Goal: Contribute content: Contribute content

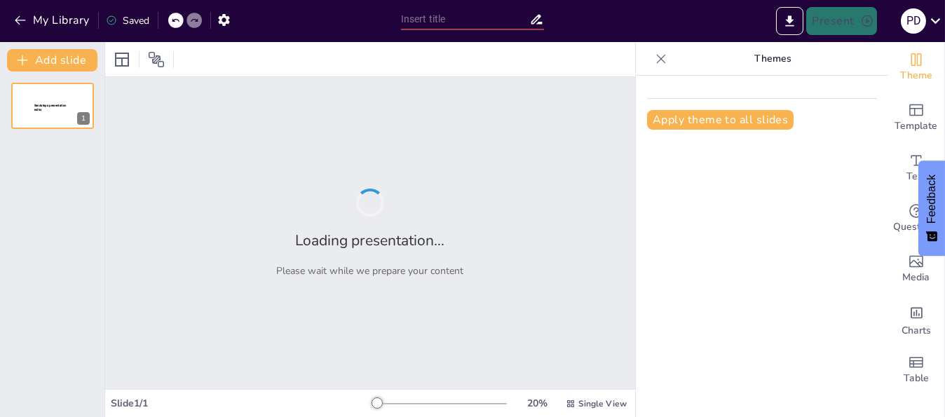
type input "The essence and purpose of recreation in the sphere of physical culture & sports"
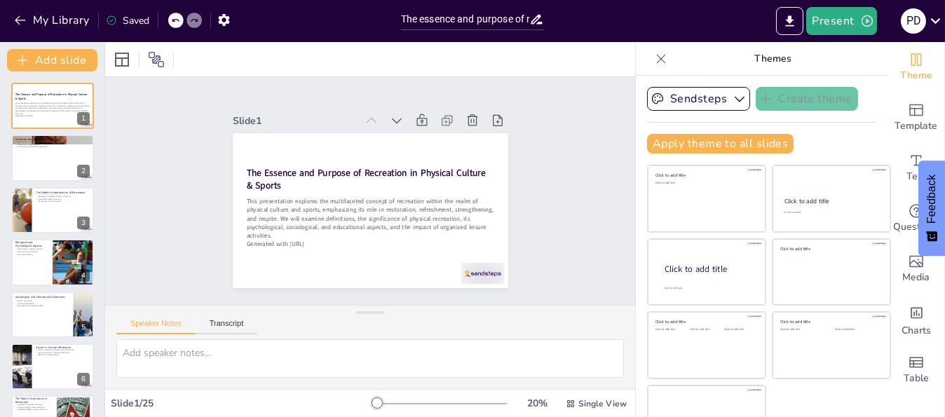
checkbox input "true"
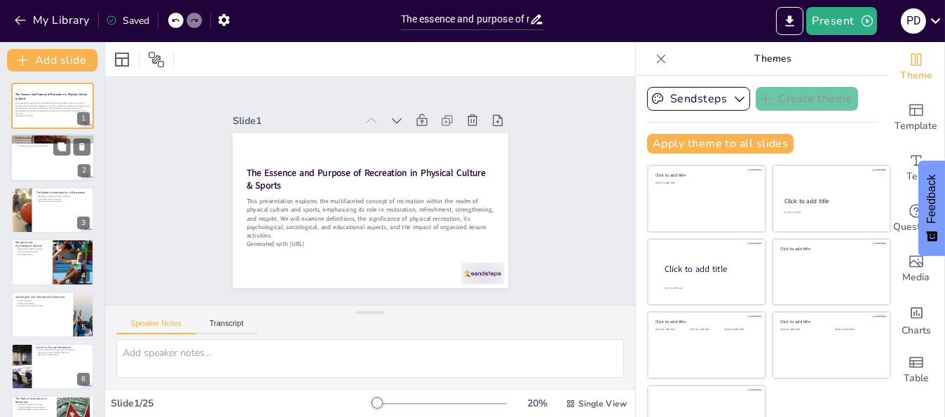
checkbox input "true"
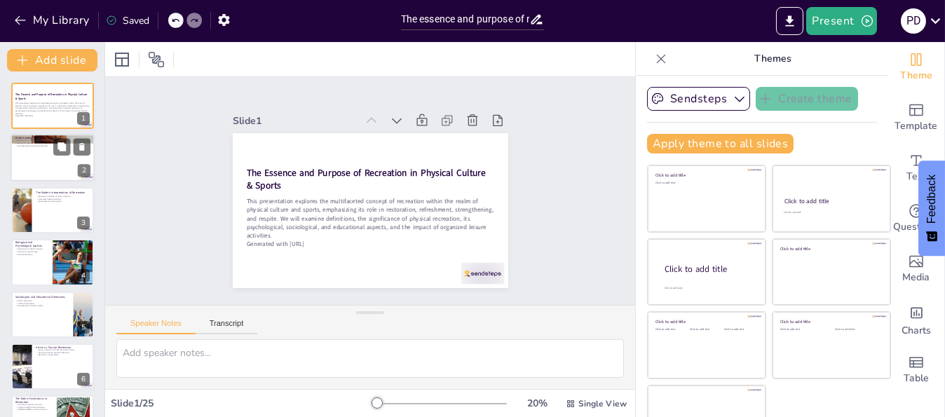
click at [74, 156] on div at bounding box center [53, 159] width 84 height 48
type textarea "Recreation serves as a fundamental concept that encompasses various forms of re…"
checkbox input "true"
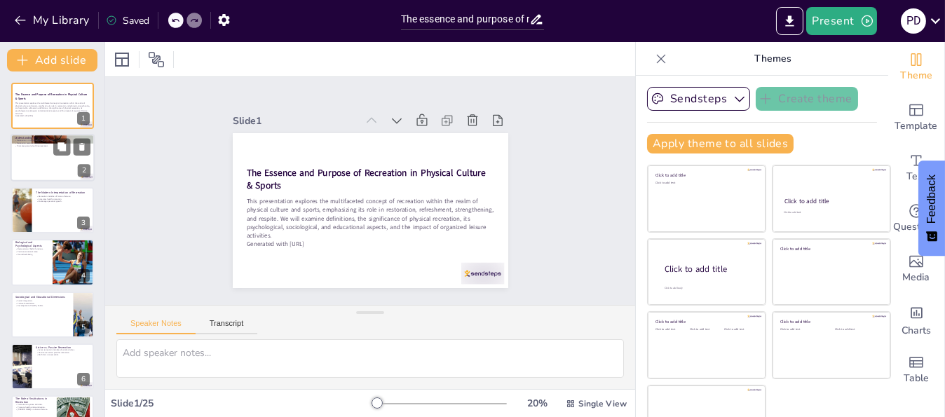
checkbox input "true"
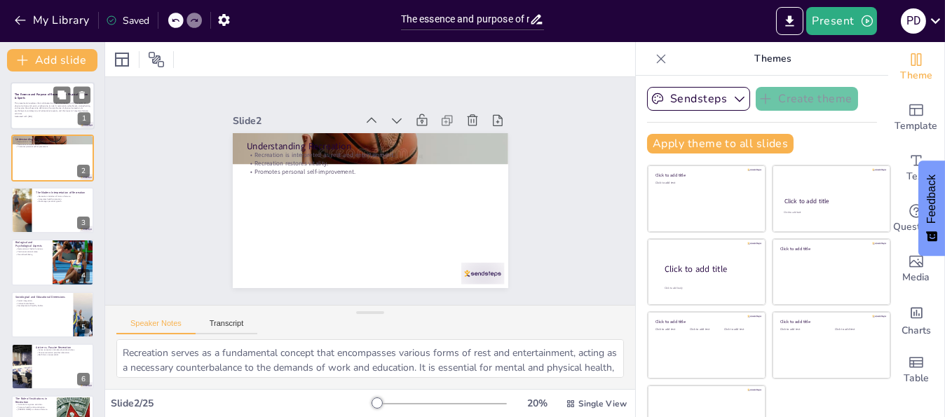
checkbox input "true"
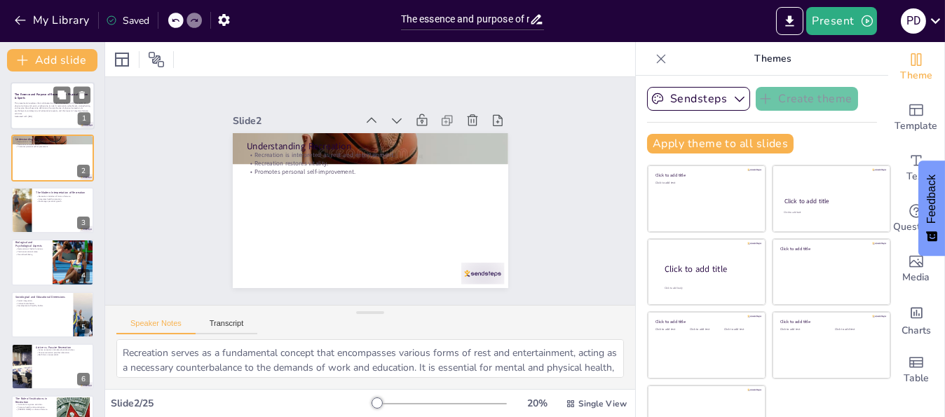
checkbox input "true"
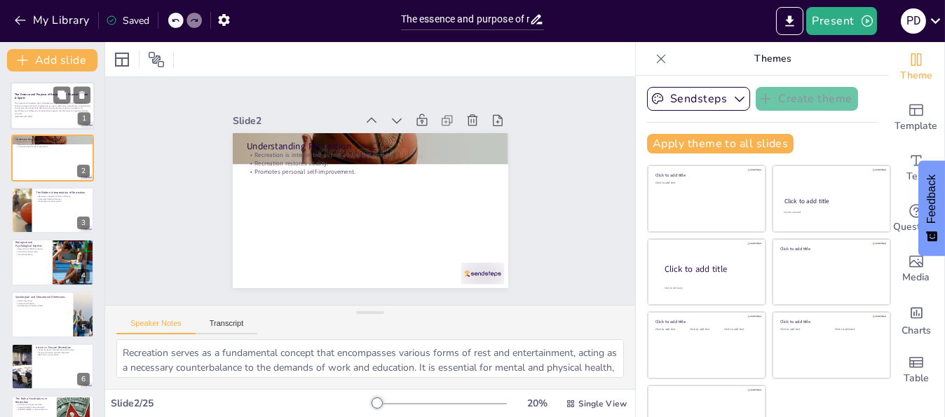
checkbox input "true"
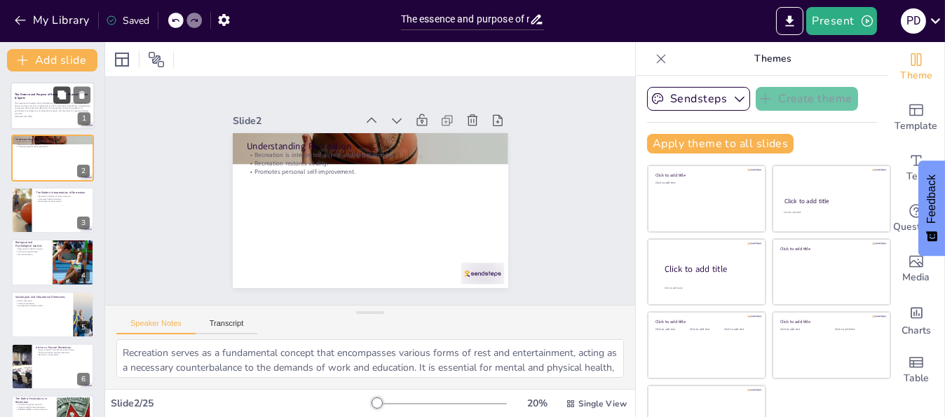
checkbox input "true"
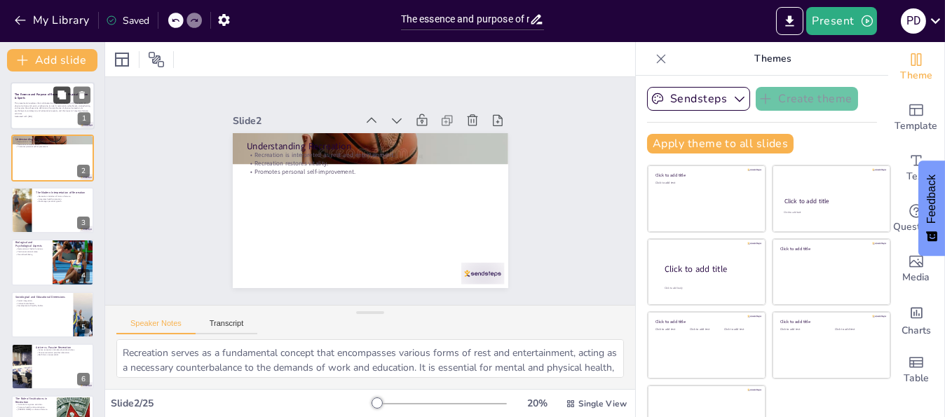
click at [69, 100] on button at bounding box center [61, 94] width 17 height 17
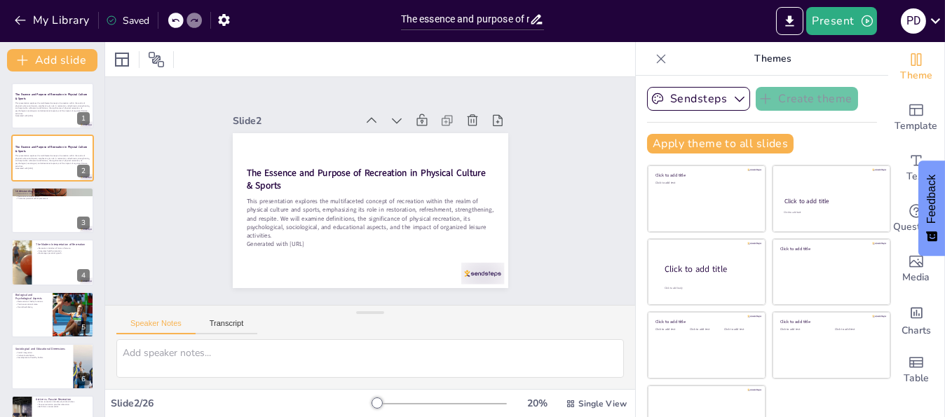
checkbox input "true"
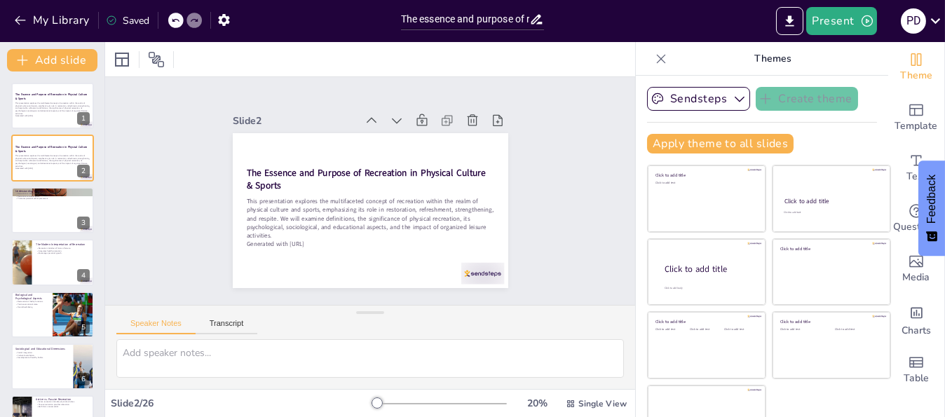
checkbox input "true"
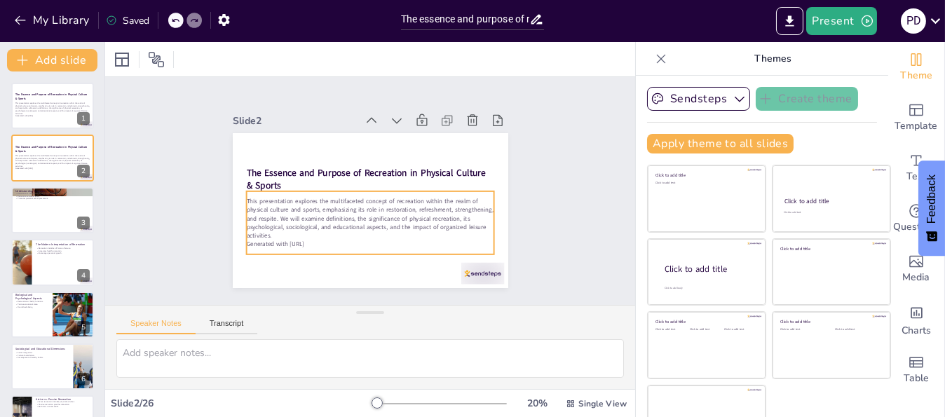
checkbox input "true"
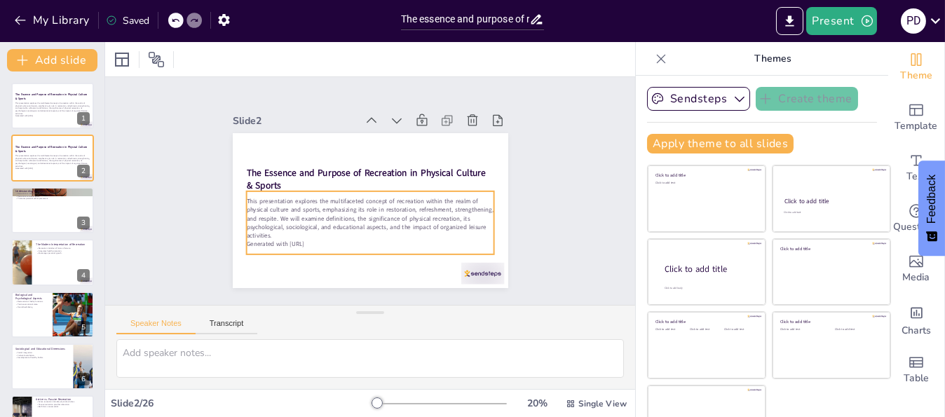
checkbox input "true"
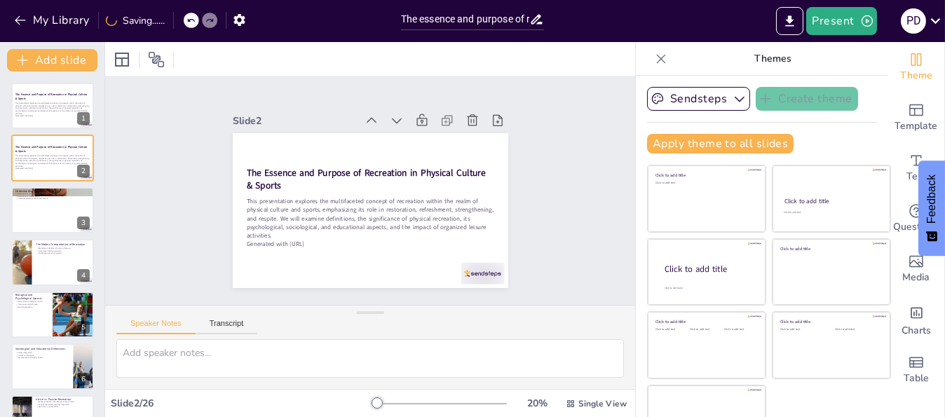
checkbox input "true"
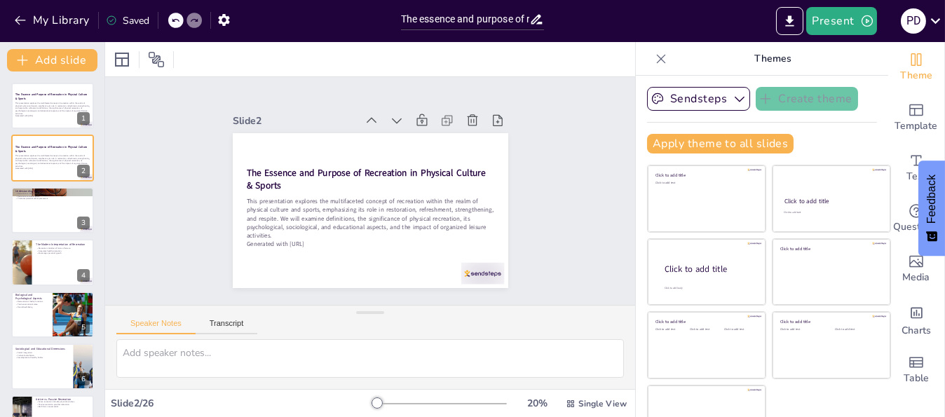
checkbox input "true"
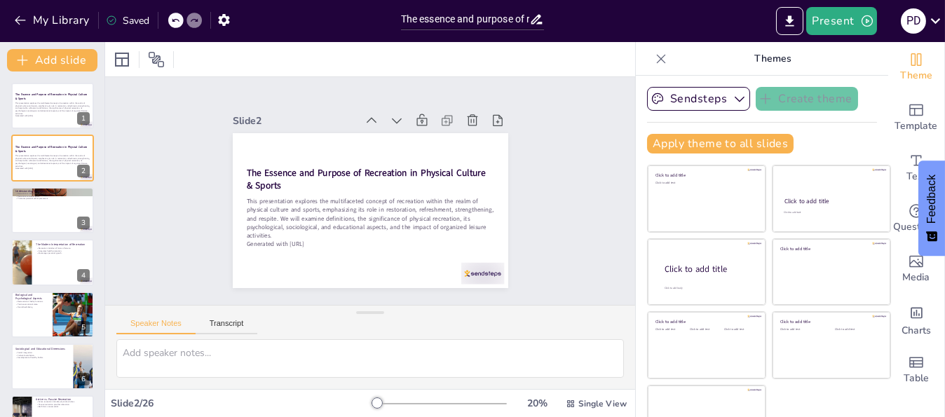
checkbox input "true"
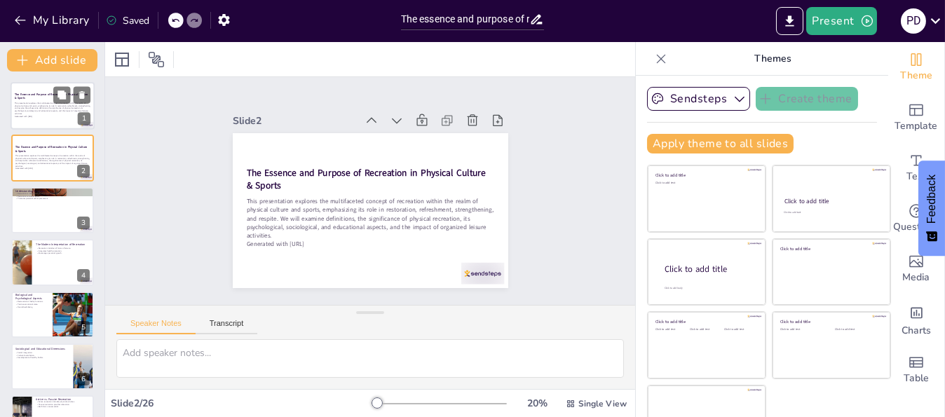
checkbox input "true"
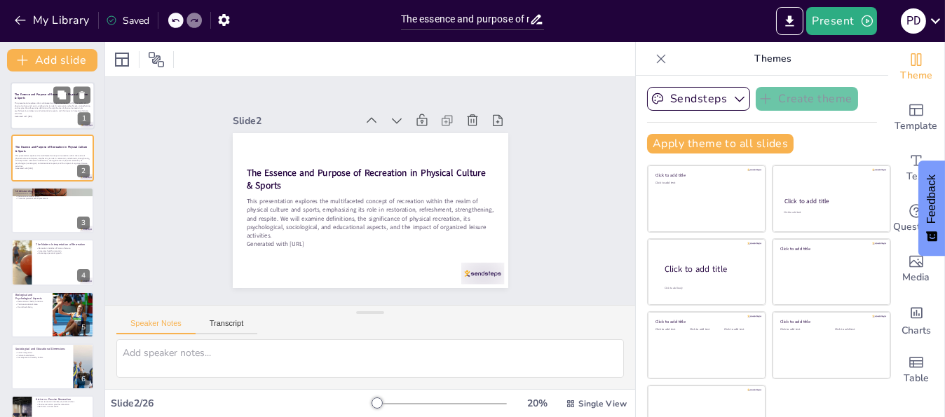
checkbox input "true"
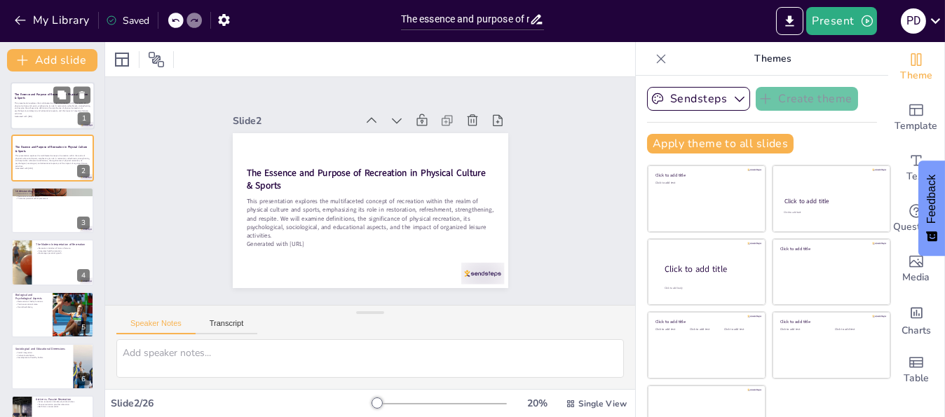
click at [31, 120] on div at bounding box center [53, 106] width 84 height 48
checkbox input "true"
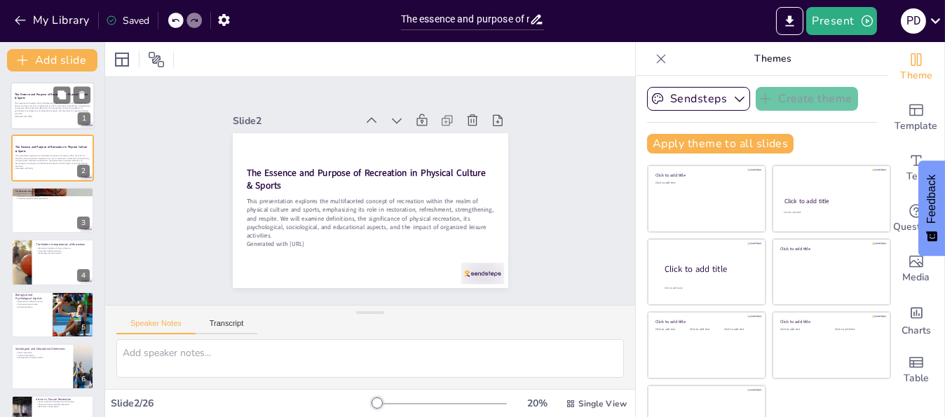
checkbox input "true"
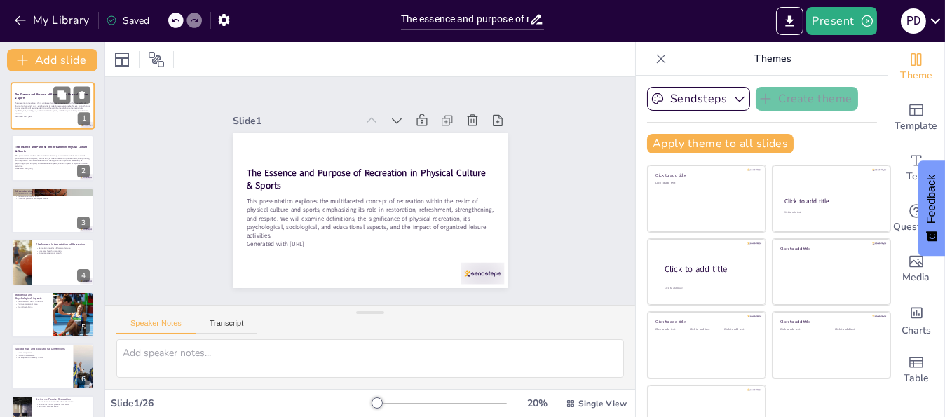
checkbox input "true"
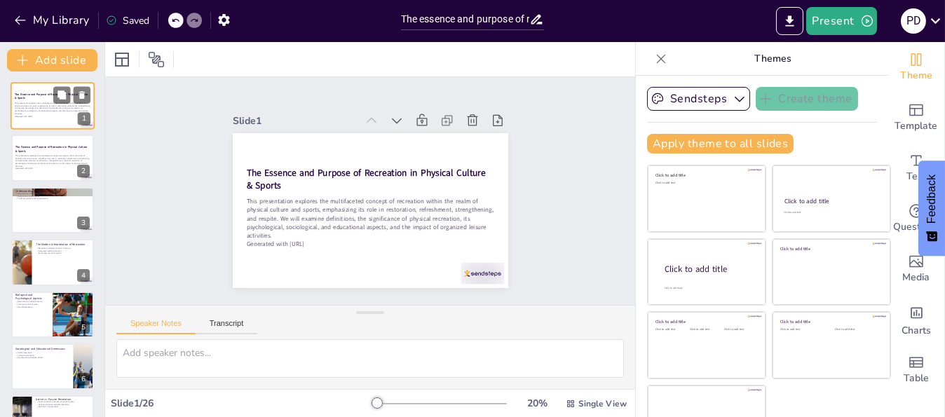
checkbox input "true"
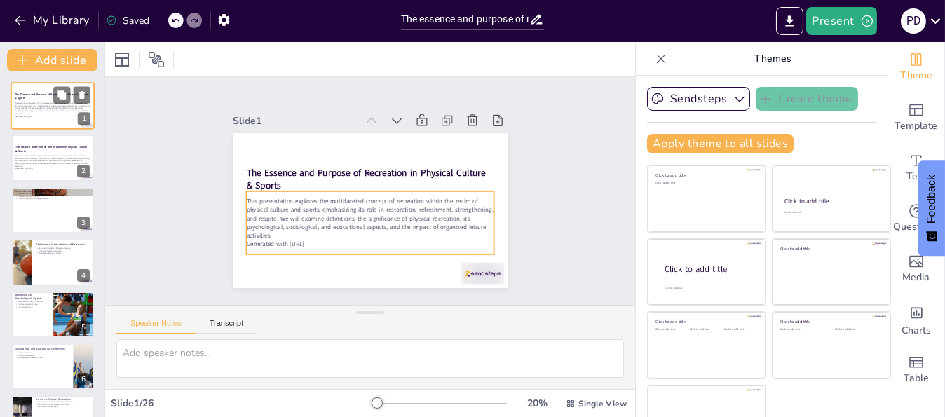
checkbox input "true"
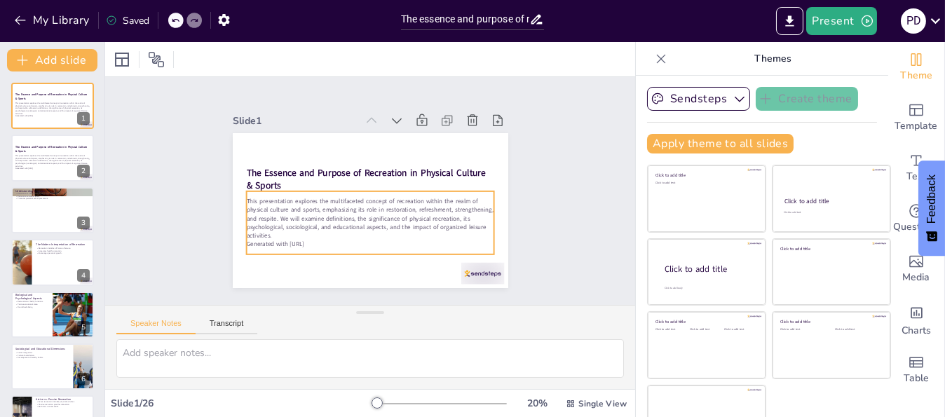
checkbox input "true"
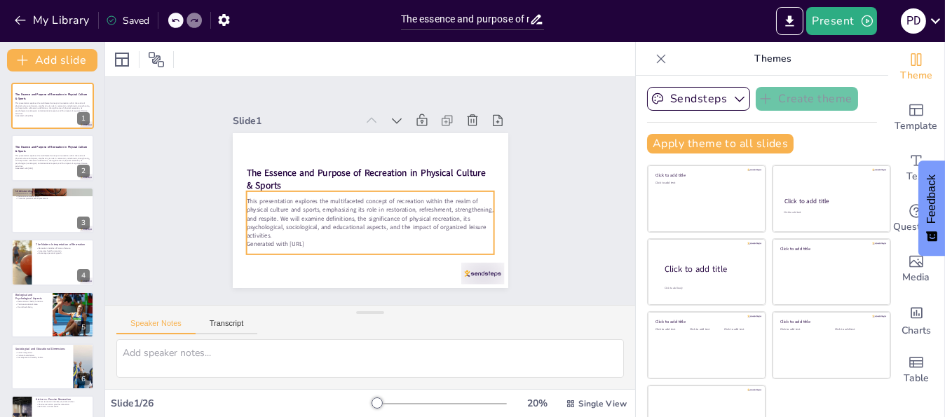
checkbox input "true"
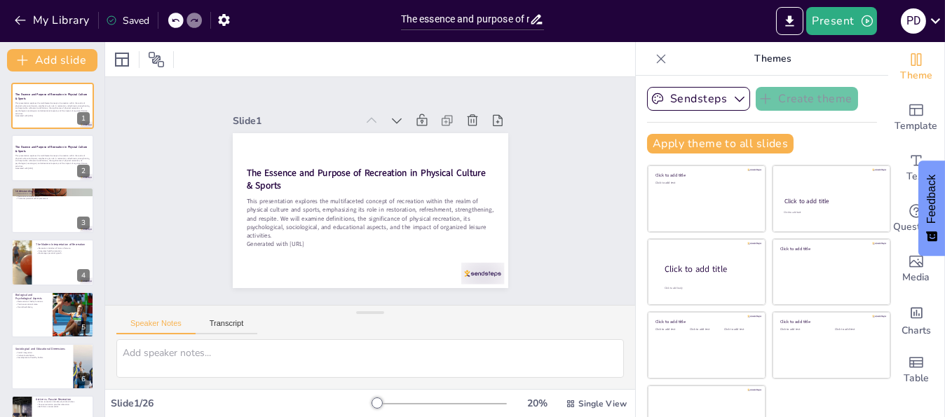
checkbox input "true"
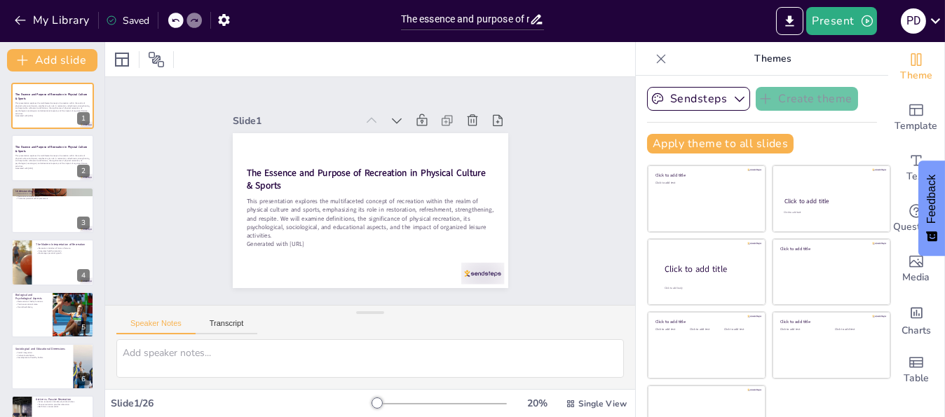
checkbox input "true"
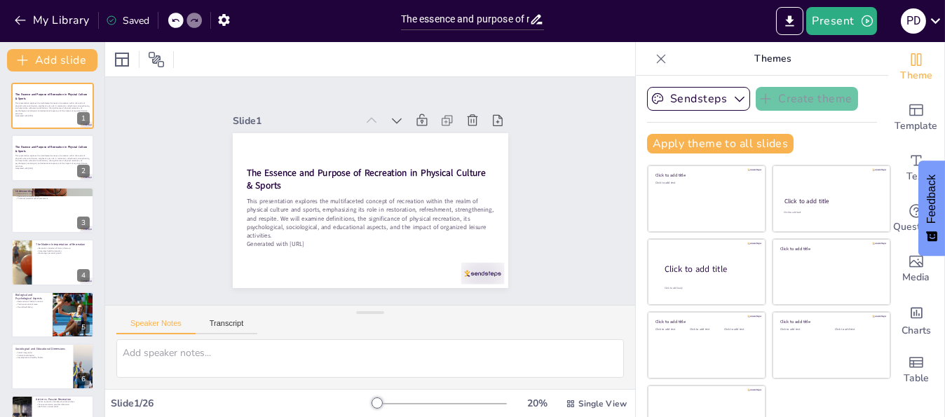
checkbox input "true"
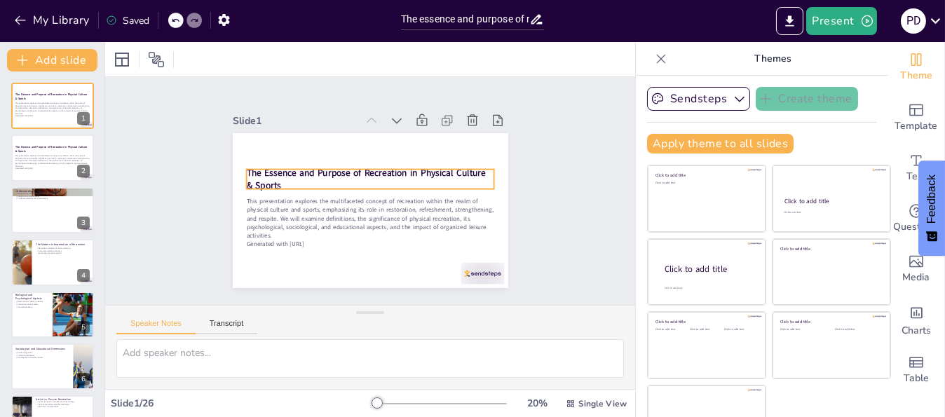
checkbox input "true"
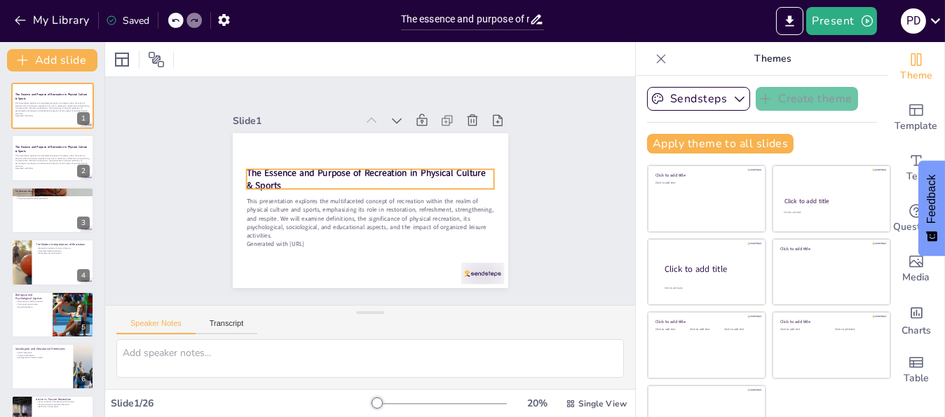
checkbox input "true"
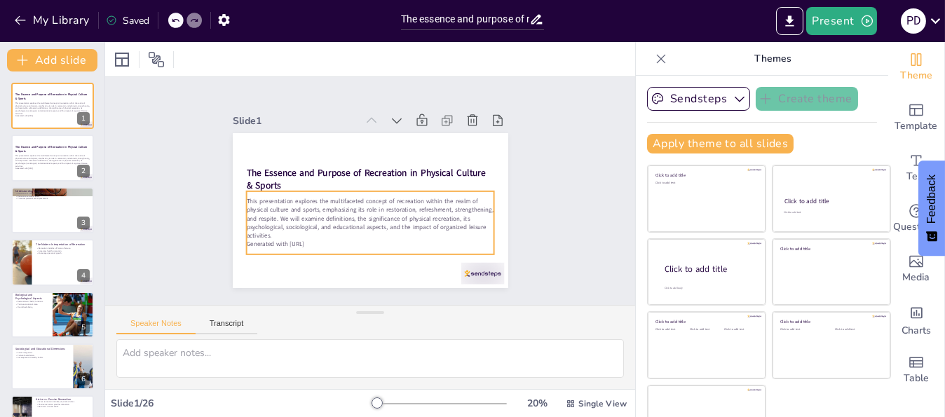
checkbox input "true"
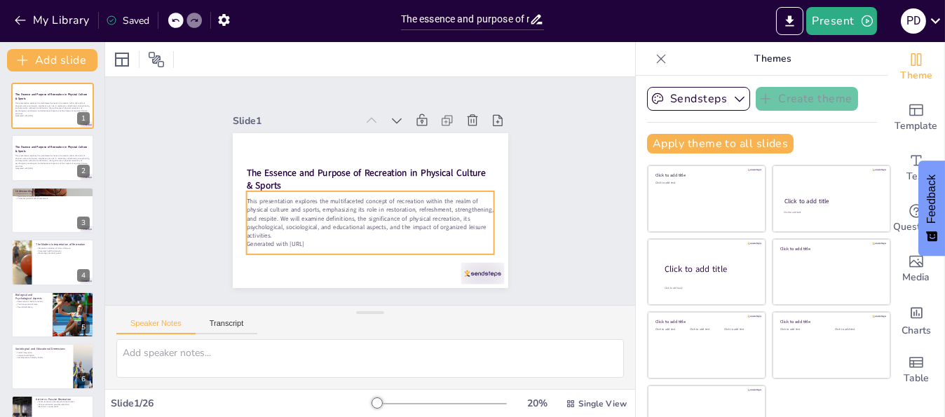
checkbox input "true"
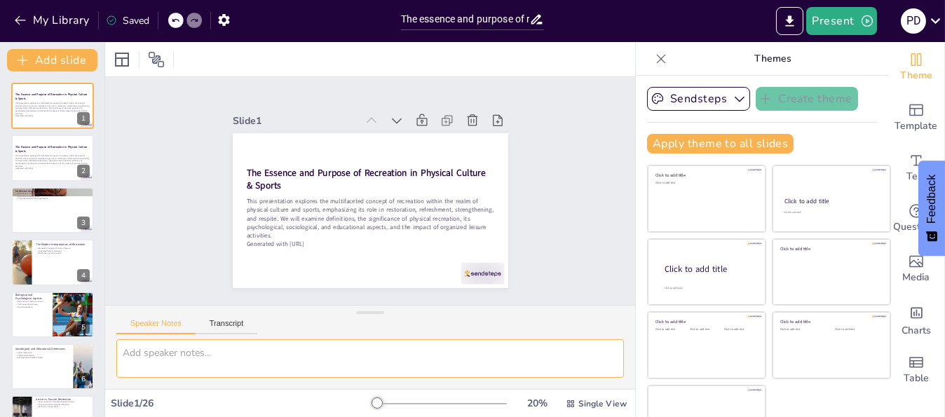
click at [196, 346] on textarea at bounding box center [369, 358] width 507 height 39
checkbox input "true"
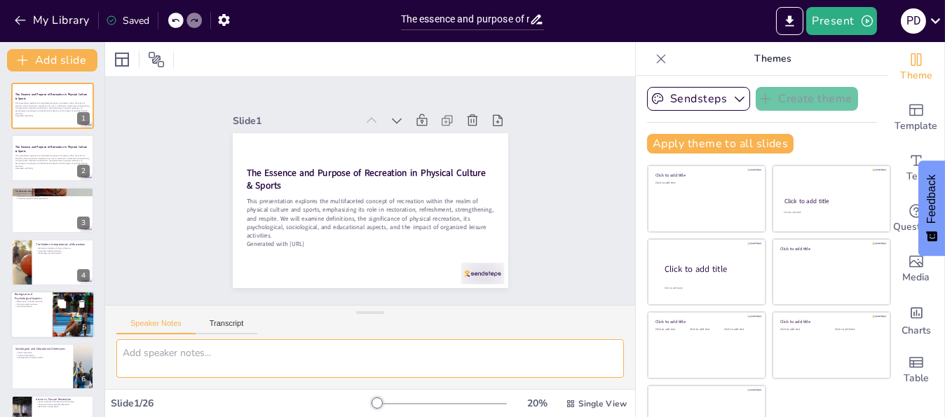
checkbox input "true"
click at [64, 332] on div at bounding box center [73, 315] width 79 height 48
type textarea "The biological aspect of recreation is essential for maintaining physical healt…"
checkbox input "true"
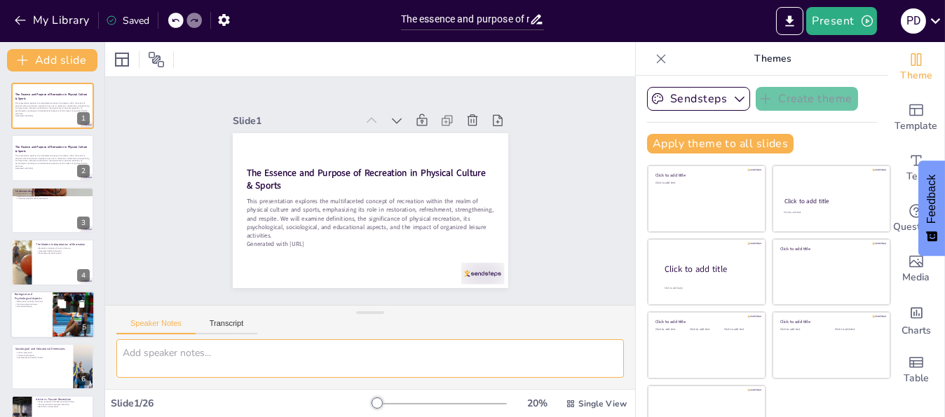
checkbox input "true"
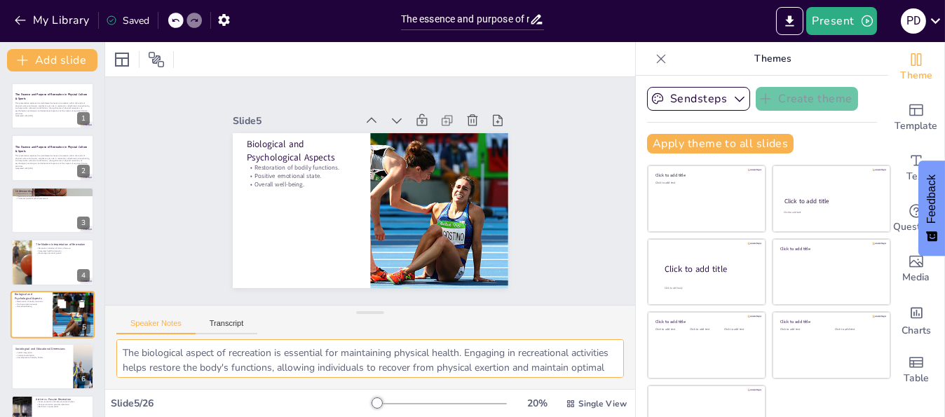
scroll to position [70, 0]
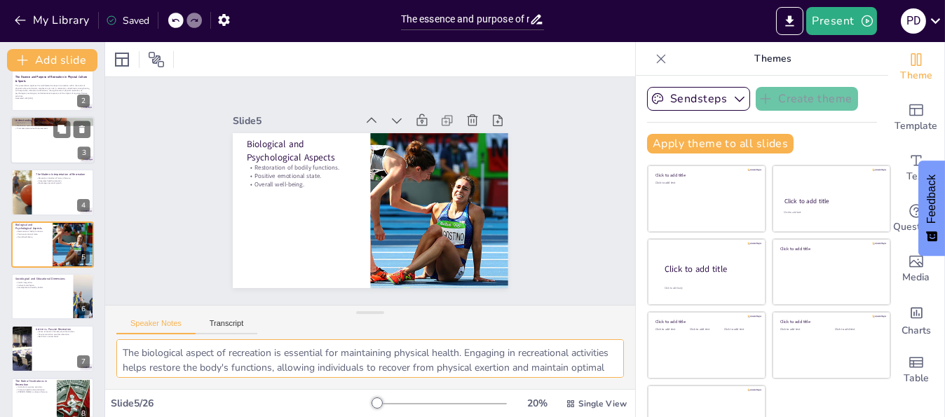
checkbox input "true"
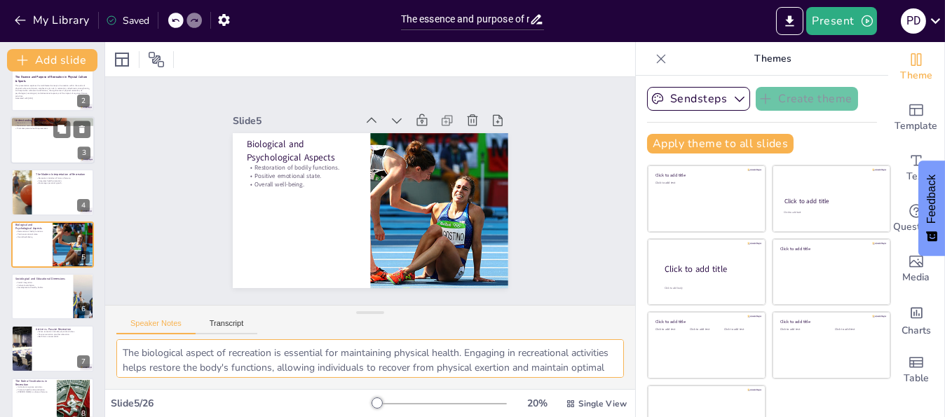
checkbox input "true"
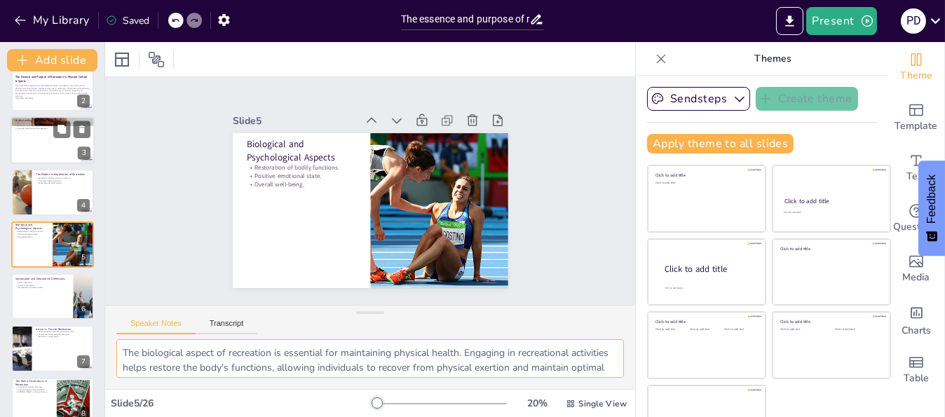
checkbox input "true"
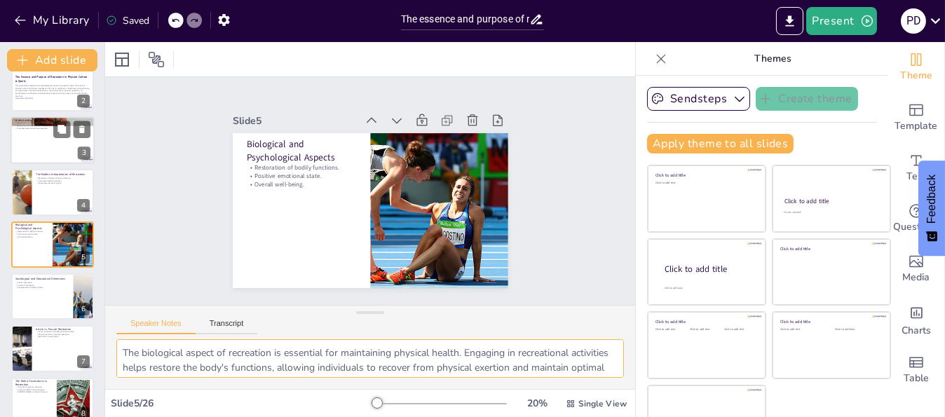
checkbox input "true"
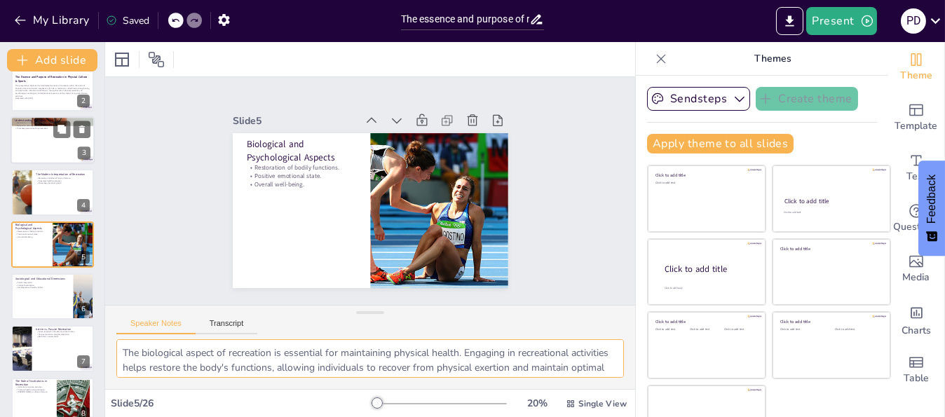
click at [65, 159] on div at bounding box center [53, 140] width 84 height 48
type textarea "Recreation serves as a fundamental concept that encompasses various forms of re…"
checkbox input "true"
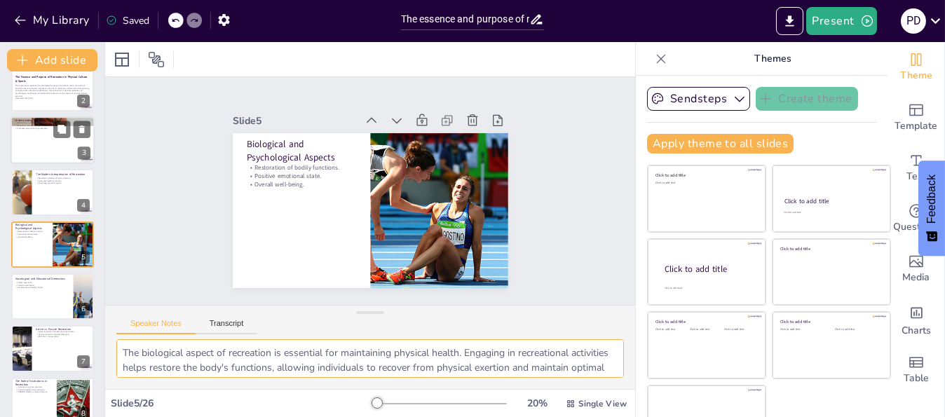
checkbox input "true"
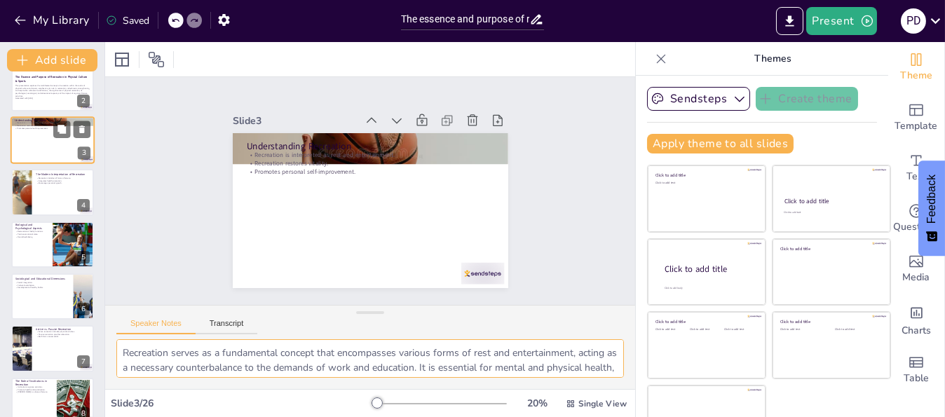
scroll to position [0, 0]
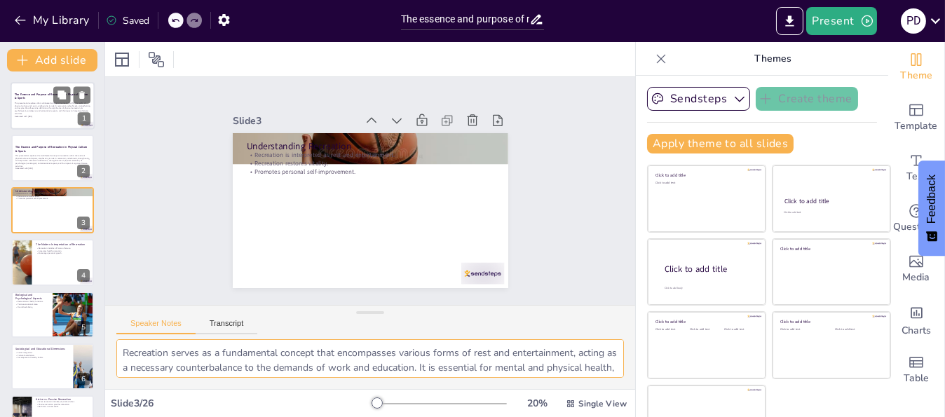
checkbox input "true"
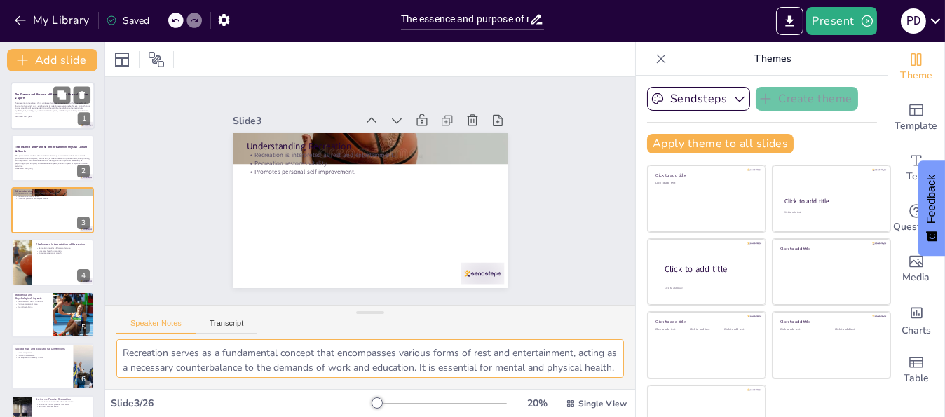
checkbox input "true"
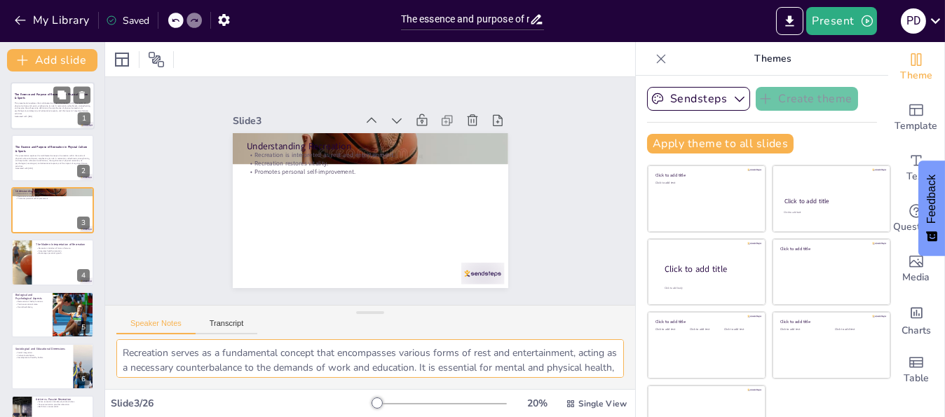
checkbox input "true"
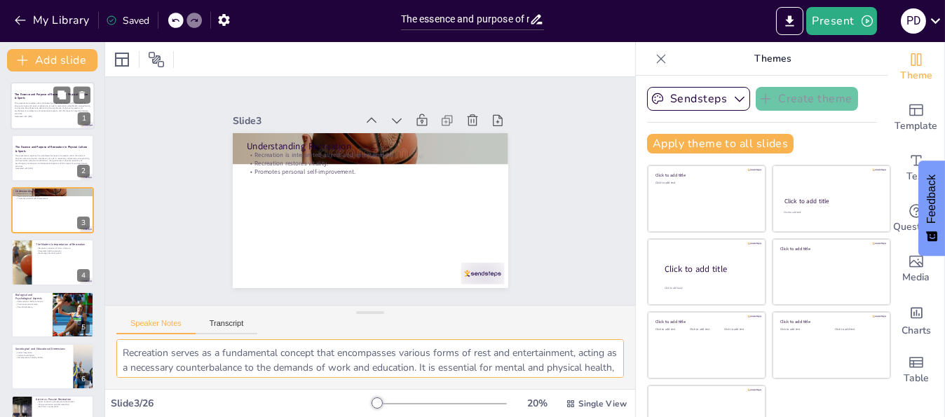
click at [46, 116] on p "Generated with [URL]" at bounding box center [53, 116] width 76 height 3
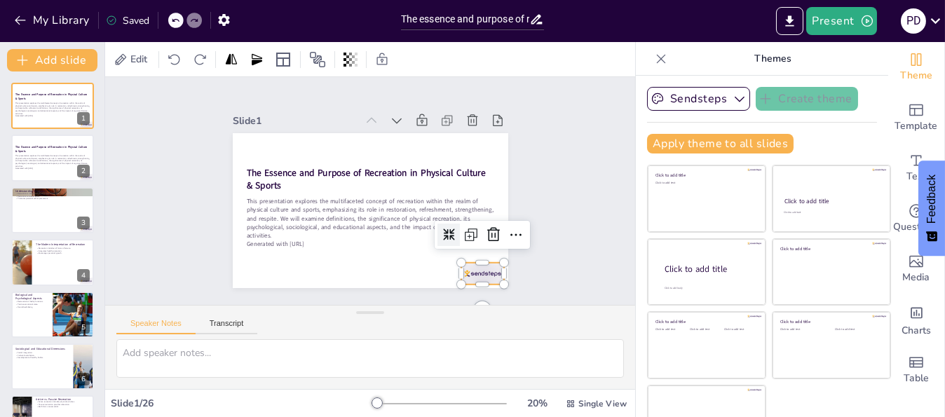
click at [477, 274] on div at bounding box center [482, 274] width 43 height 22
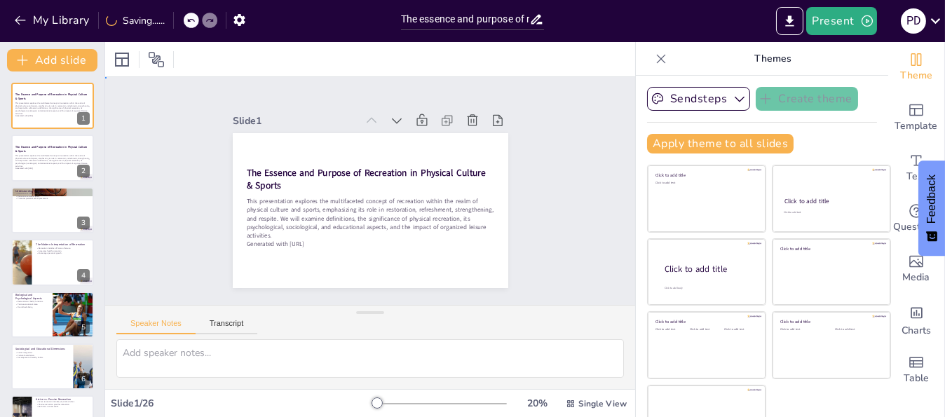
click at [147, 179] on div "Slide 1 The Essence and Purpose of Recreation in Physical Culture & Sports This…" at bounding box center [370, 191] width 551 height 282
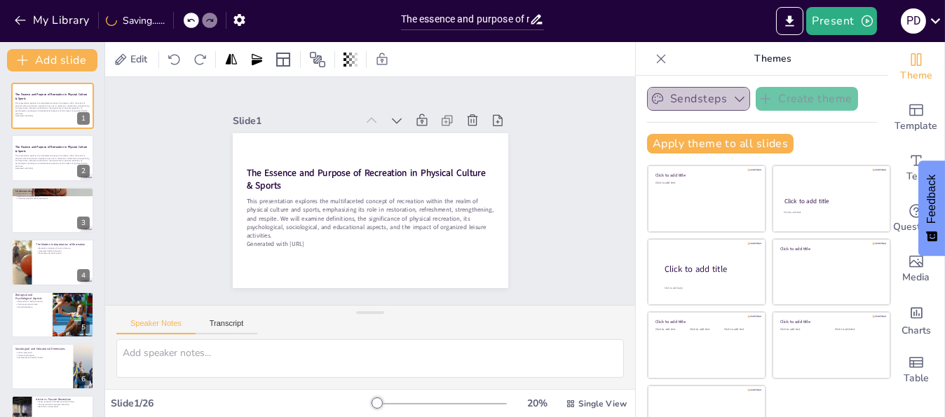
click at [679, 100] on button "Sendsteps" at bounding box center [698, 99] width 103 height 24
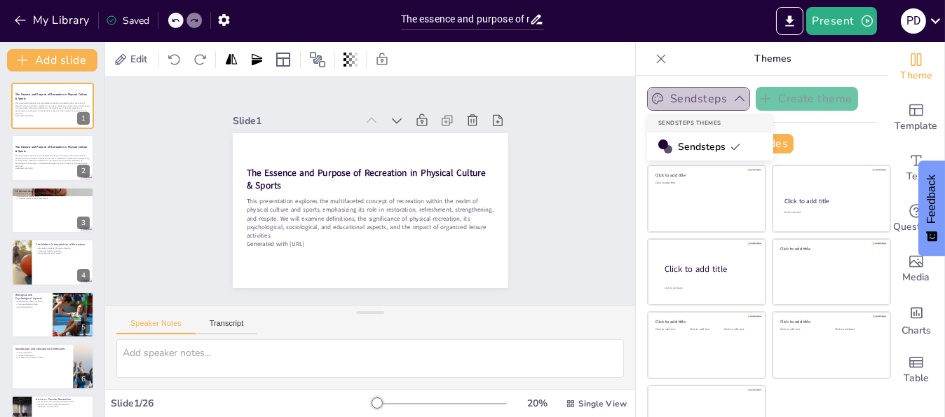
click at [679, 100] on button "Sendsteps" at bounding box center [698, 99] width 103 height 24
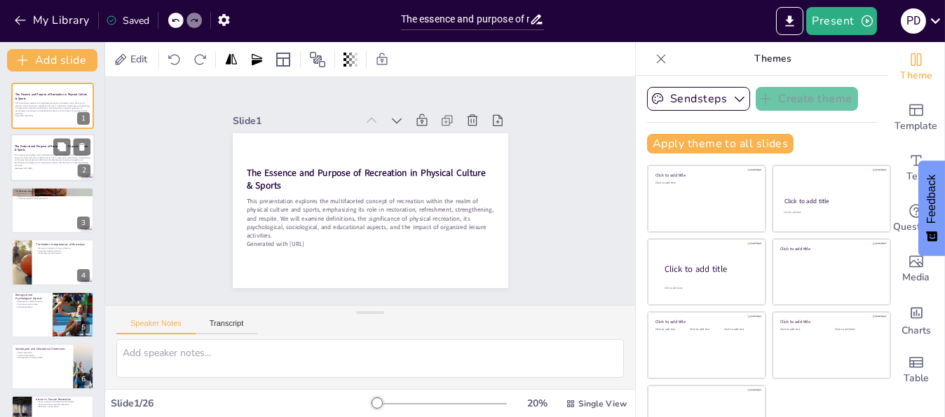
click at [48, 152] on div "This presentation explores the multifaceted concept of recreation within the re…" at bounding box center [53, 162] width 76 height 20
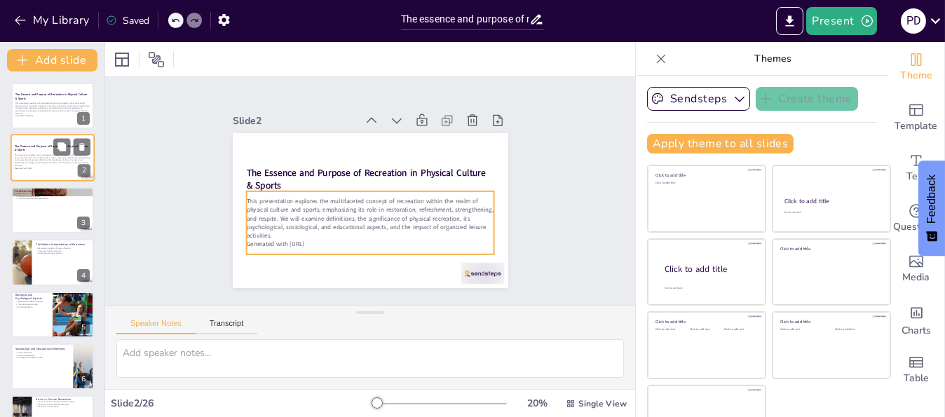
click at [49, 154] on p "This presentation explores the multifaceted concept of recreation within the re…" at bounding box center [53, 160] width 76 height 13
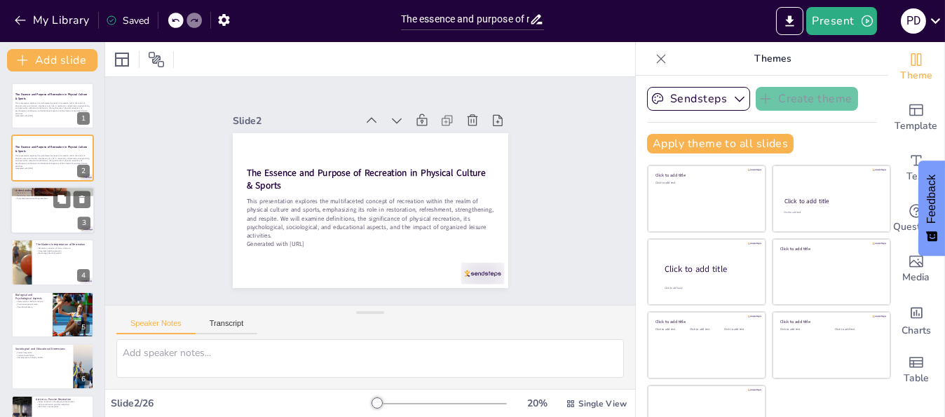
click at [48, 212] on div at bounding box center [53, 210] width 84 height 48
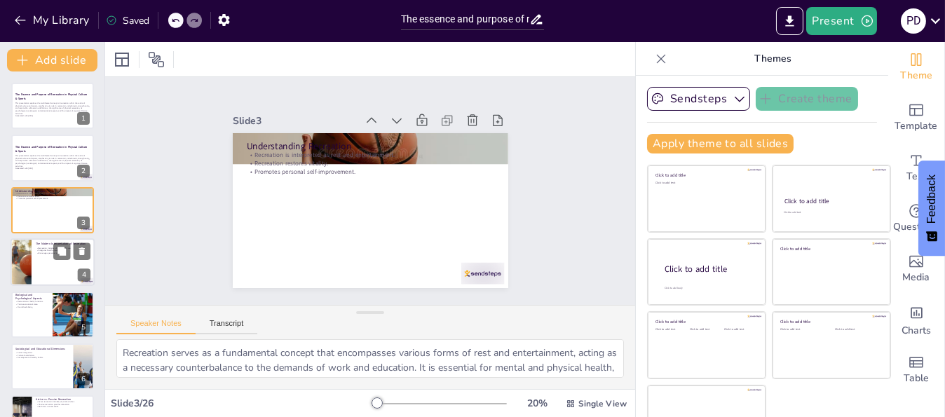
click at [52, 284] on div at bounding box center [53, 262] width 84 height 48
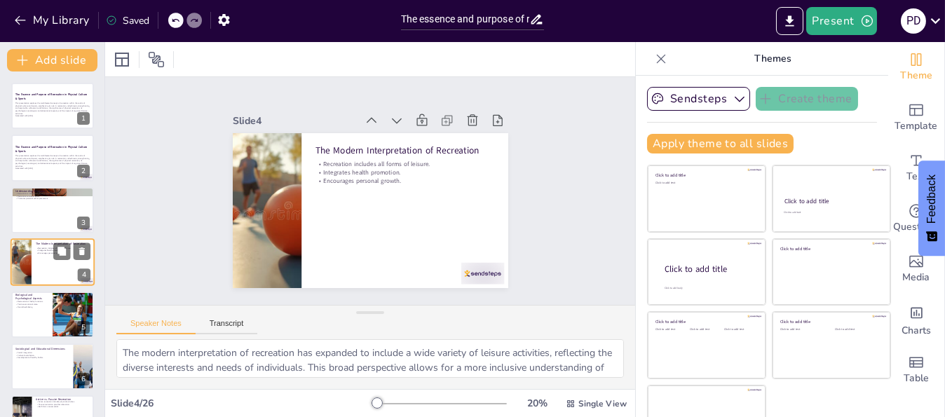
scroll to position [18, 0]
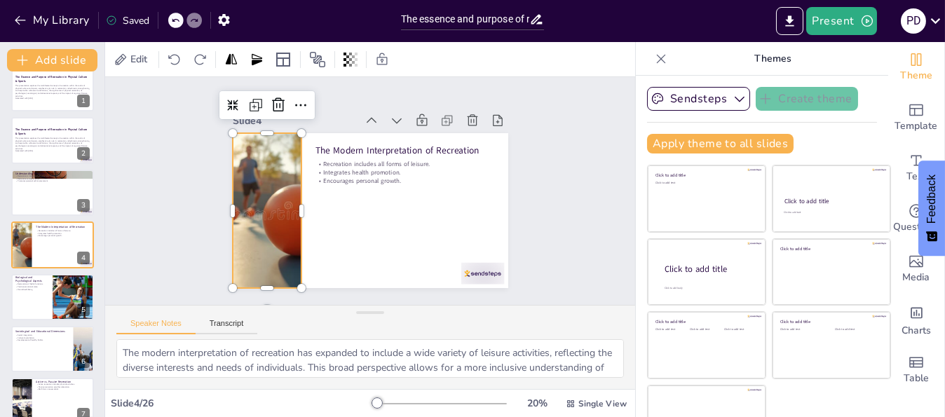
click at [232, 211] on div at bounding box center [267, 167] width 310 height 252
click at [163, 217] on div "Slide 1 The Essence and Purpose of Recreation in Physical Culture & Sports This…" at bounding box center [370, 190] width 577 height 423
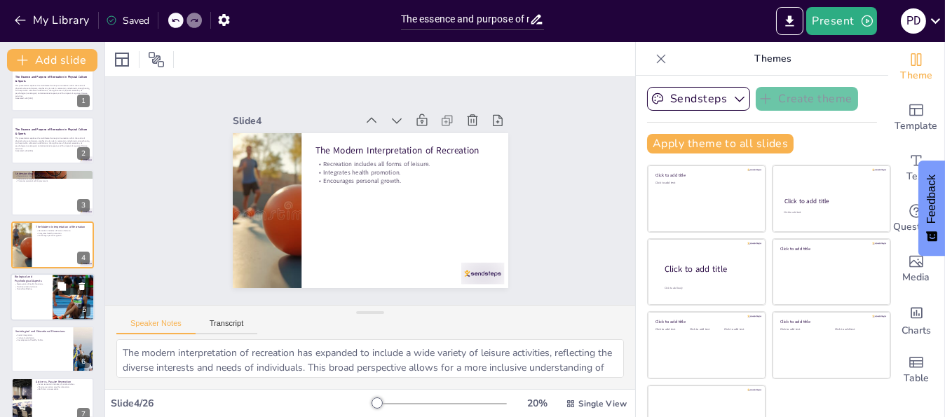
click at [37, 296] on div at bounding box center [53, 297] width 84 height 48
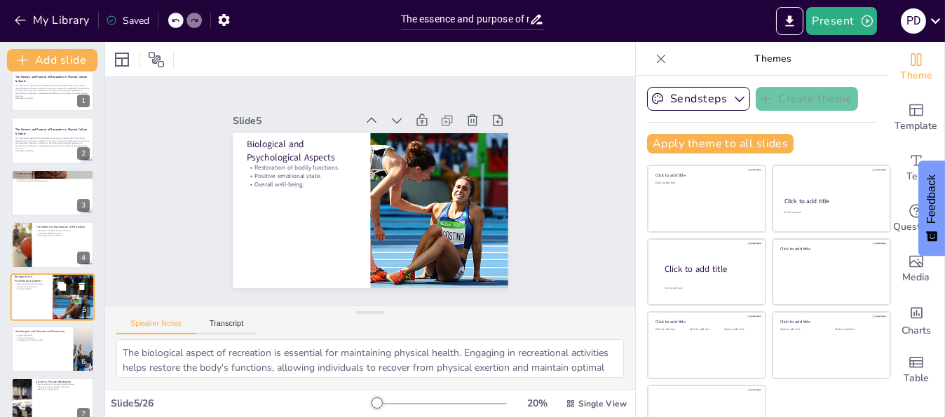
scroll to position [70, 0]
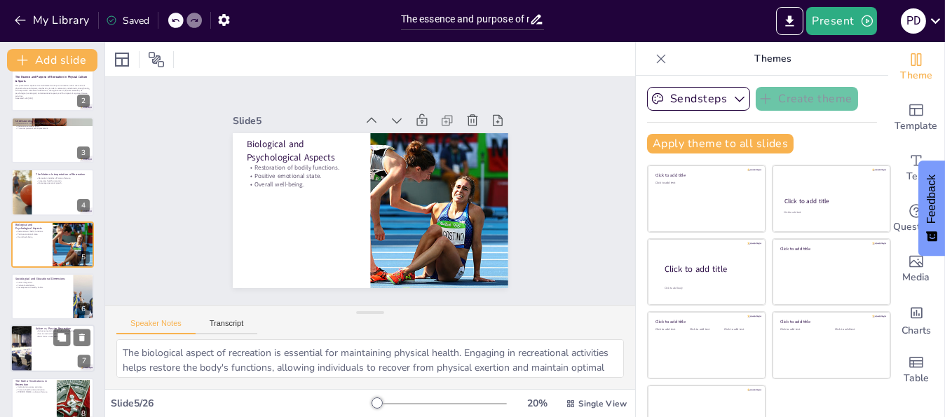
click at [31, 346] on div at bounding box center [20, 349] width 77 height 48
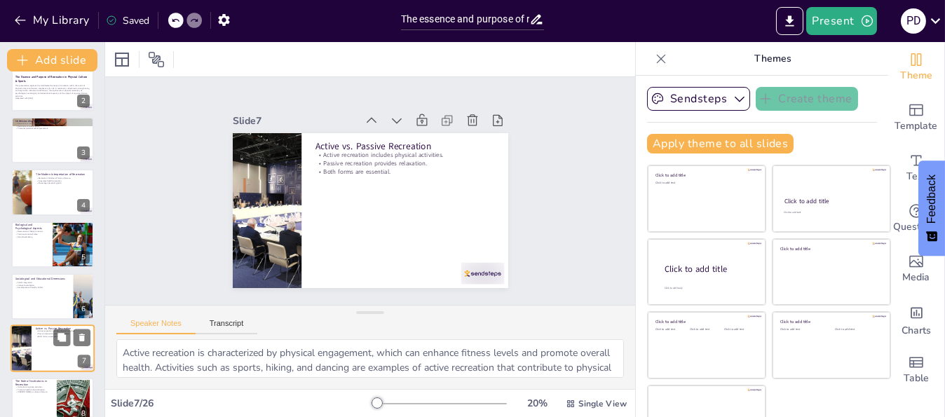
scroll to position [175, 0]
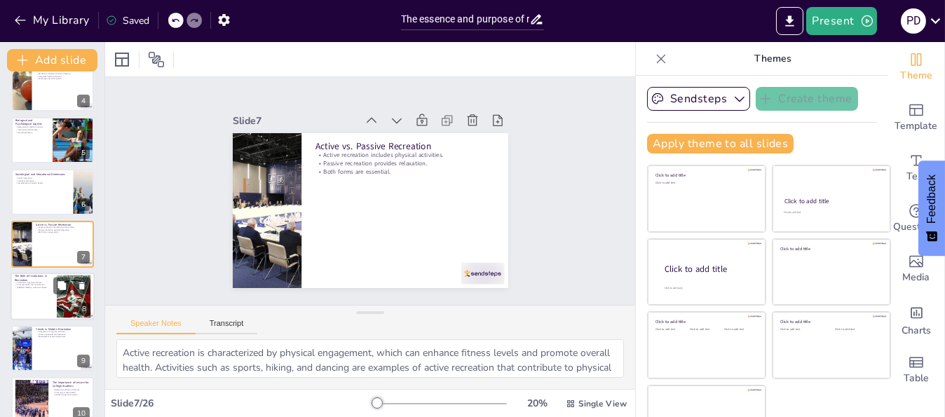
click at [33, 311] on div at bounding box center [53, 297] width 84 height 48
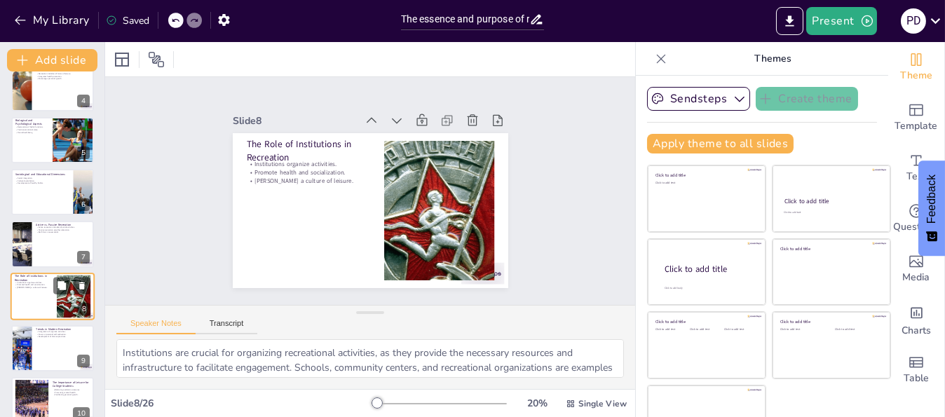
scroll to position [226, 0]
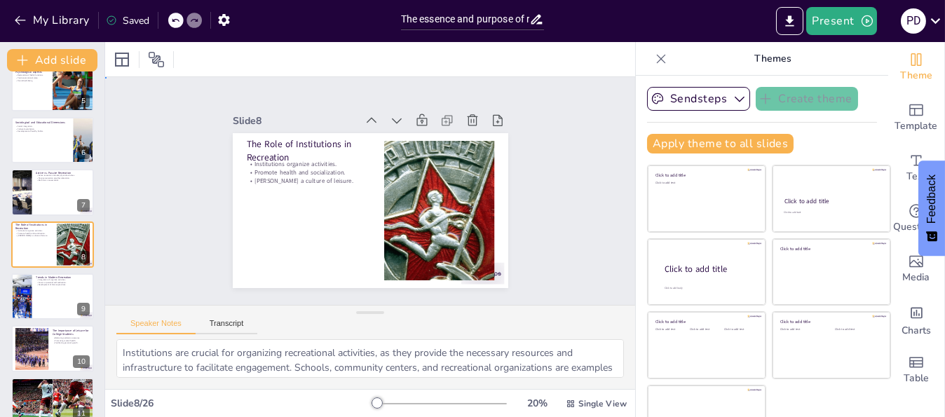
click at [149, 203] on div "Slide 1 The Essence and Purpose of Recreation in Physical Culture & Sports This…" at bounding box center [370, 191] width 563 height 496
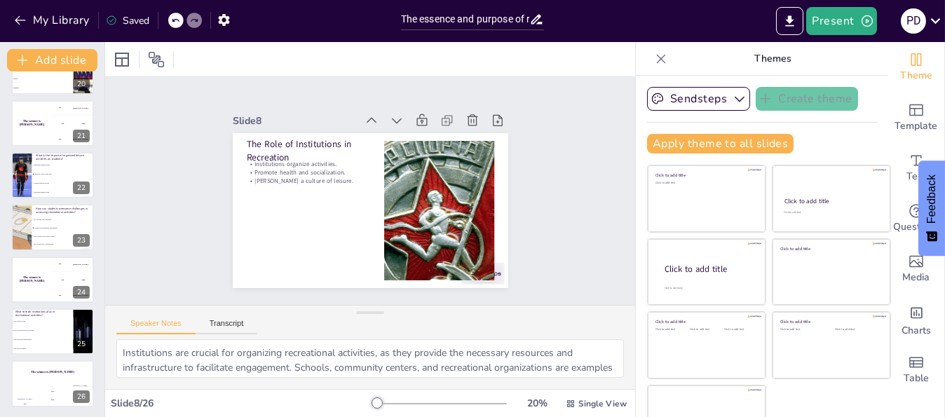
scroll to position [32, 0]
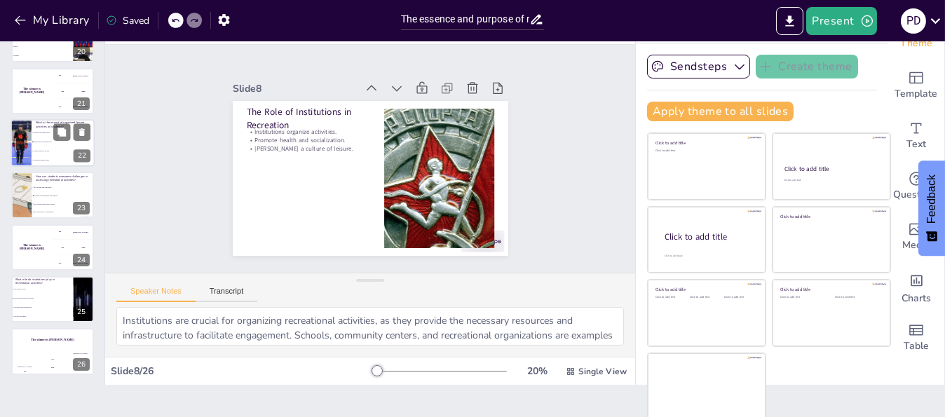
click at [43, 141] on span "Improved social connections" at bounding box center [64, 142] width 60 height 2
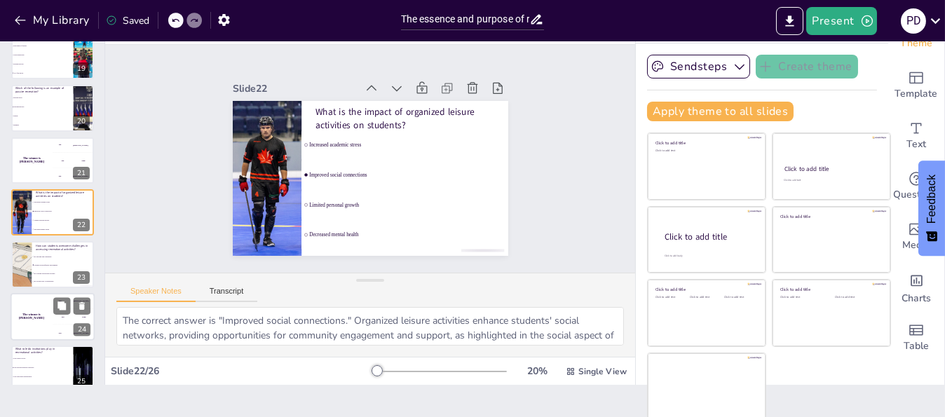
click at [46, 304] on div "The winner is Niels 🏆" at bounding box center [32, 317] width 42 height 48
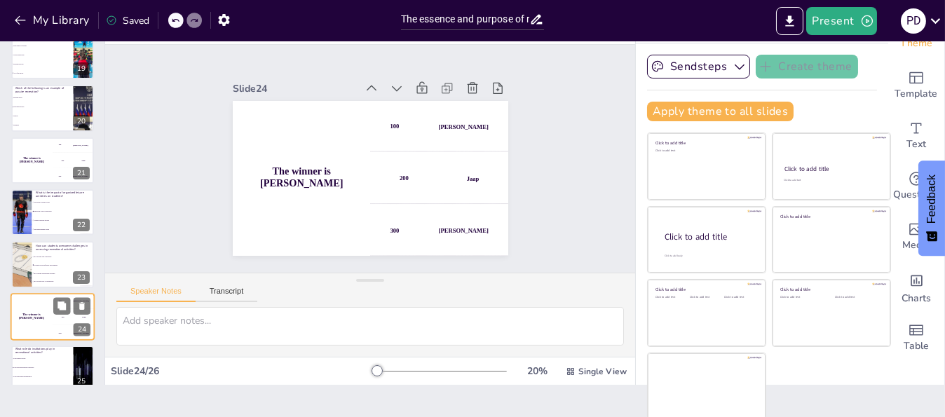
scroll to position [1025, 0]
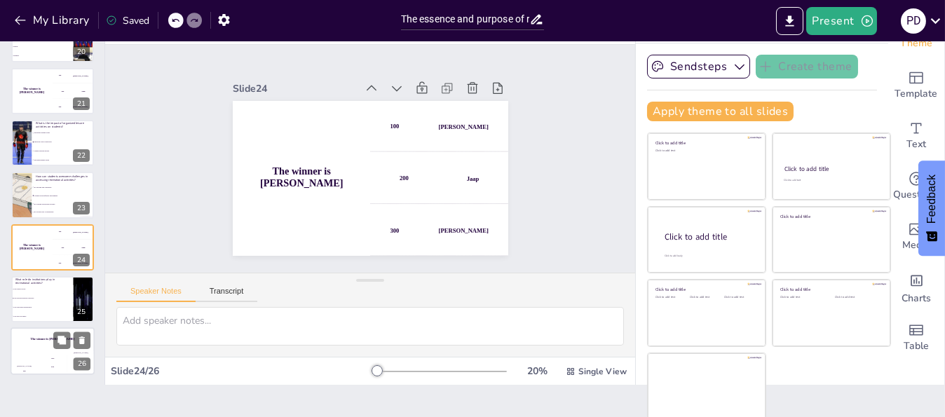
click at [48, 343] on div "The winner is Niels 🏆" at bounding box center [53, 340] width 84 height 24
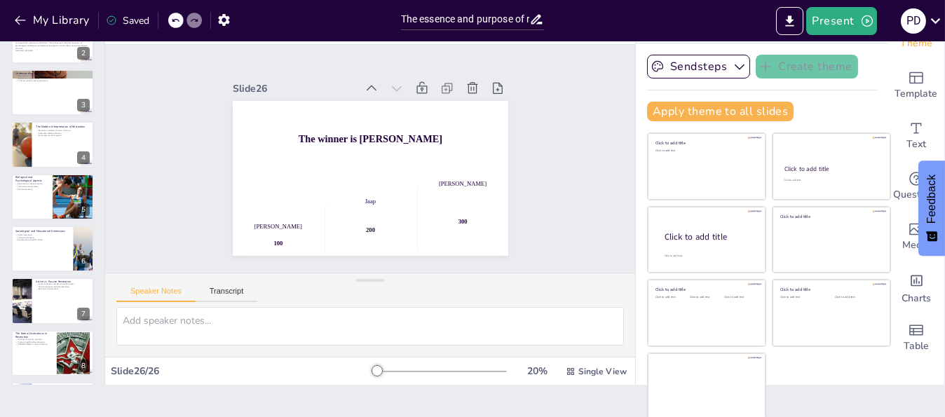
scroll to position [0, 0]
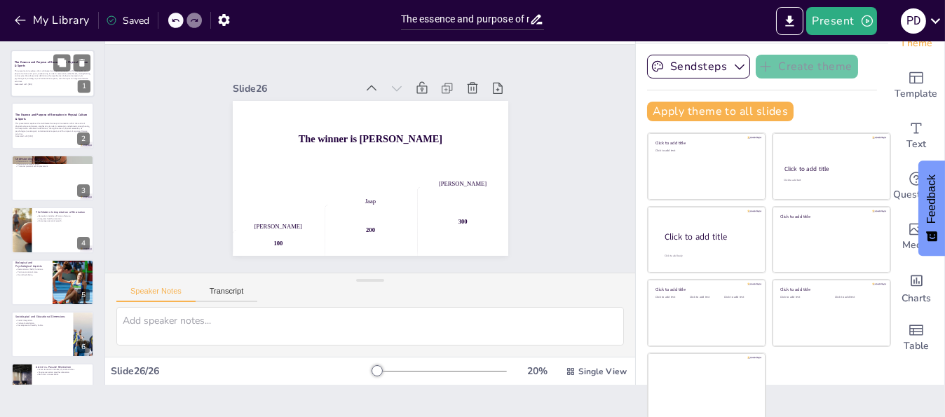
click at [50, 91] on div at bounding box center [53, 74] width 84 height 48
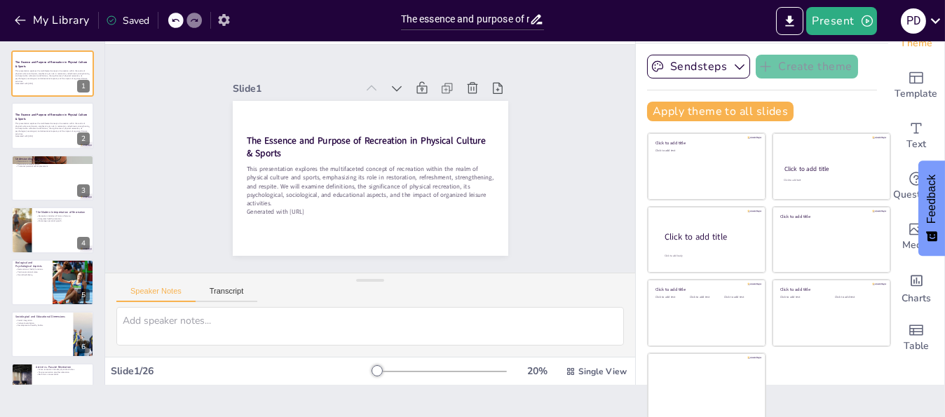
click at [219, 20] on icon "button" at bounding box center [224, 20] width 15 height 15
click at [224, 19] on icon "button" at bounding box center [224, 20] width 15 height 15
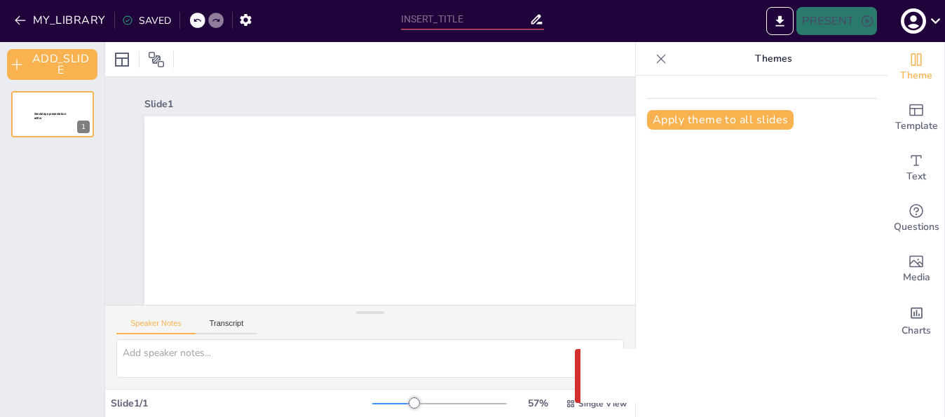
type input "The essence and purpose of recreation in the sphere of physical culture & sports"
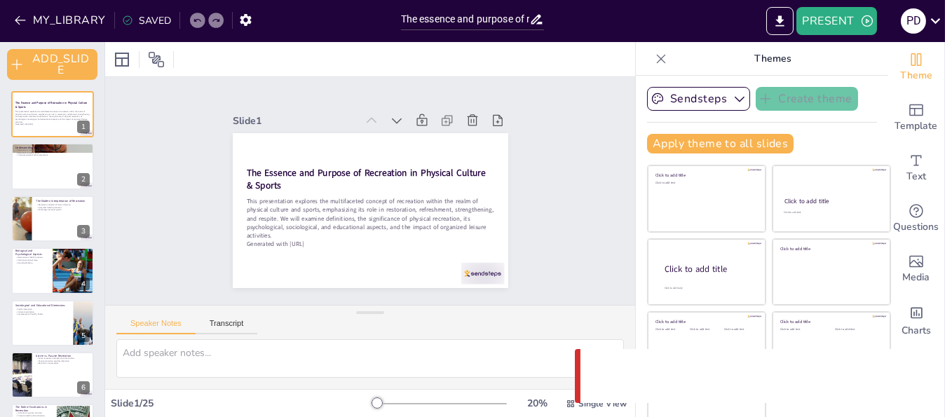
checkbox input "true"
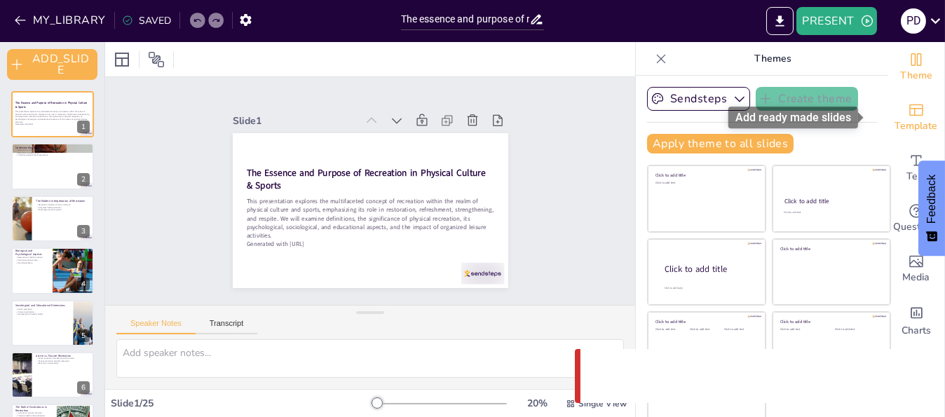
click at [908, 113] on icon "Add ready made slides" at bounding box center [916, 110] width 17 height 17
checkbox input "true"
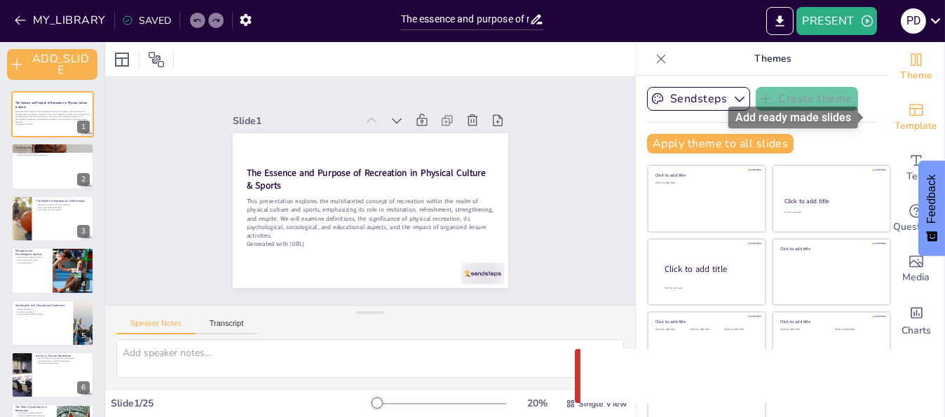
checkbox input "true"
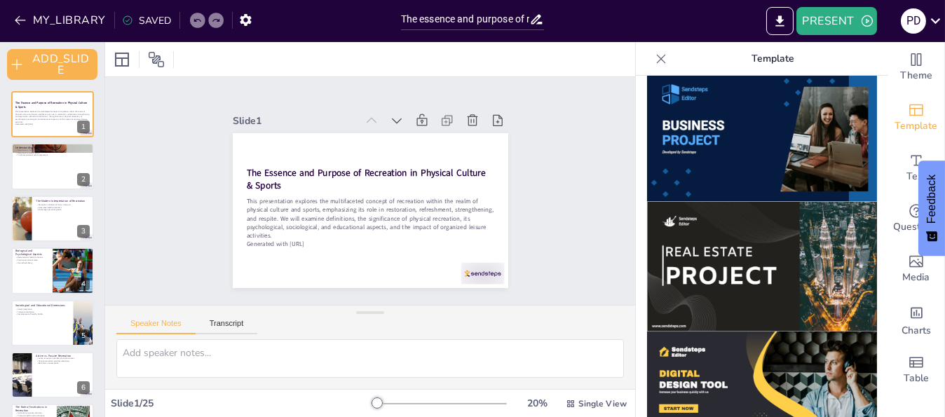
scroll to position [1180, 0]
click at [758, 202] on img at bounding box center [762, 267] width 230 height 130
checkbox input "true"
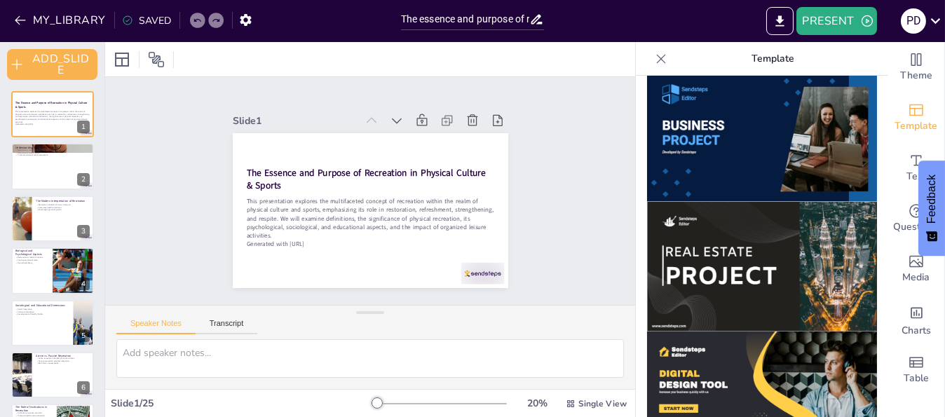
checkbox input "true"
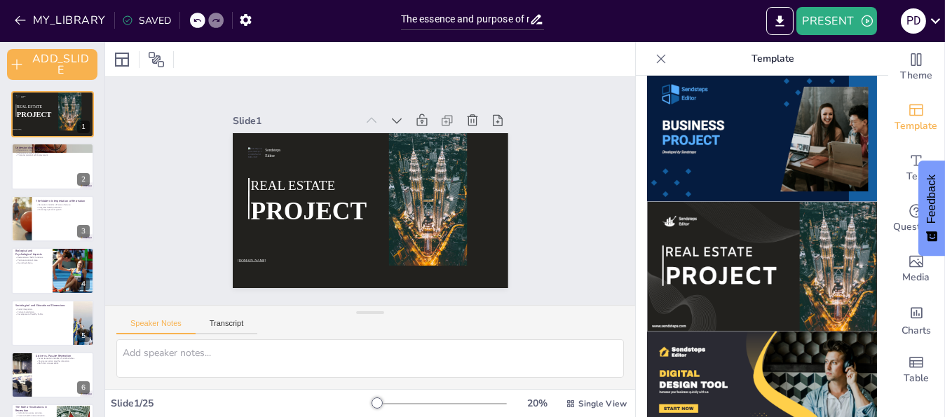
click at [758, 202] on img at bounding box center [762, 267] width 230 height 130
checkbox input "true"
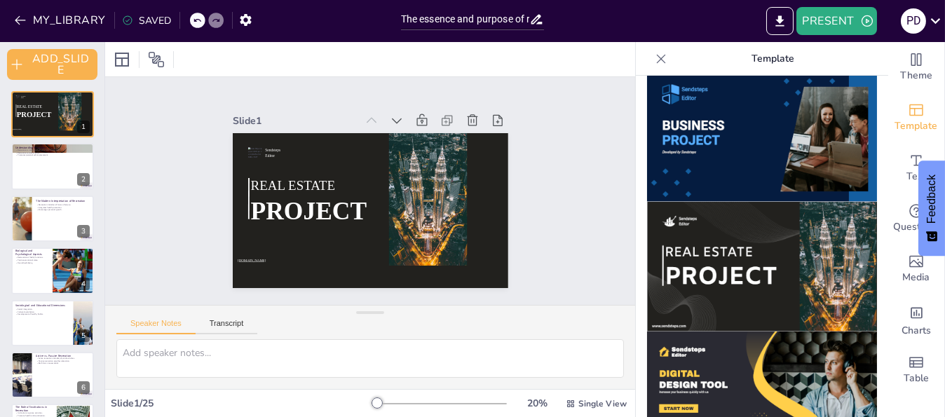
checkbox input "true"
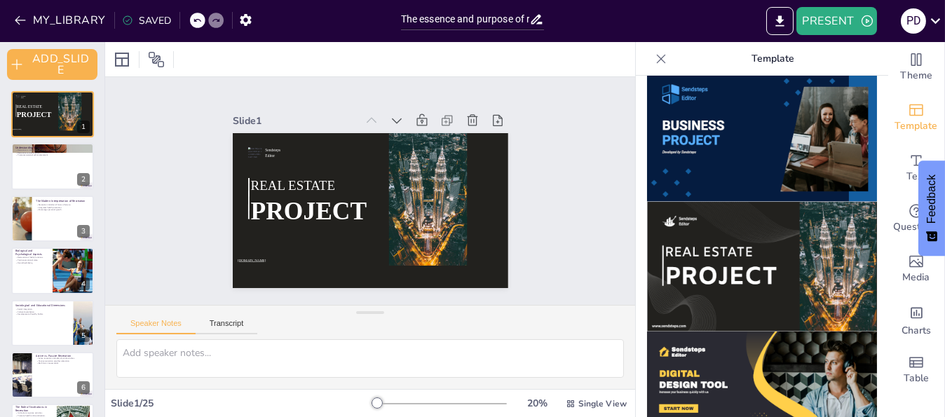
checkbox input "true"
click at [542, 135] on div "Slide 1 Sendsteps Editor REAL ESTATE PROJECT [DOMAIN_NAME] Slide 2 Understandin…" at bounding box center [370, 191] width 530 height 228
checkbox input "true"
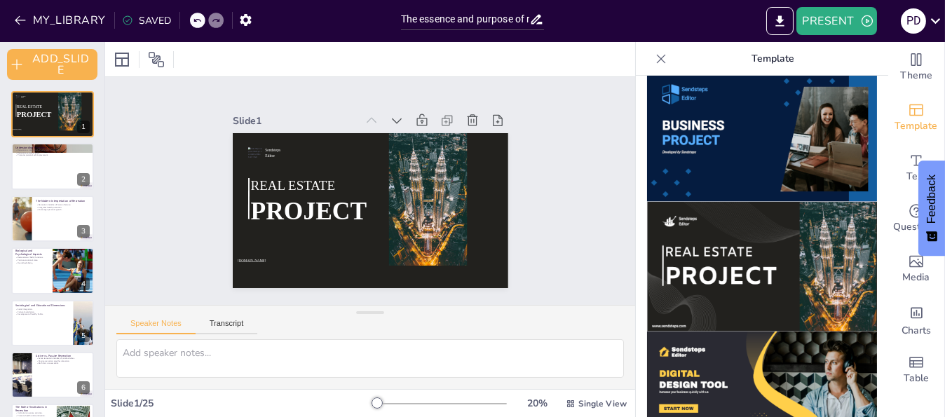
checkbox input "true"
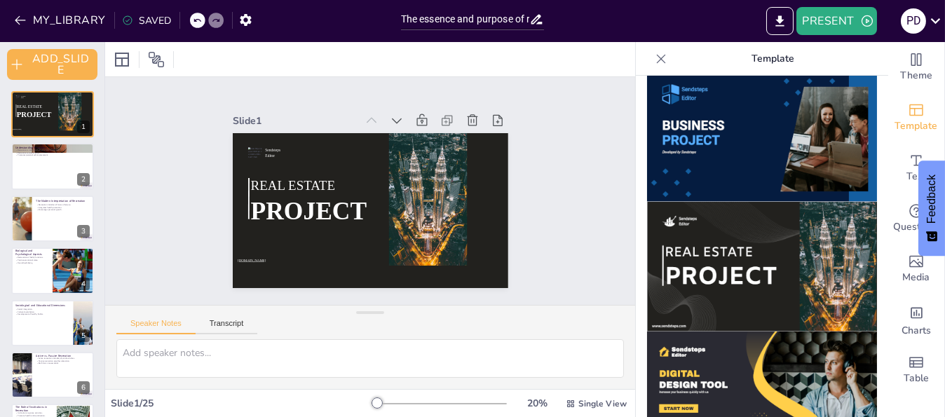
checkbox input "true"
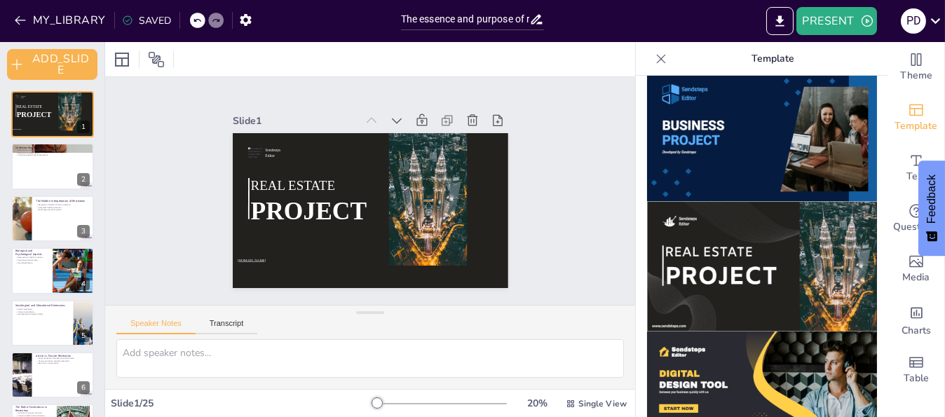
checkbox input "true"
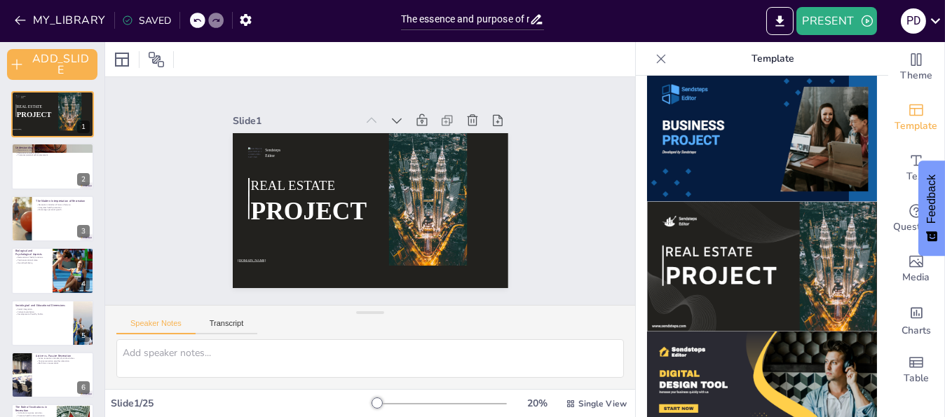
checkbox input "true"
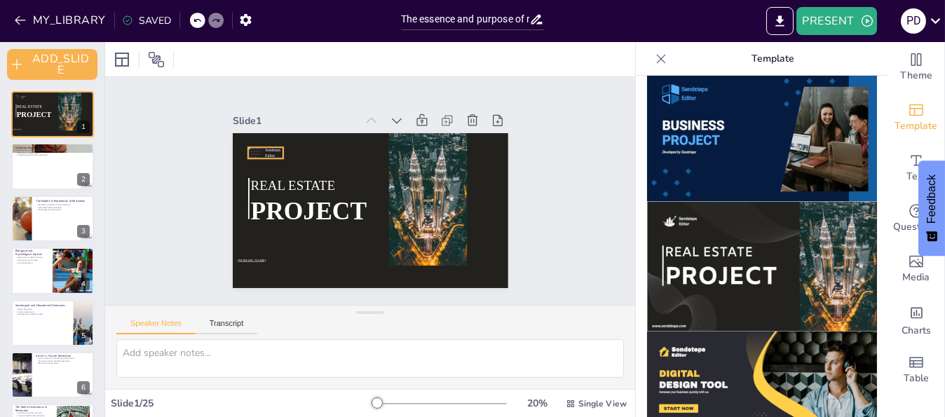
checkbox input "true"
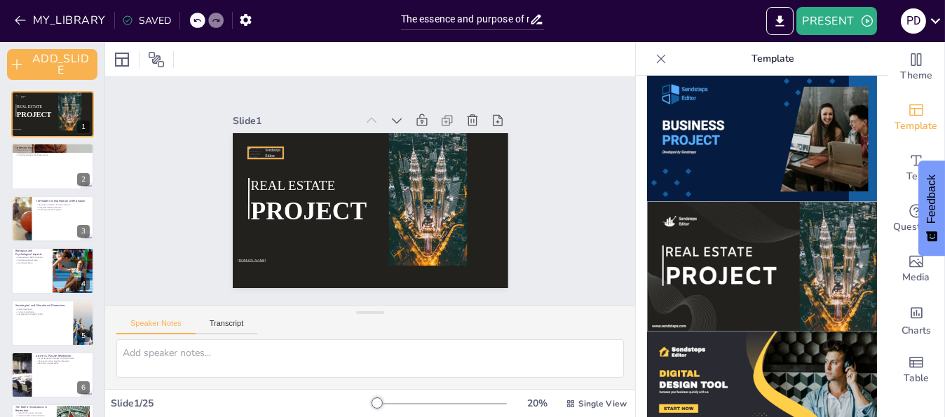
checkbox input "true"
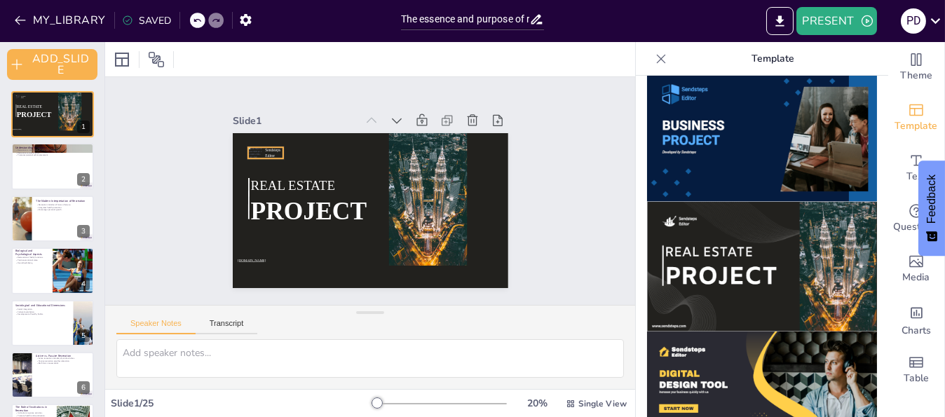
checkbox input "true"
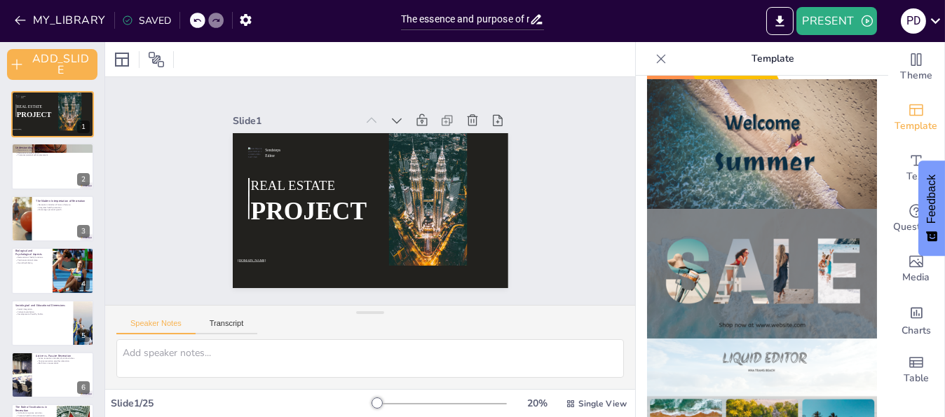
scroll to position [366, 0]
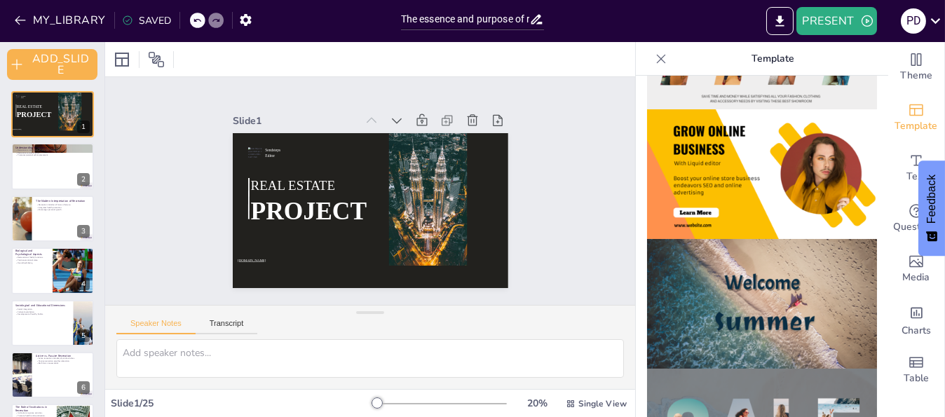
checkbox input "true"
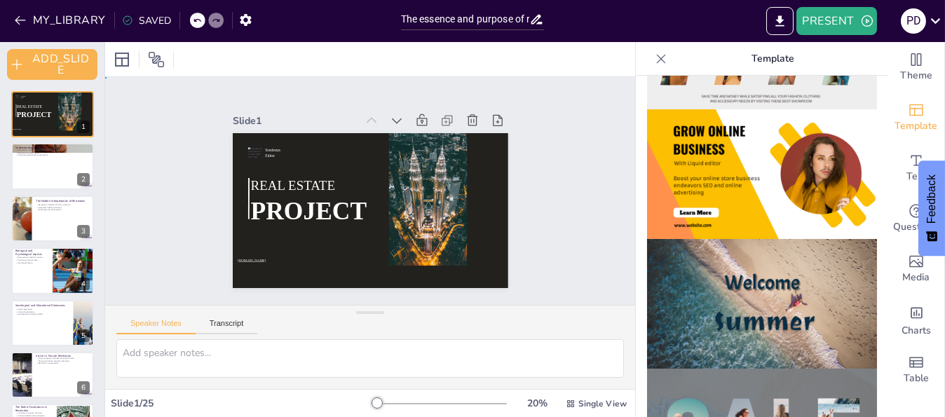
click at [559, 129] on div "Slide 1 Sendsteps Editor REAL ESTATE PROJECT [DOMAIN_NAME] Slide 2 Understandin…" at bounding box center [370, 191] width 530 height 228
checkbox input "true"
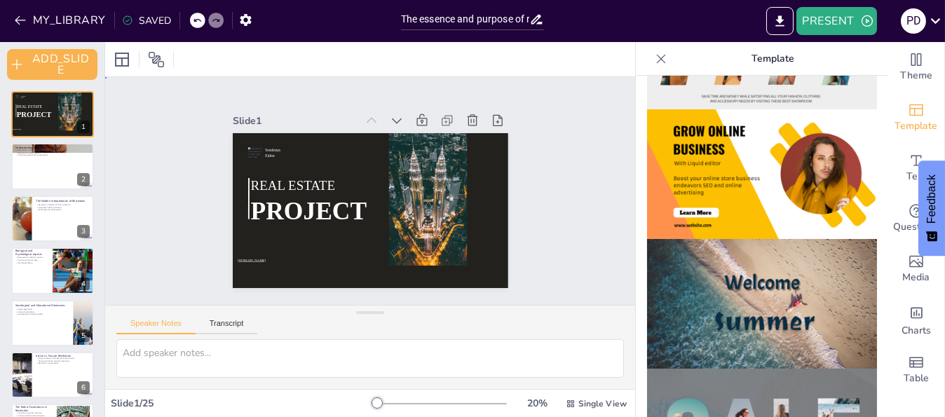
checkbox input "true"
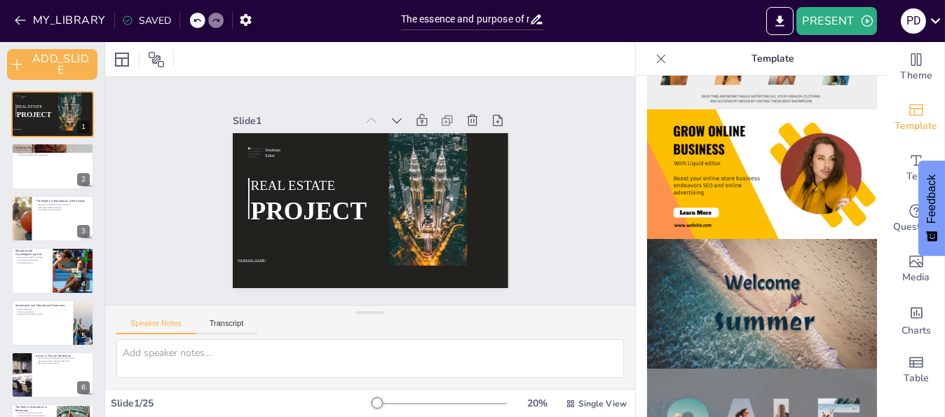
checkbox input "true"
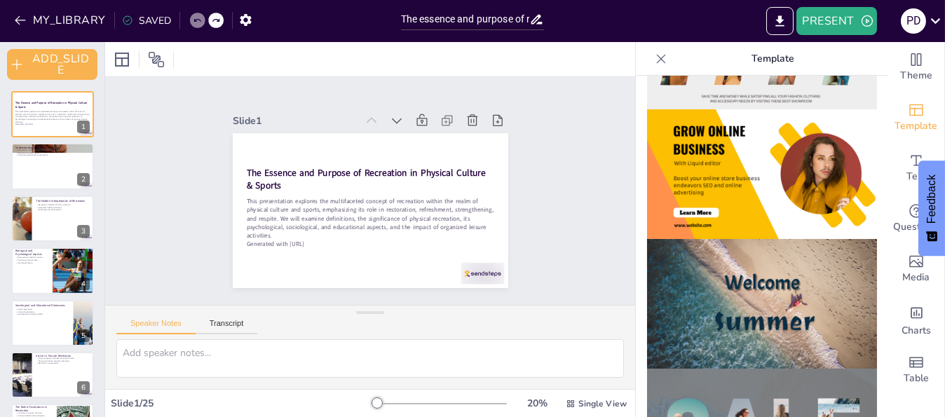
checkbox input "true"
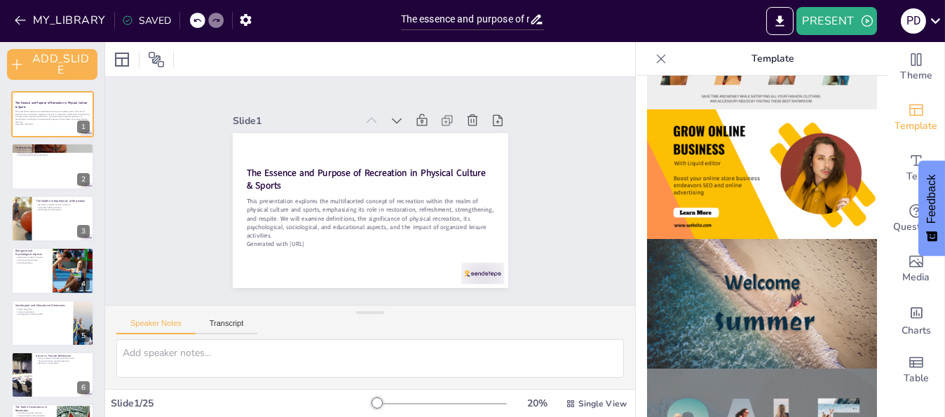
checkbox input "true"
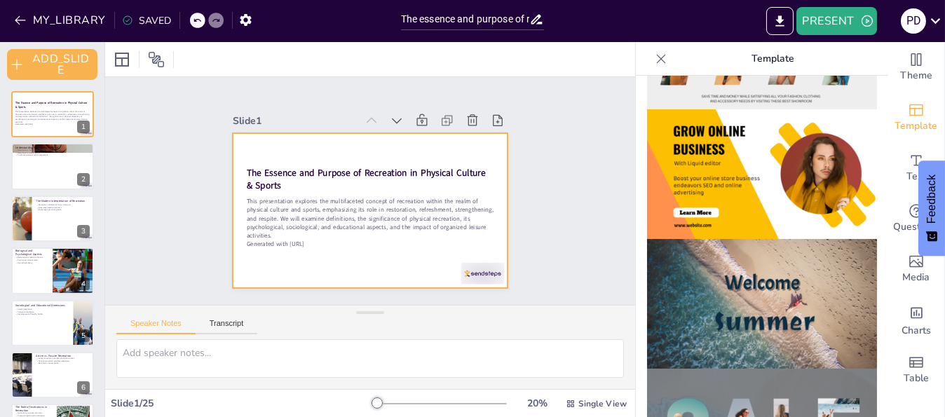
checkbox input "true"
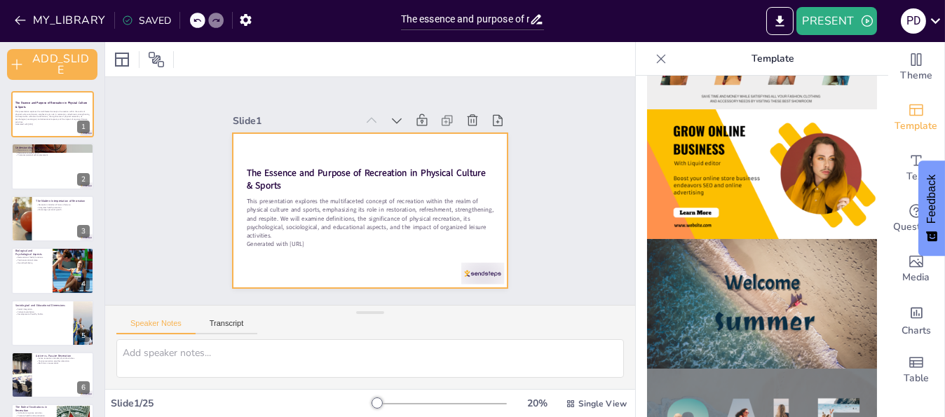
checkbox input "true"
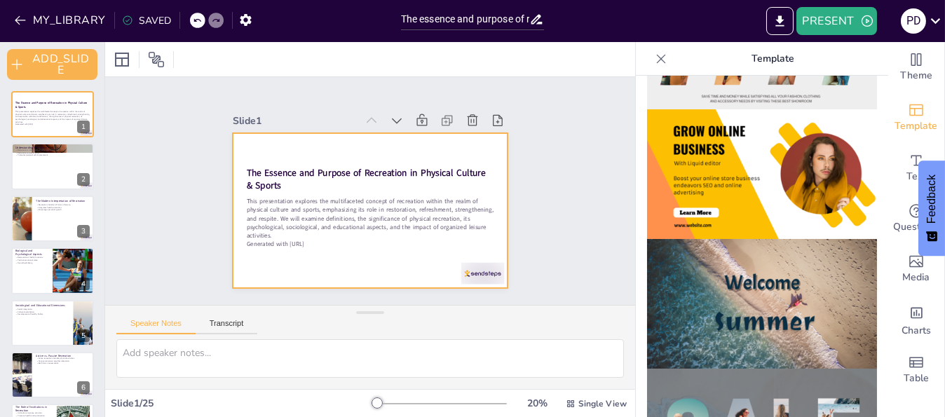
checkbox input "true"
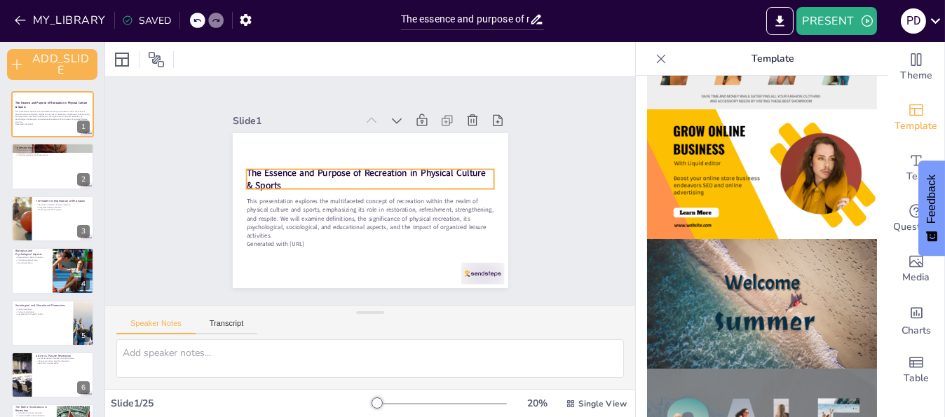
checkbox input "true"
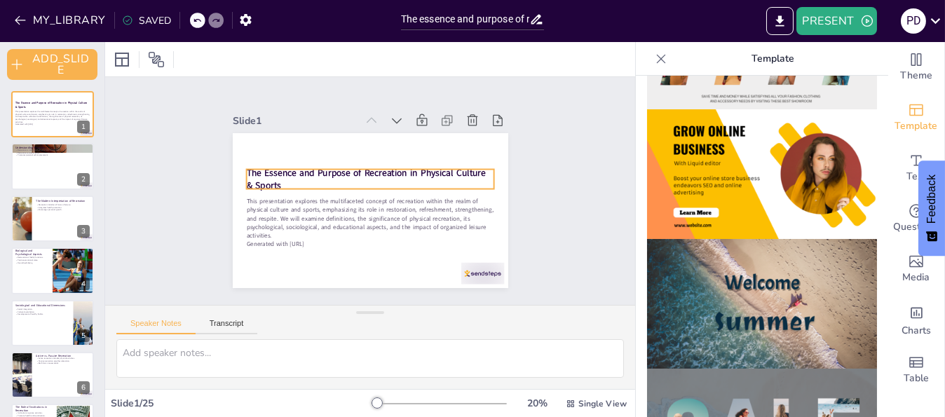
checkbox input "true"
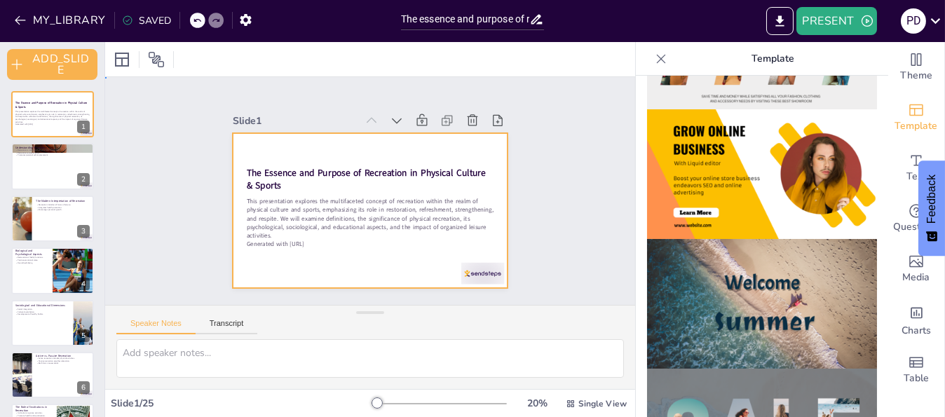
click at [310, 151] on div at bounding box center [370, 210] width 275 height 155
checkbox input "true"
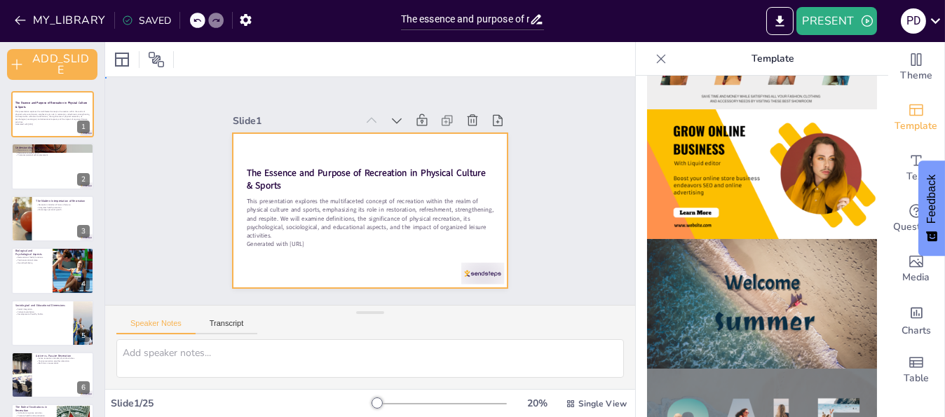
checkbox input "true"
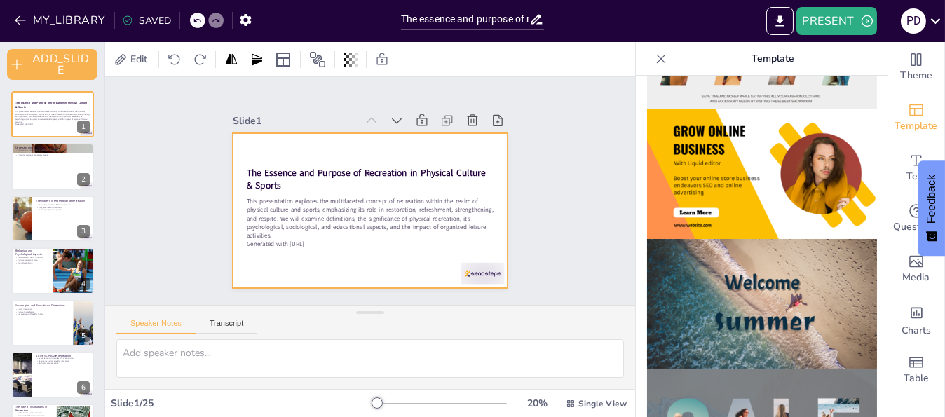
checkbox input "true"
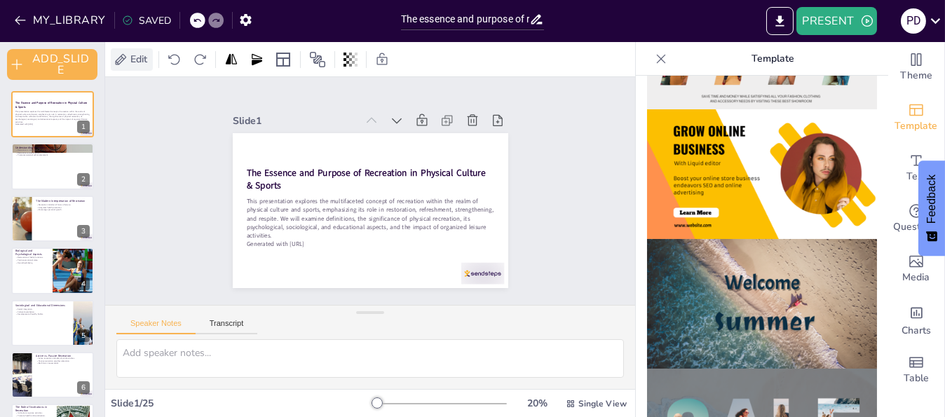
click at [129, 60] on span "Edit" at bounding box center [139, 59] width 22 height 13
checkbox input "true"
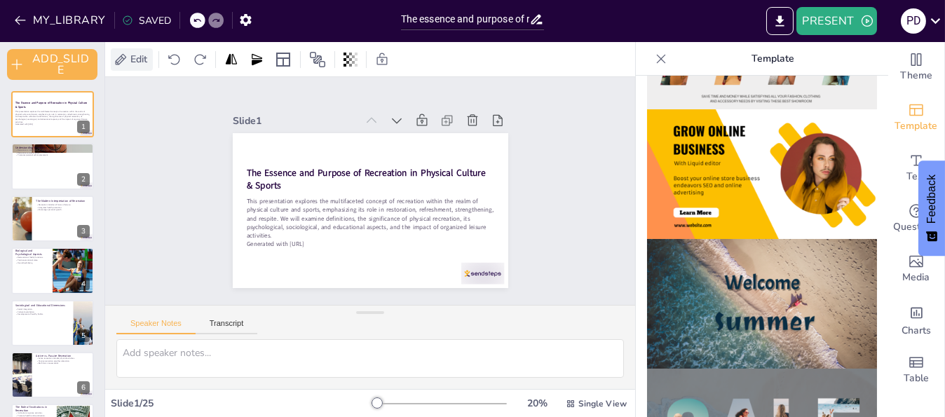
checkbox input "true"
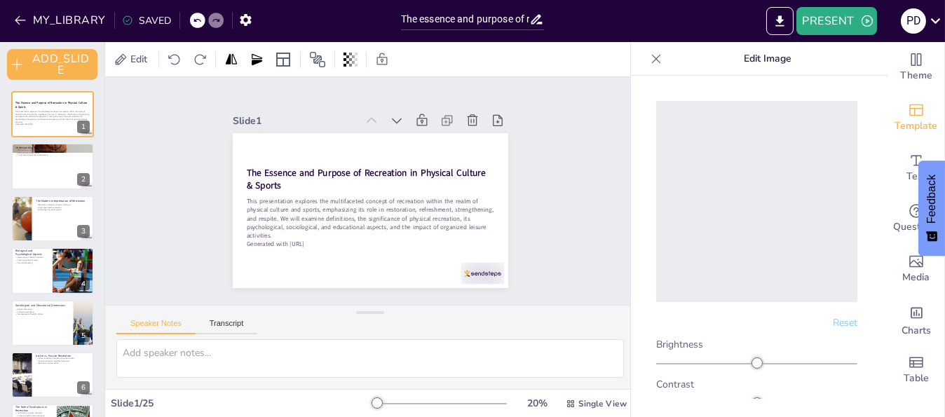
checkbox input "true"
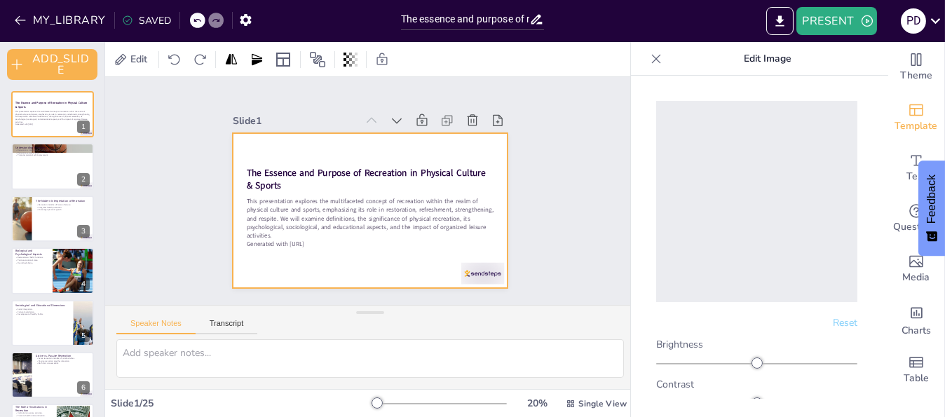
checkbox input "true"
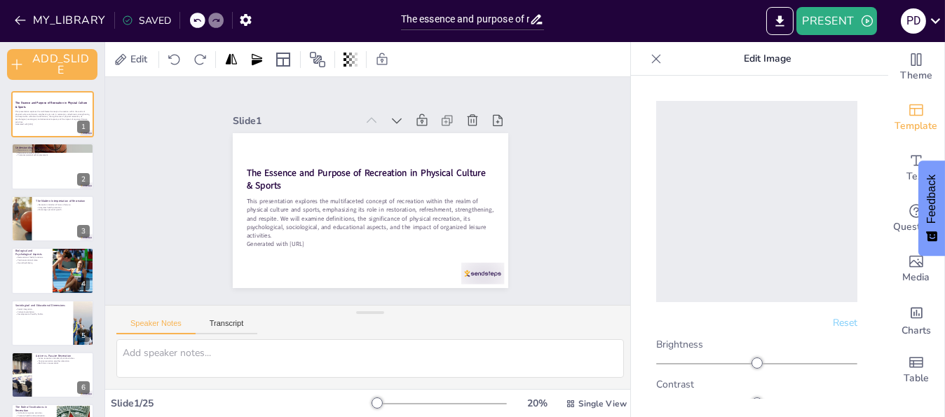
checkbox input "true"
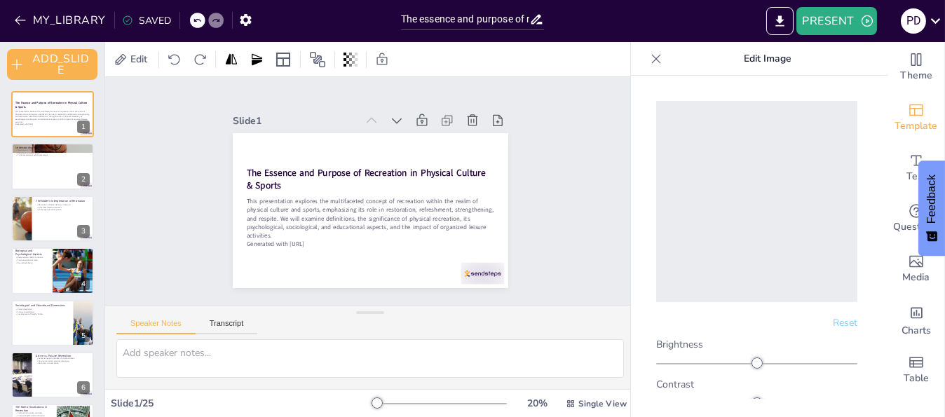
checkbox input "true"
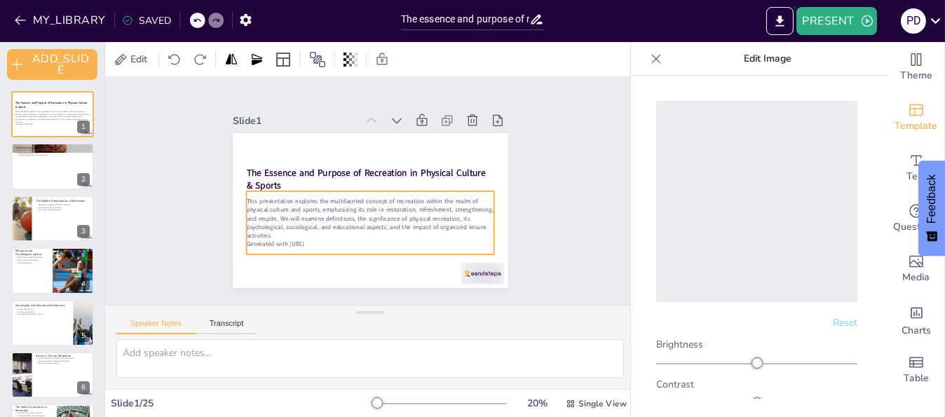
checkbox input "true"
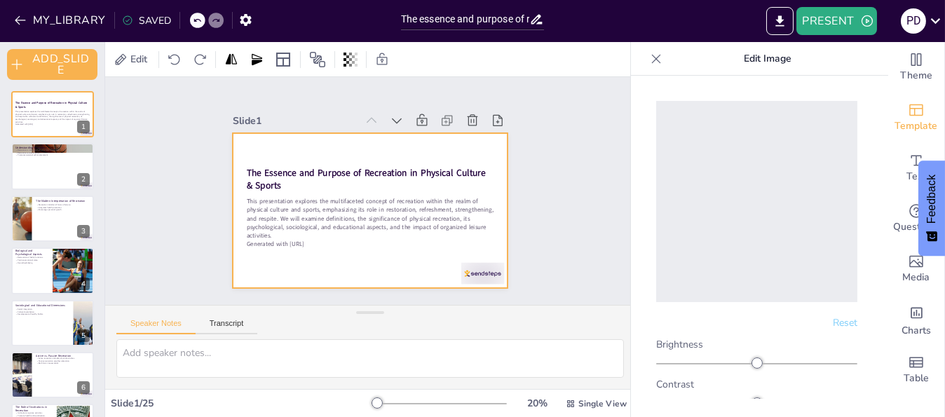
checkbox input "true"
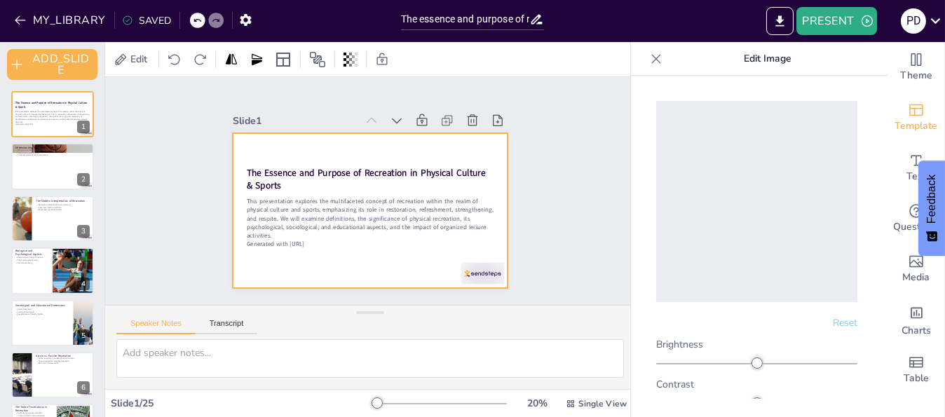
checkbox input "true"
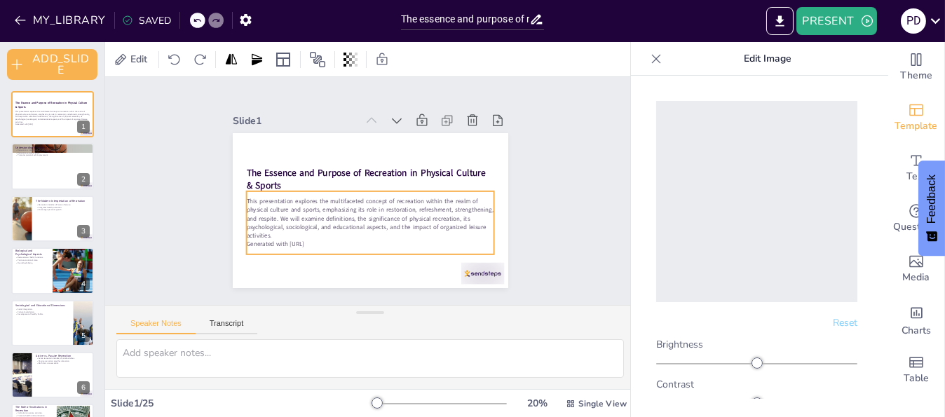
checkbox input "true"
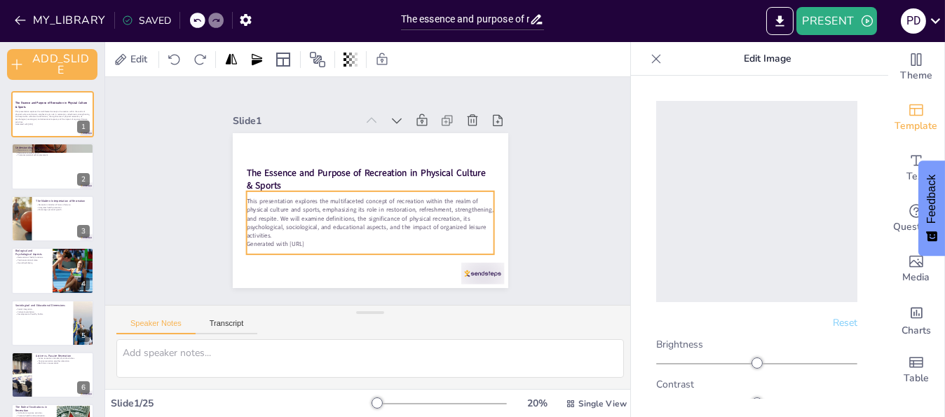
checkbox input "true"
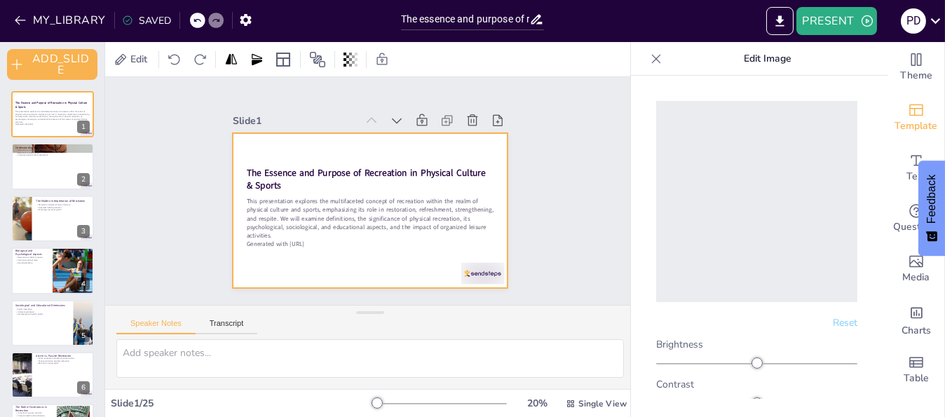
checkbox input "true"
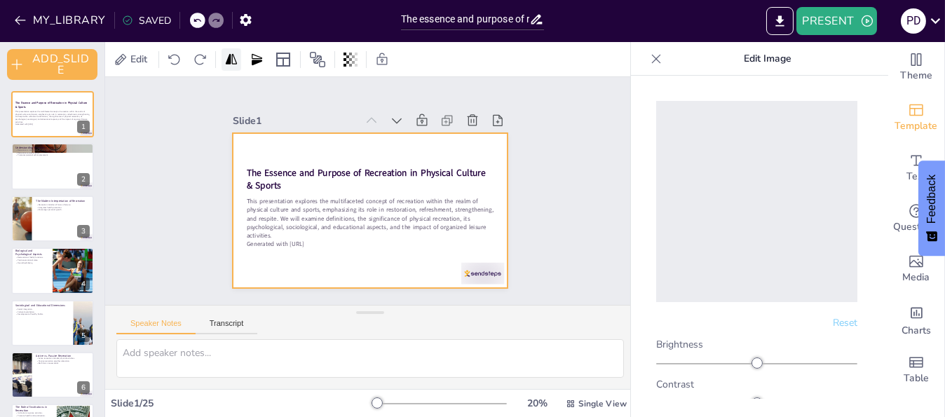
checkbox input "true"
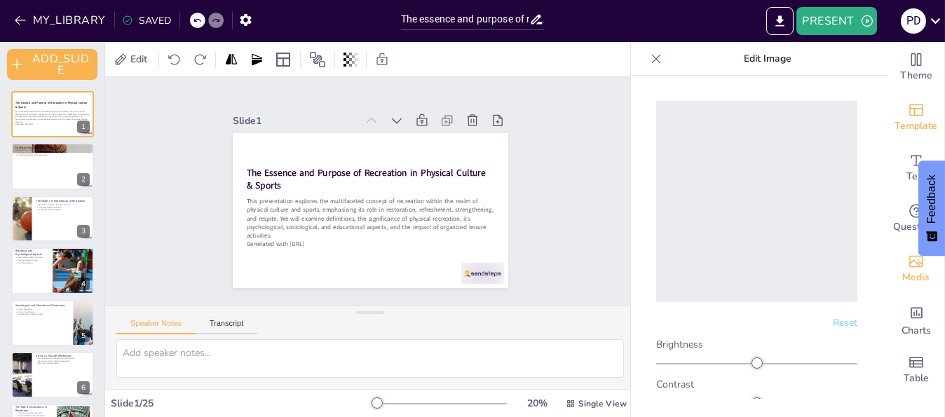
click at [895, 268] on div "Media" at bounding box center [916, 269] width 56 height 50
checkbox input "true"
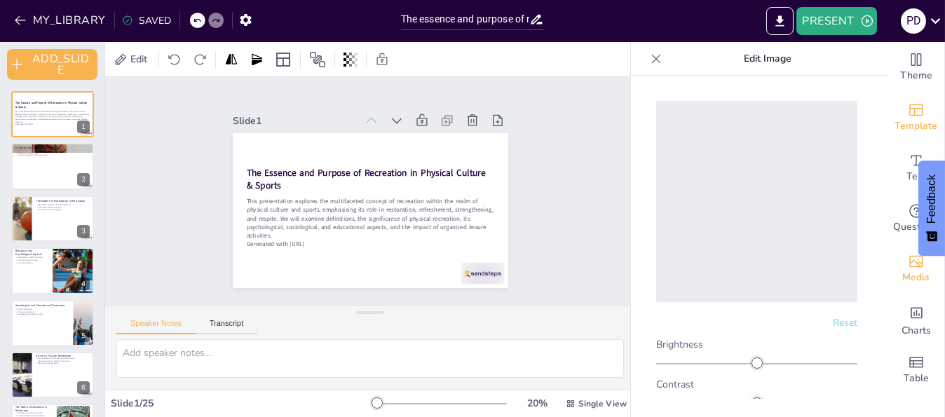
checkbox input "true"
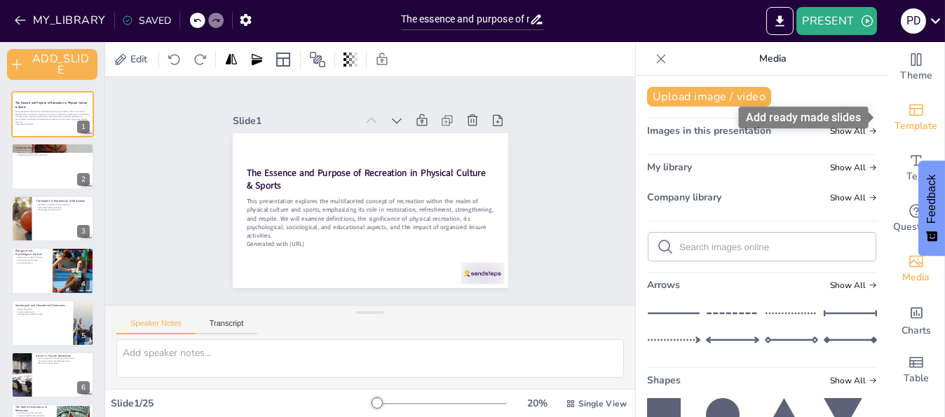
click at [924, 117] on div "Template" at bounding box center [916, 118] width 56 height 50
checkbox input "true"
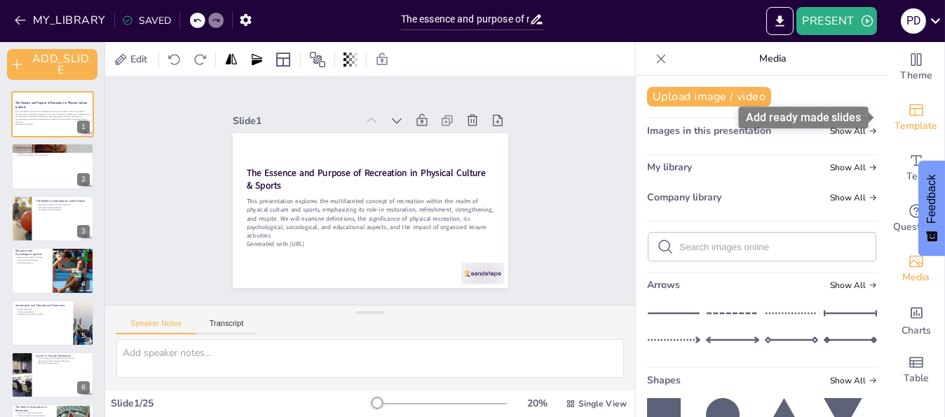
checkbox input "true"
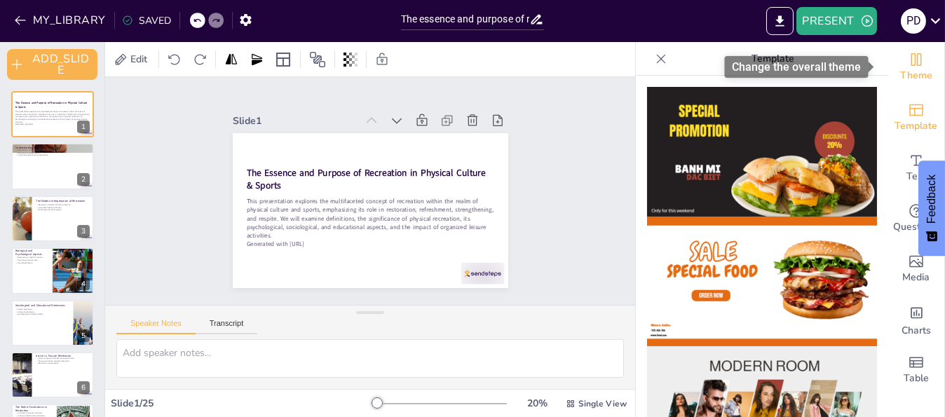
click at [908, 64] on icon "Change the overall theme" at bounding box center [916, 59] width 17 height 17
checkbox input "true"
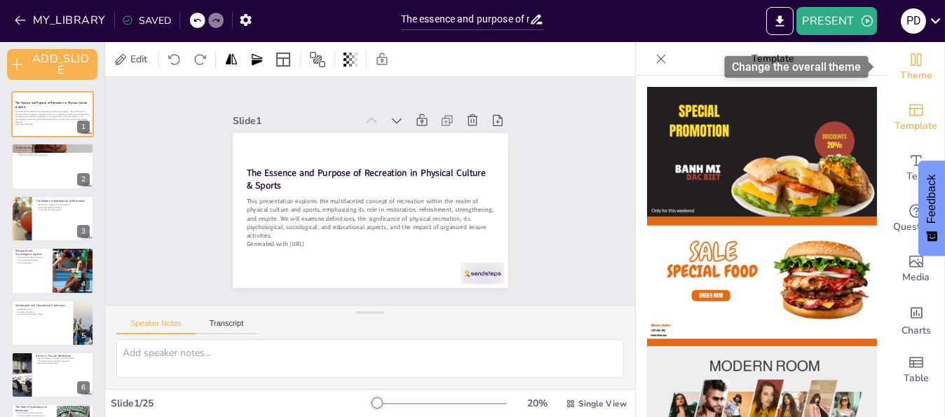
checkbox input "true"
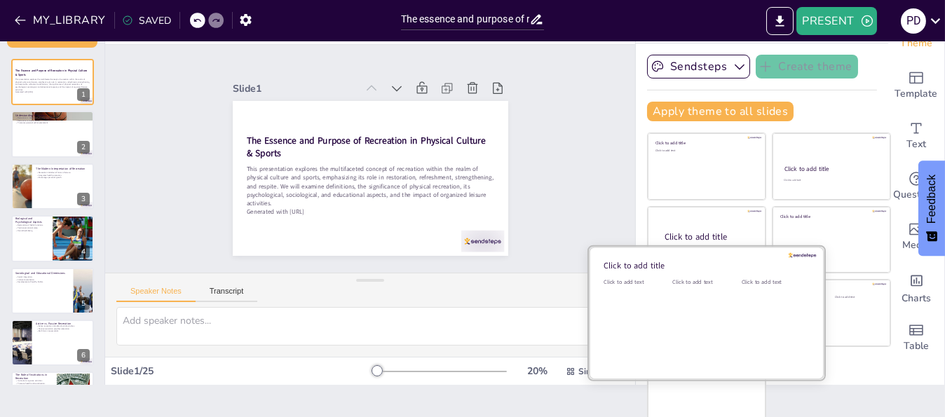
scroll to position [0, 0]
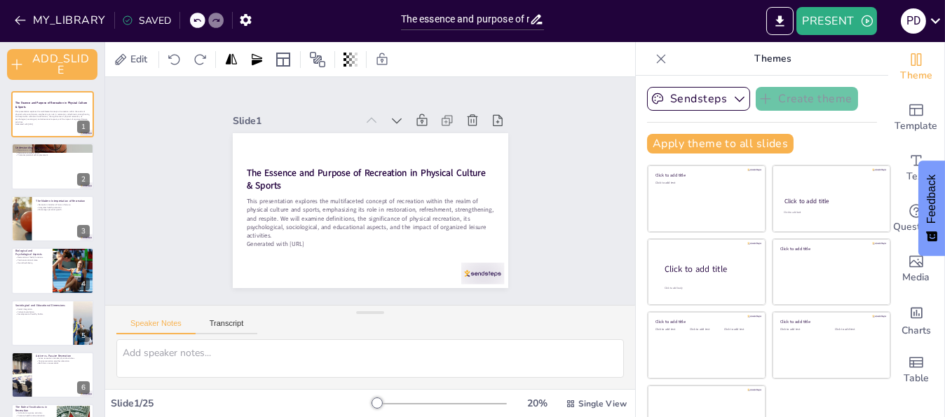
click at [545, 156] on div "Slide 1 The Essence and Purpose of Recreation in Physical Culture & Sports This…" at bounding box center [370, 191] width 530 height 228
checkbox input "true"
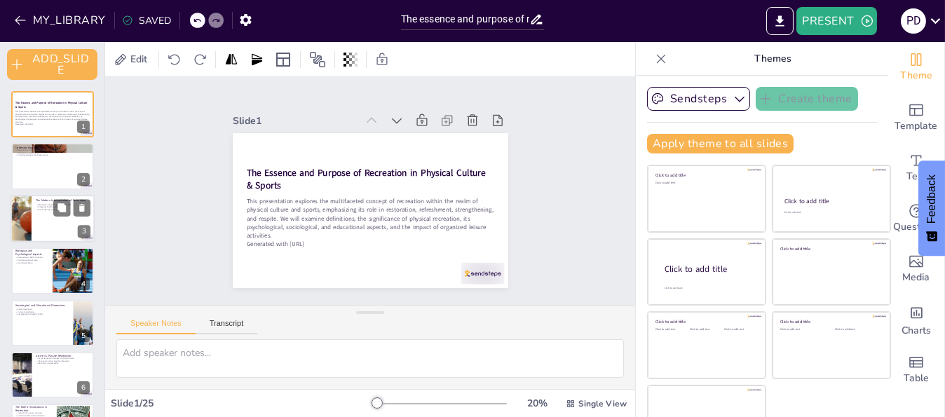
click at [71, 208] on div at bounding box center [71, 207] width 37 height 17
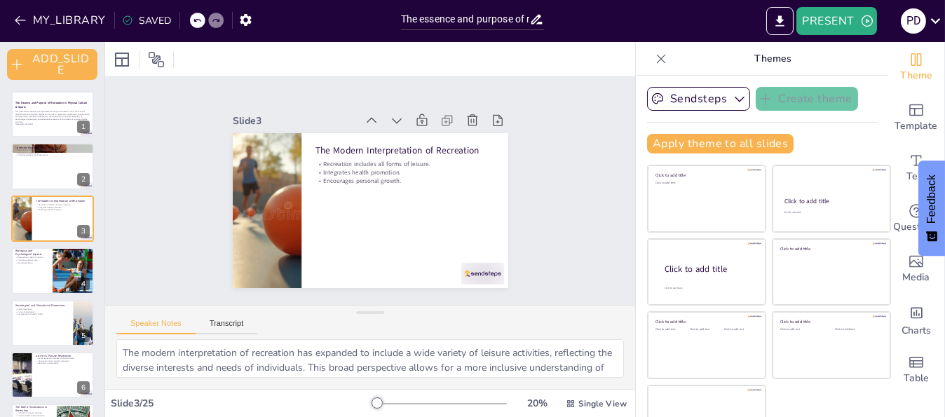
click at [50, 275] on div at bounding box center [53, 271] width 84 height 48
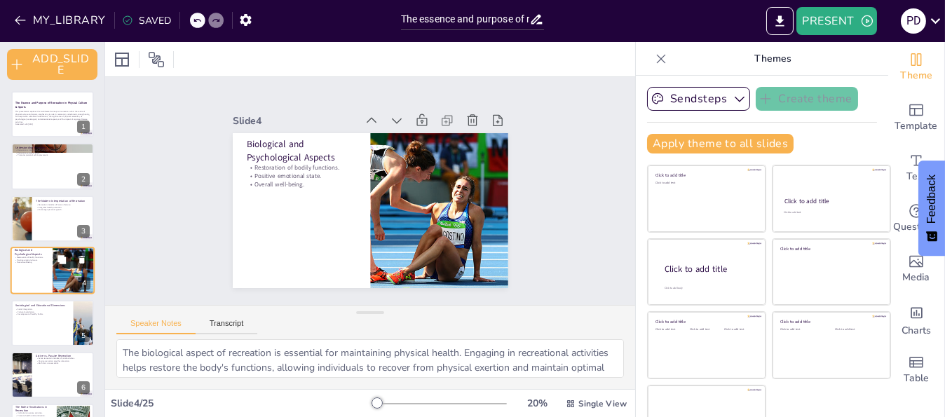
scroll to position [22, 0]
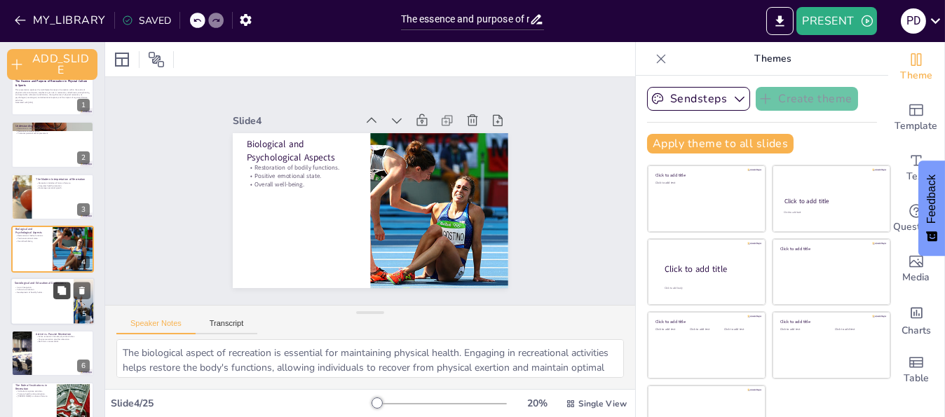
click at [64, 296] on button at bounding box center [61, 290] width 17 height 17
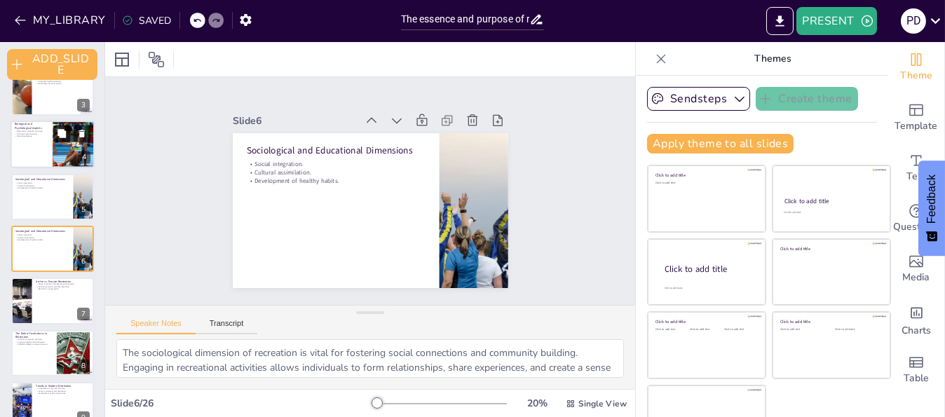
scroll to position [0, 0]
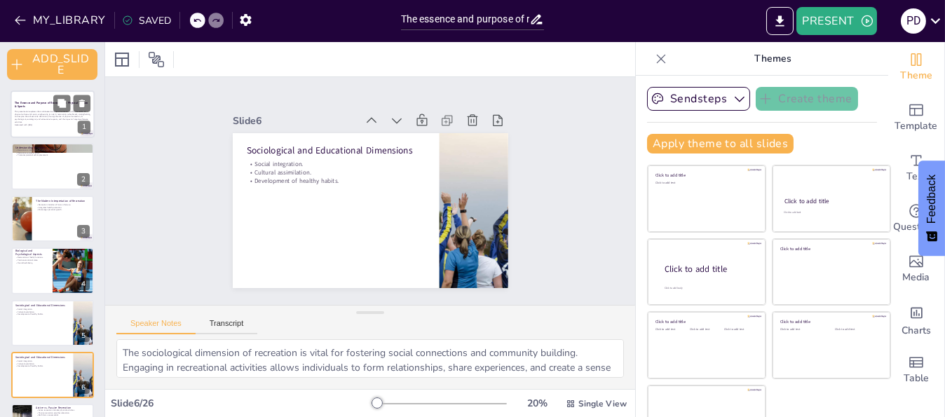
click at [36, 102] on strong "The Essence and Purpose of Recreation in Physical Culture & Sports" at bounding box center [52, 105] width 74 height 8
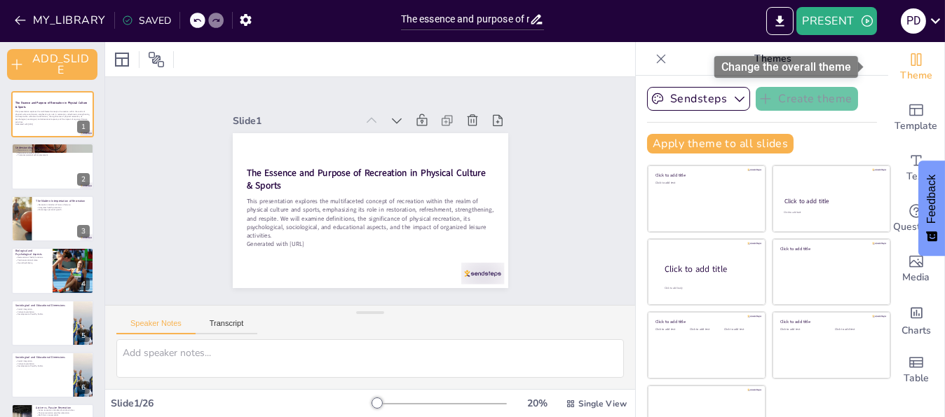
click at [900, 71] on span "Theme" at bounding box center [916, 75] width 32 height 15
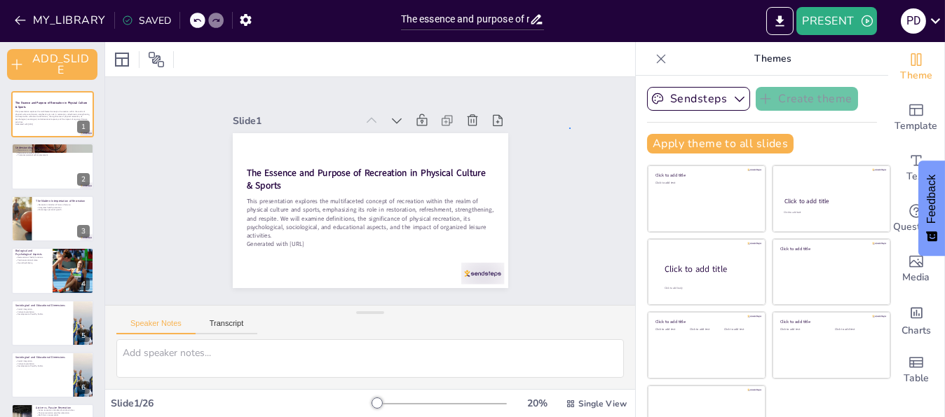
drag, startPoint x: 899, startPoint y: 71, endPoint x: 571, endPoint y: 129, distance: 333.0
click at [571, 129] on div "Slide 1 The Essence and Purpose of Recreation in Physical Culture & Sports This…" at bounding box center [370, 191] width 530 height 228
click at [732, 103] on icon "button" at bounding box center [739, 99] width 14 height 14
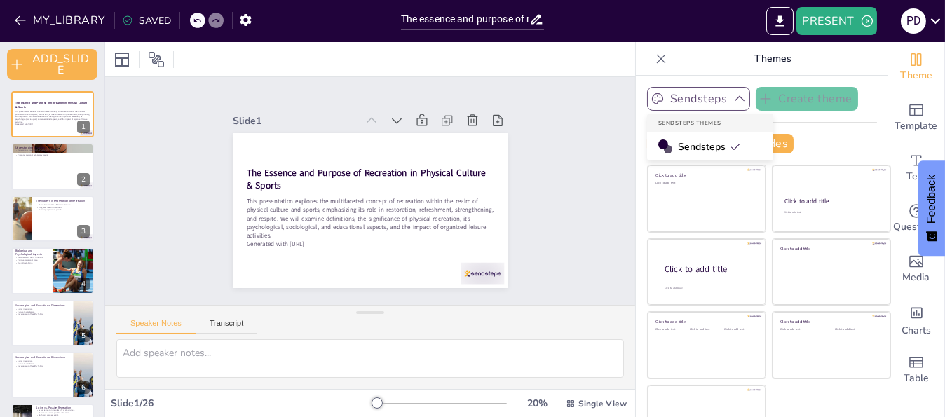
click at [584, 147] on div "Slide 1 The Essence and Purpose of Recreation in Physical Culture & Sports This…" at bounding box center [370, 191] width 530 height 228
click at [581, 102] on div "Slide 1 The Essence and Purpose of Recreation in Physical Culture & Sports This…" at bounding box center [370, 191] width 530 height 228
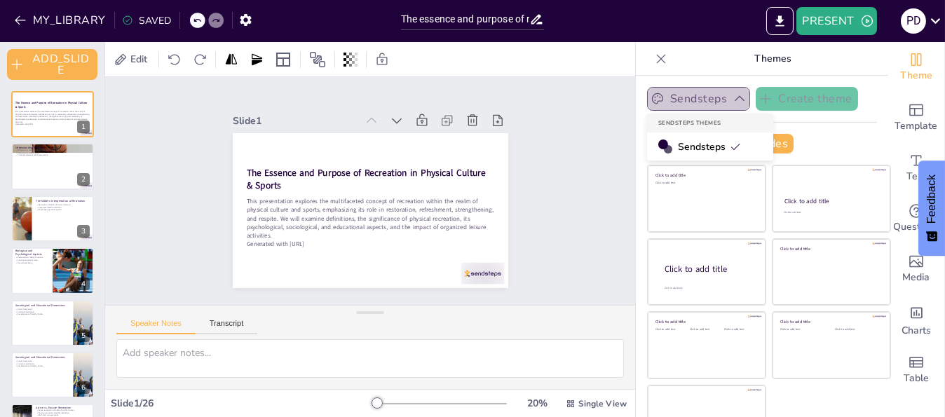
click at [732, 93] on icon "button" at bounding box center [739, 99] width 14 height 14
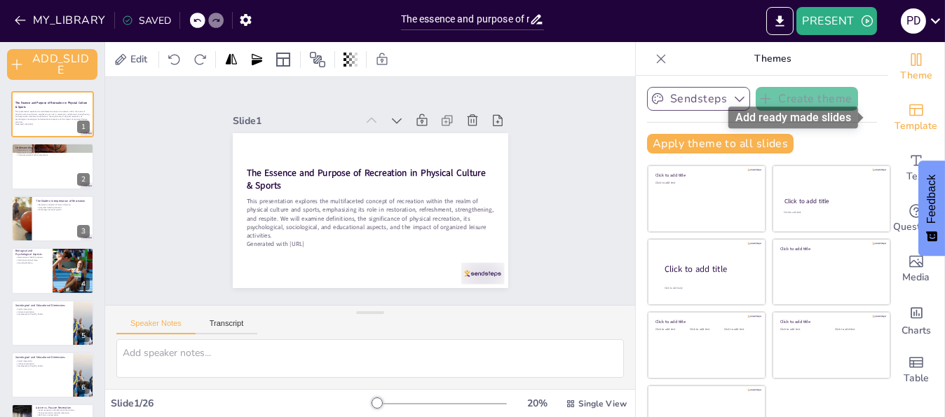
click at [900, 121] on span "Template" at bounding box center [916, 125] width 43 height 15
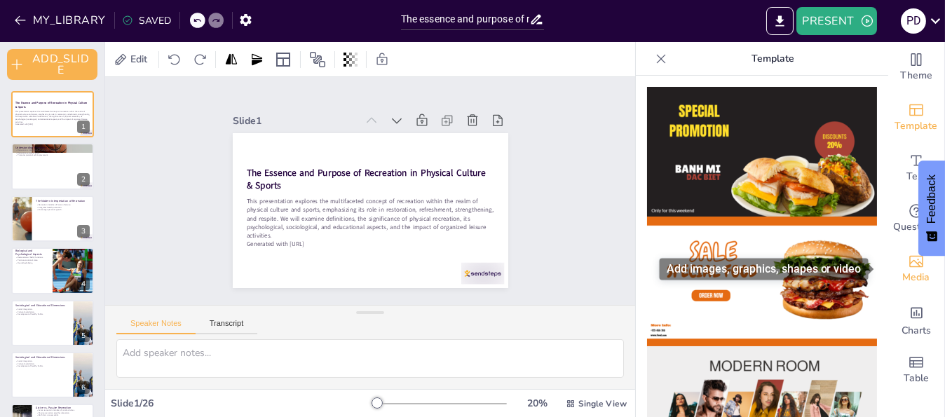
click at [903, 278] on span "Media" at bounding box center [916, 277] width 27 height 15
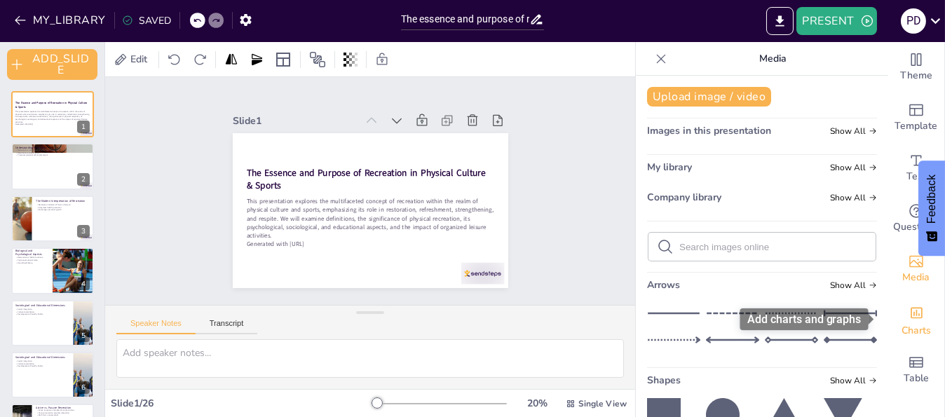
click at [907, 324] on span "Charts" at bounding box center [915, 330] width 29 height 15
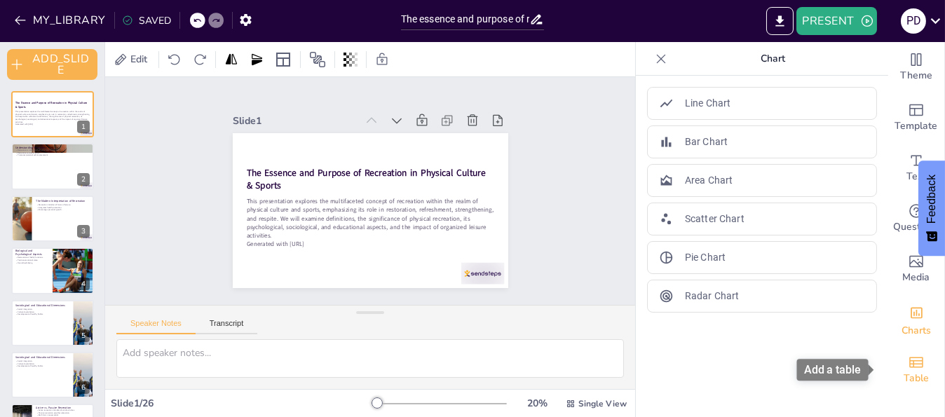
click at [905, 383] on span "Table" at bounding box center [915, 378] width 25 height 15
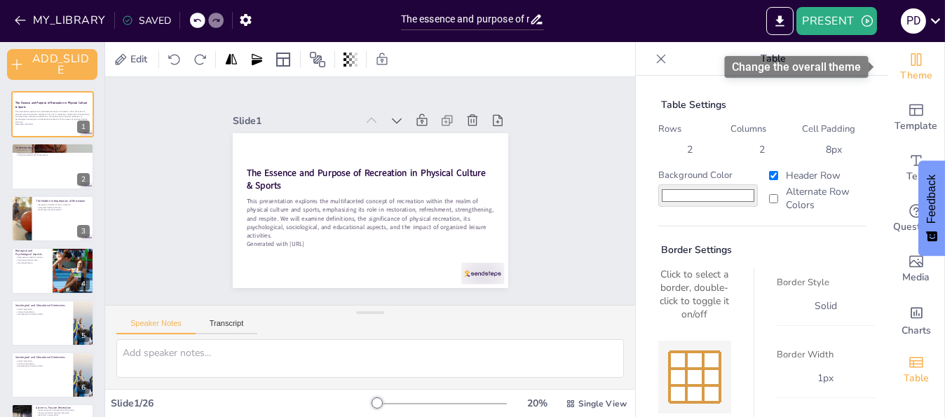
click at [892, 43] on div "Theme" at bounding box center [916, 67] width 56 height 50
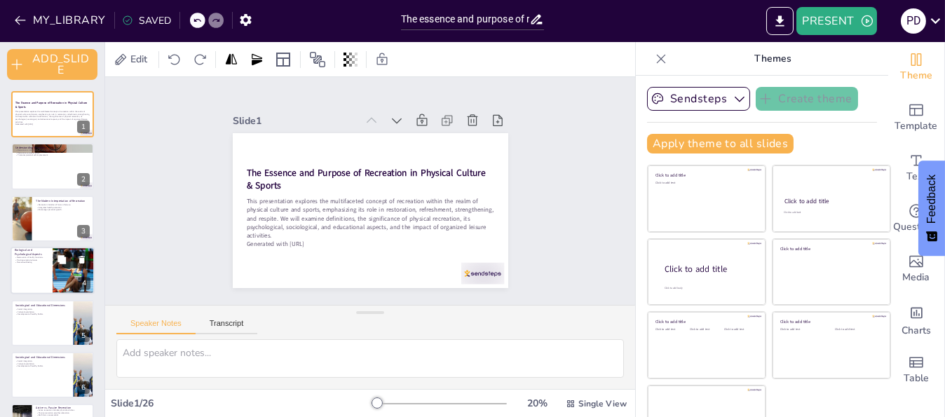
click at [50, 271] on div at bounding box center [53, 271] width 84 height 48
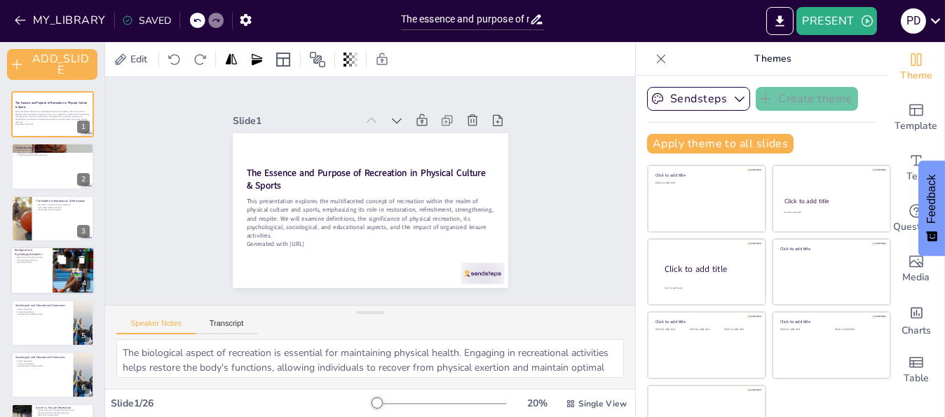
scroll to position [22, 0]
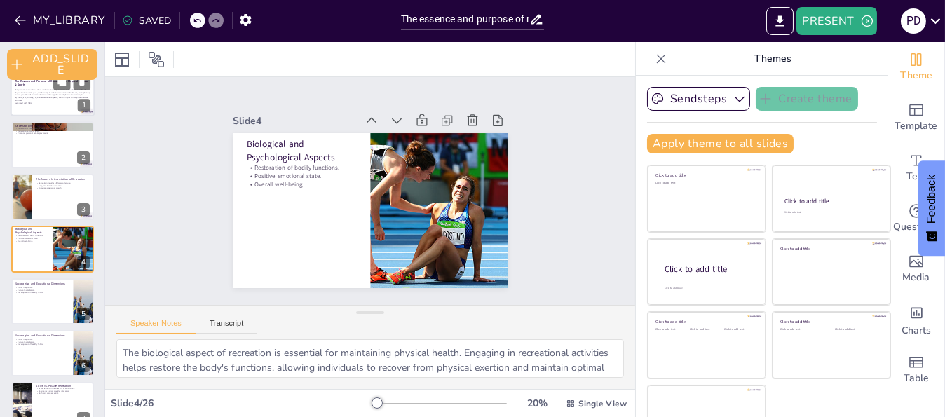
click at [46, 106] on div at bounding box center [53, 93] width 84 height 48
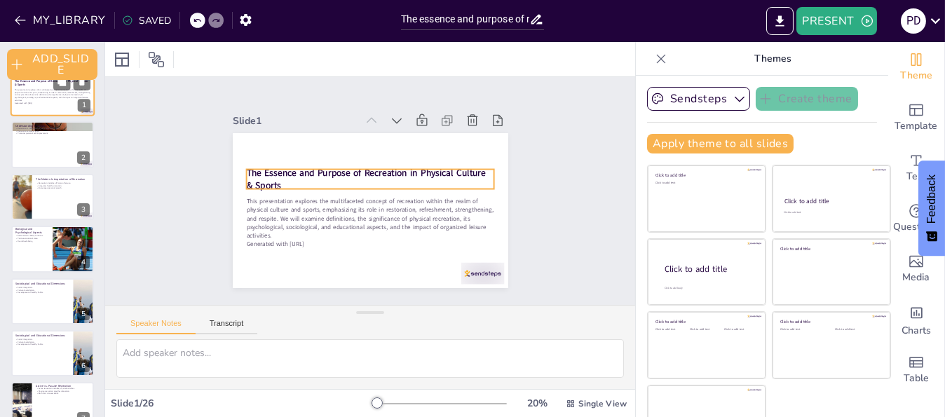
scroll to position [0, 0]
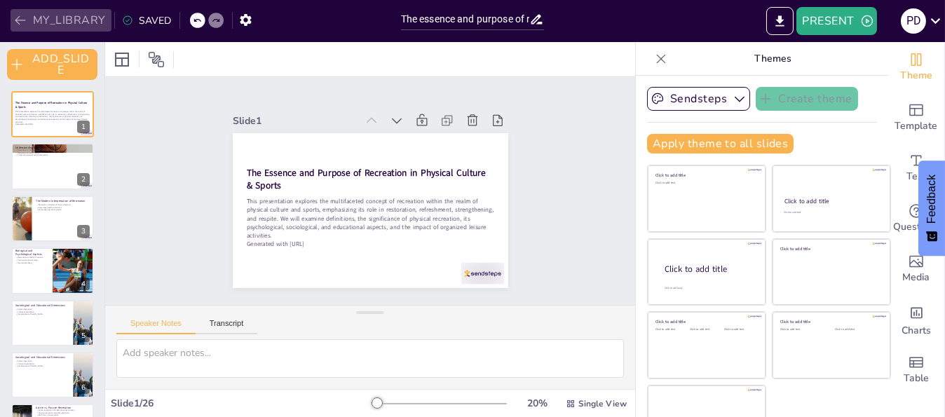
click at [71, 17] on button "MY_LIBRARY" at bounding box center [61, 20] width 101 height 22
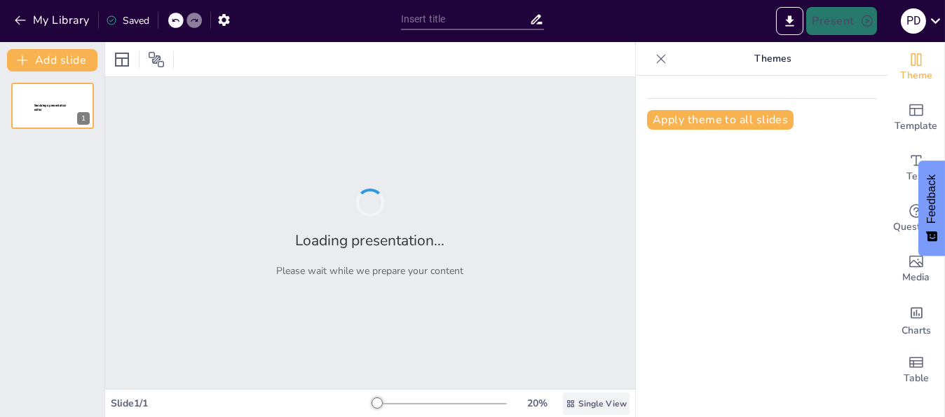
type input "The essence and purpose of recreation in the sphere of physical culture & sports"
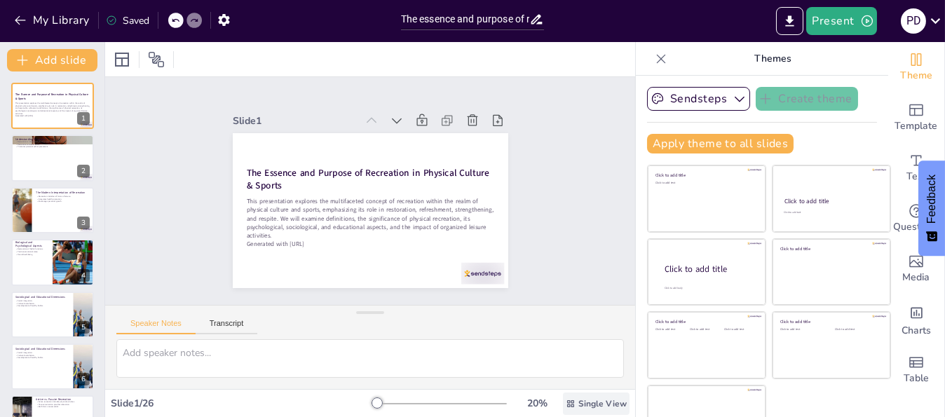
checkbox input "true"
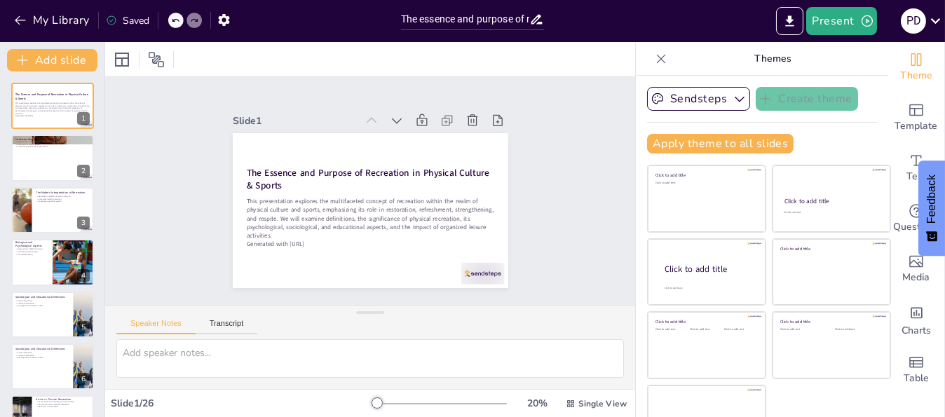
checkbox input "true"
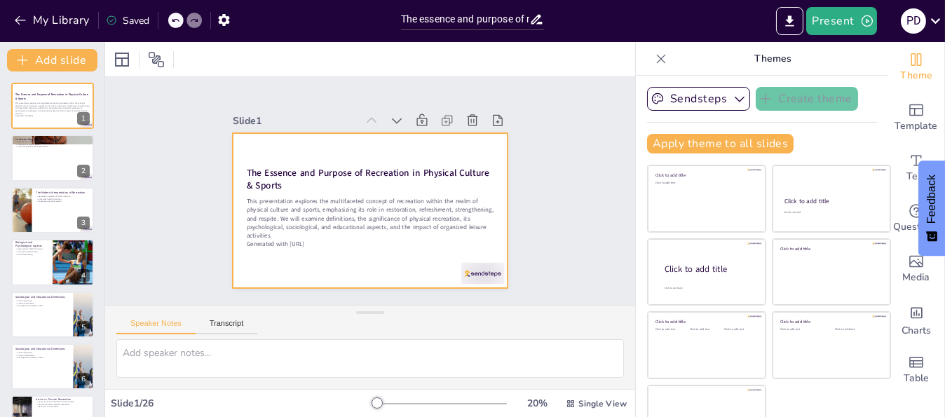
checkbox input "true"
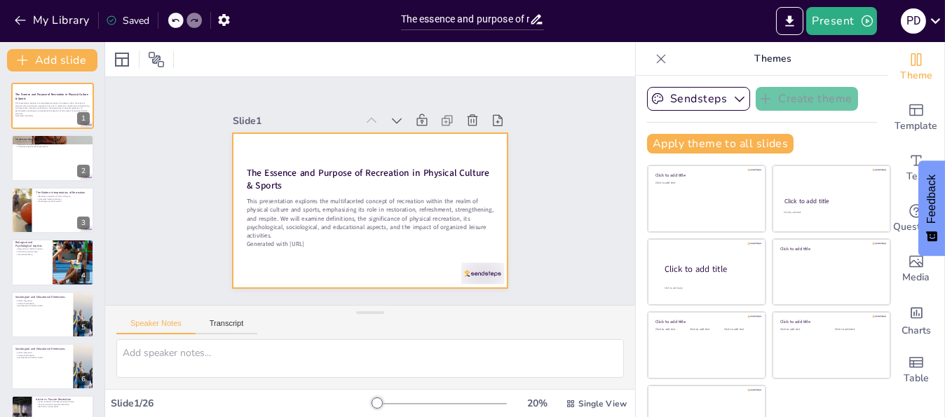
checkbox input "true"
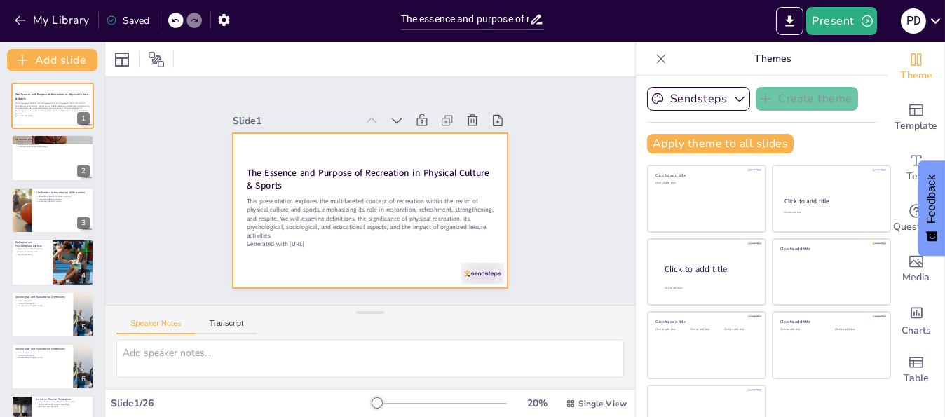
checkbox input "true"
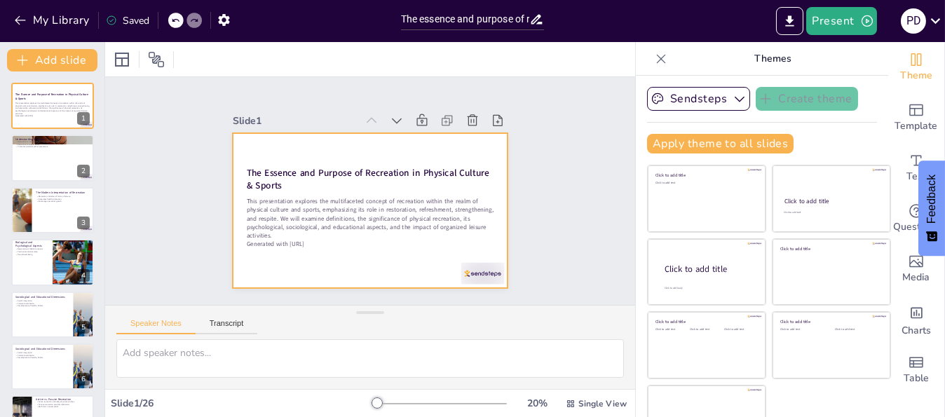
checkbox input "true"
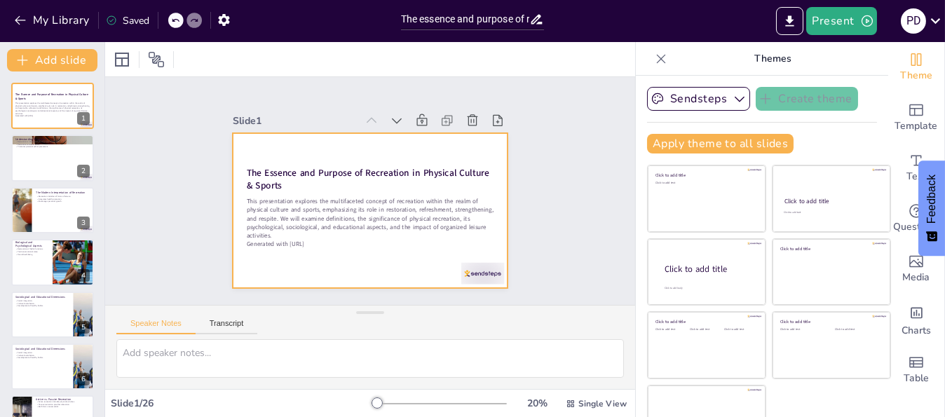
checkbox input "true"
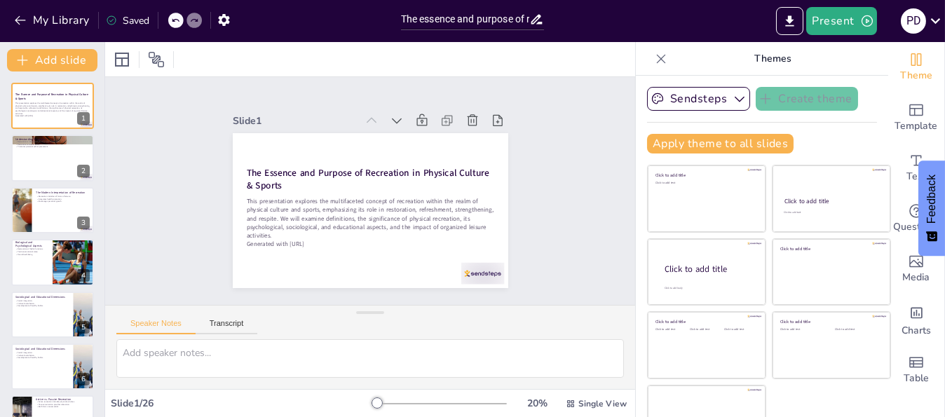
checkbox input "true"
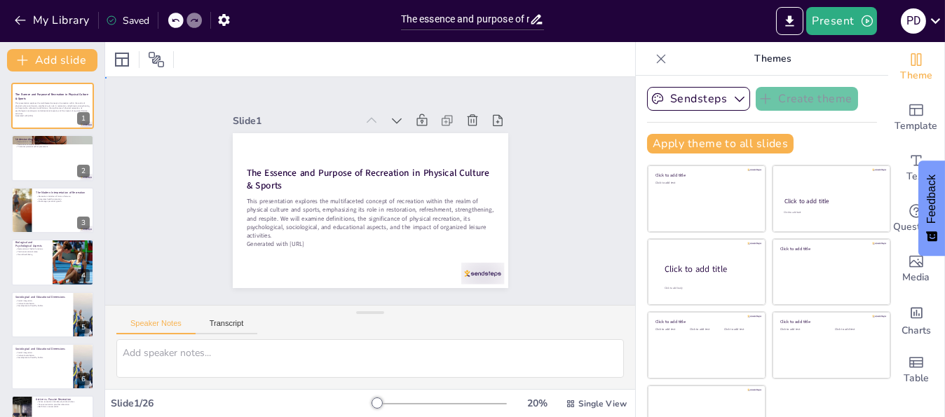
click at [167, 238] on div "Slide 1 The Essence and Purpose of Recreation in Physical Culture & Sports This…" at bounding box center [370, 191] width 574 height 381
checkbox input "true"
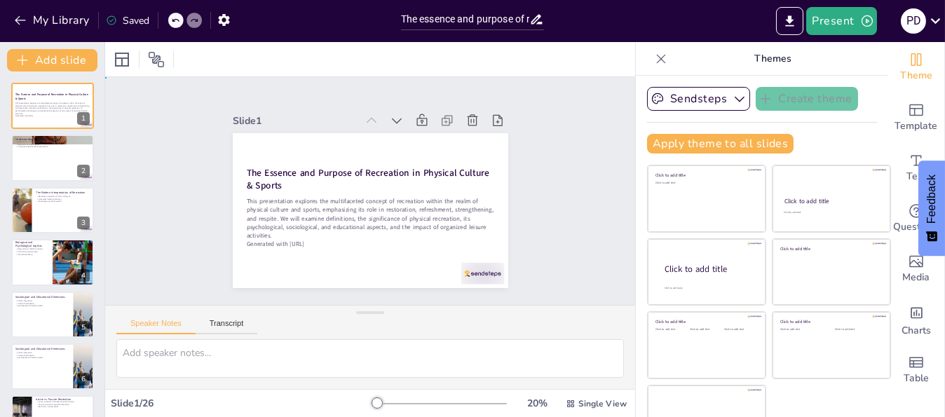
checkbox input "true"
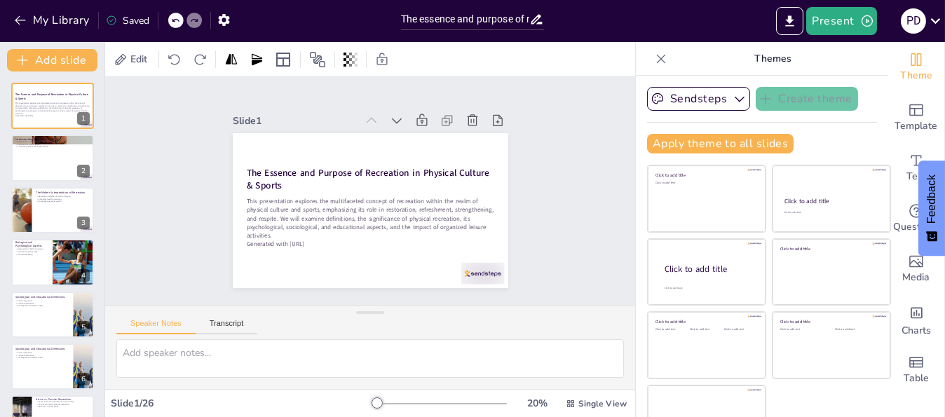
checkbox input "true"
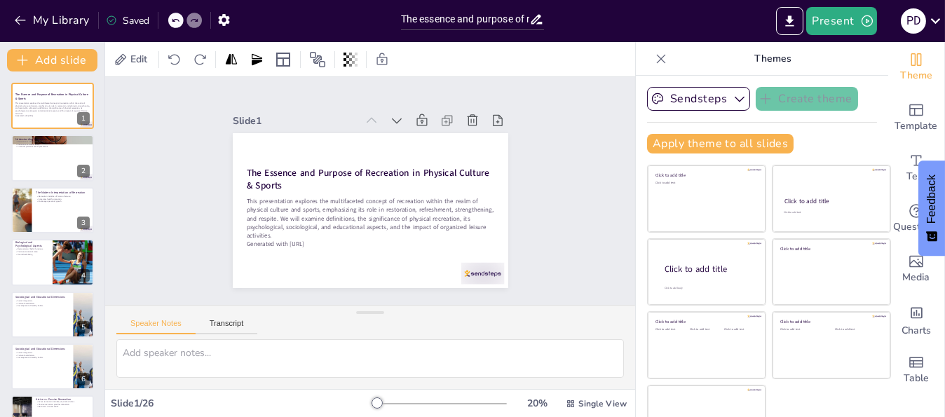
checkbox input "true"
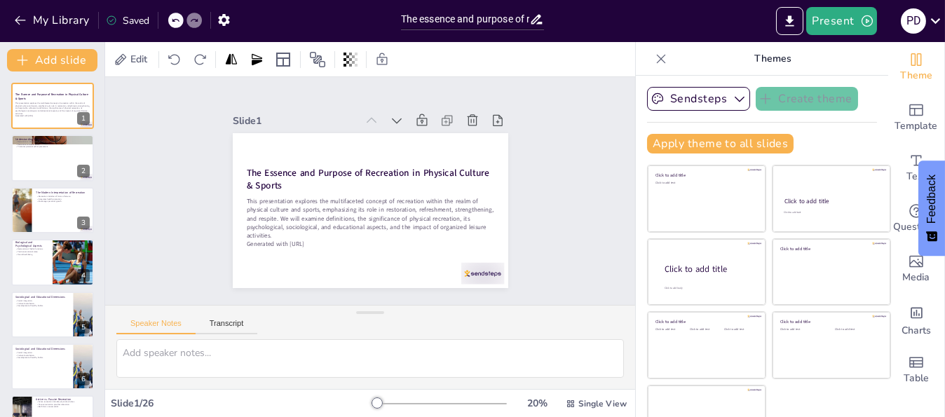
checkbox input "true"
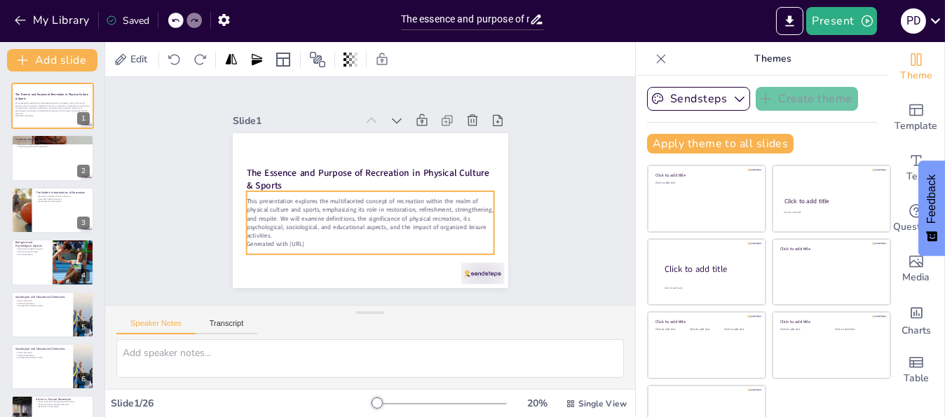
checkbox input "true"
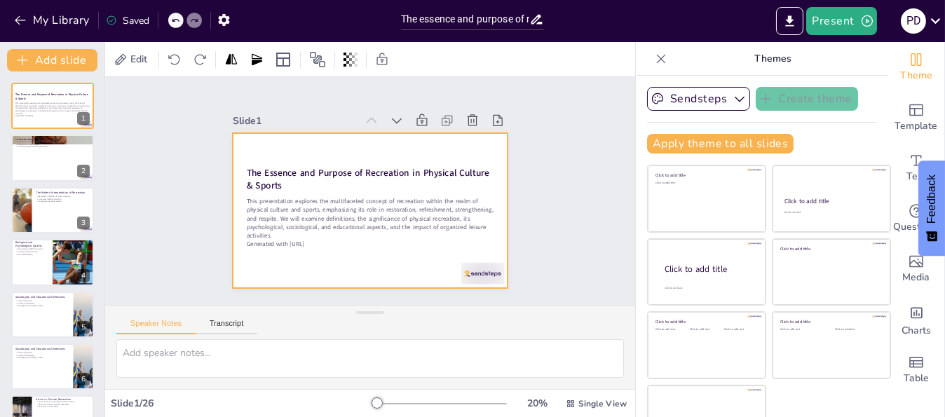
checkbox input "true"
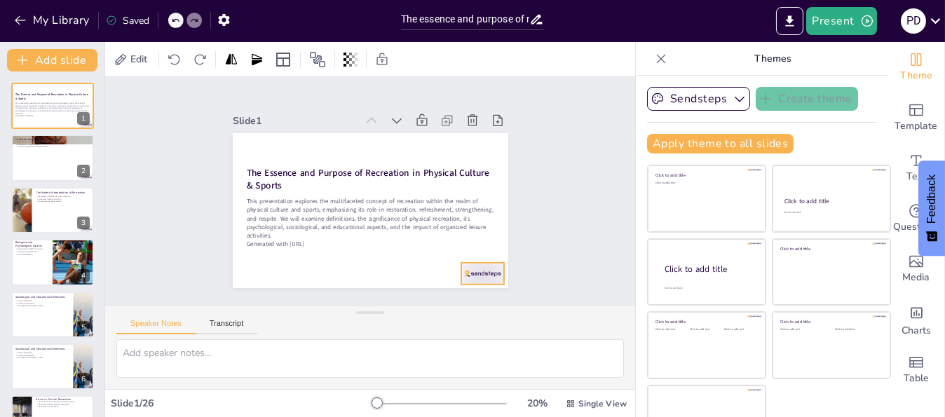
checkbox input "true"
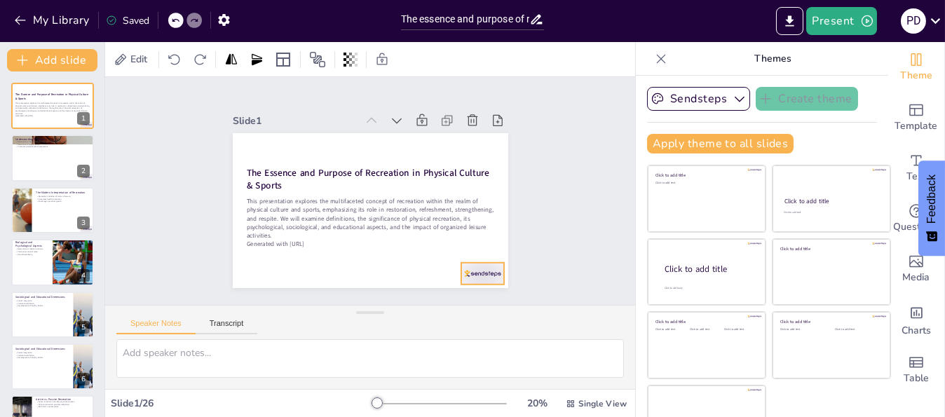
checkbox input "true"
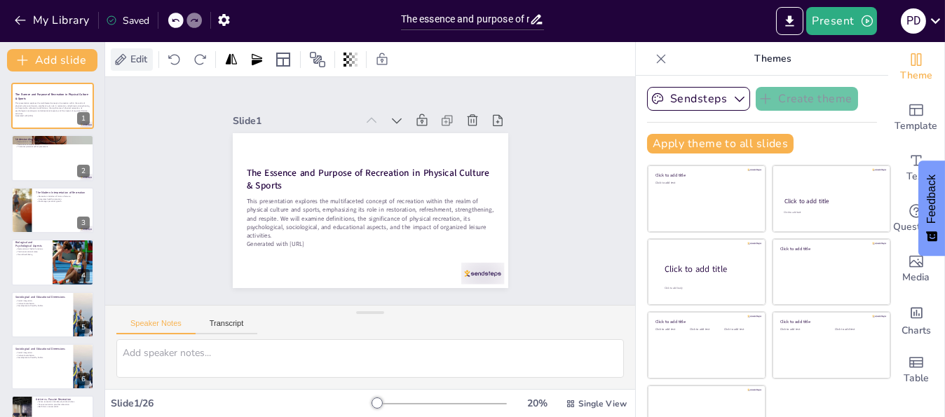
click at [137, 57] on span "Edit" at bounding box center [139, 59] width 22 height 13
checkbox input "true"
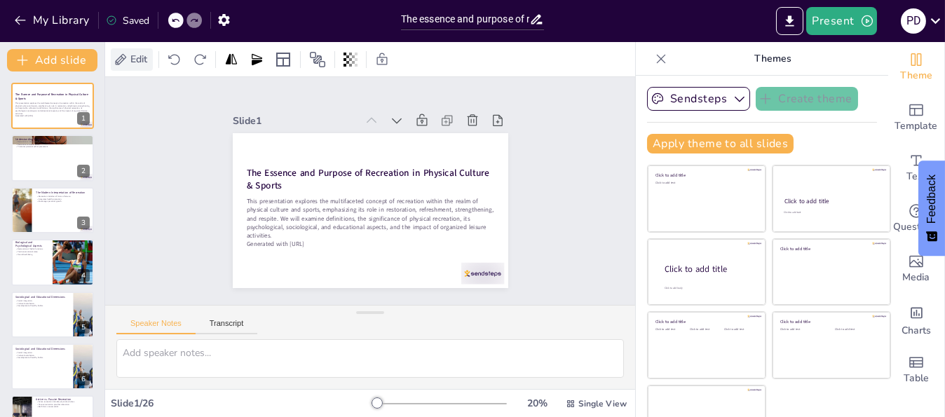
checkbox input "true"
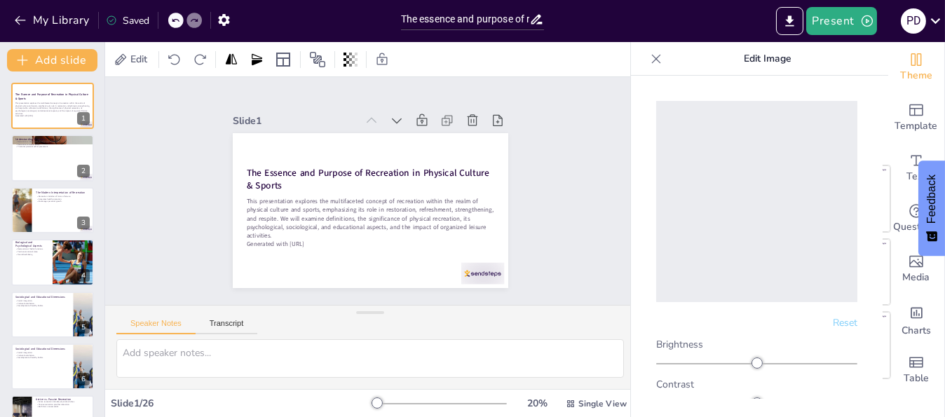
checkbox input "true"
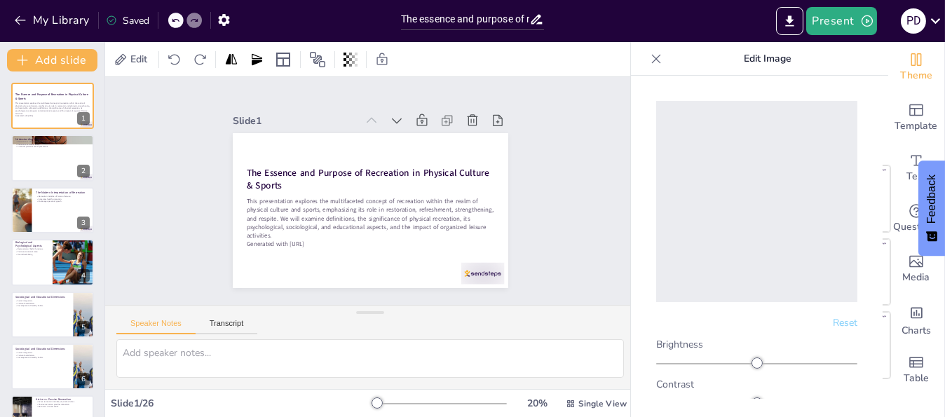
checkbox input "true"
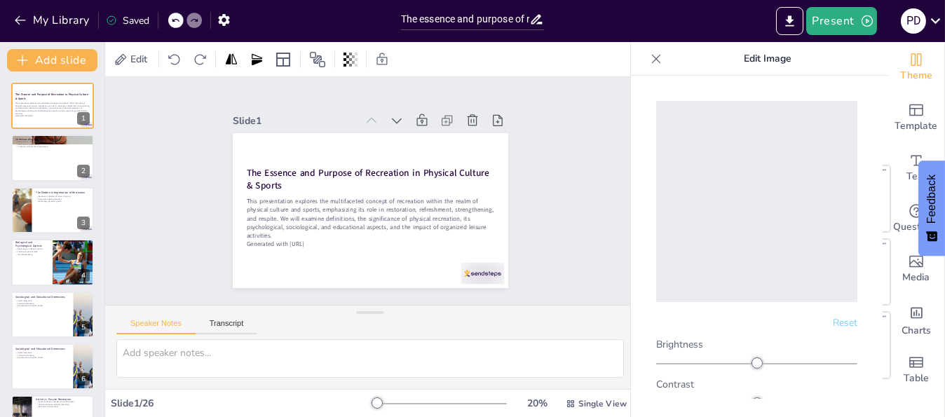
click at [741, 190] on div at bounding box center [756, 201] width 201 height 201
click at [627, 192] on div "Click to add text" at bounding box center [704, 207] width 200 height 87
checkbox input "true"
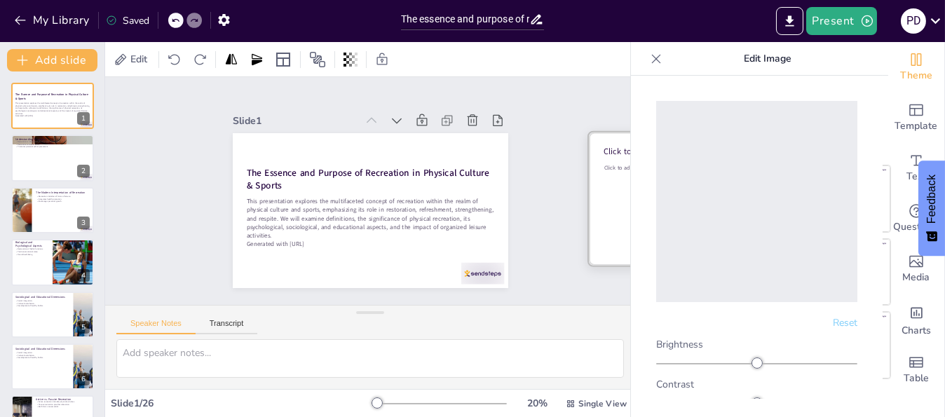
checkbox input "true"
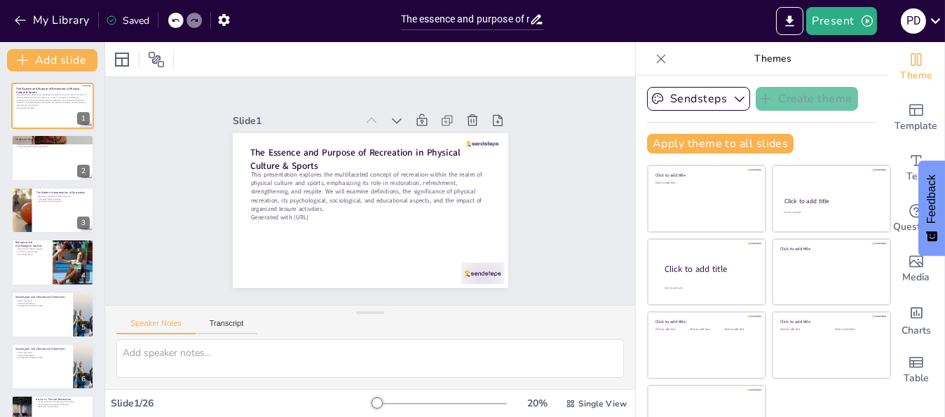
checkbox input "true"
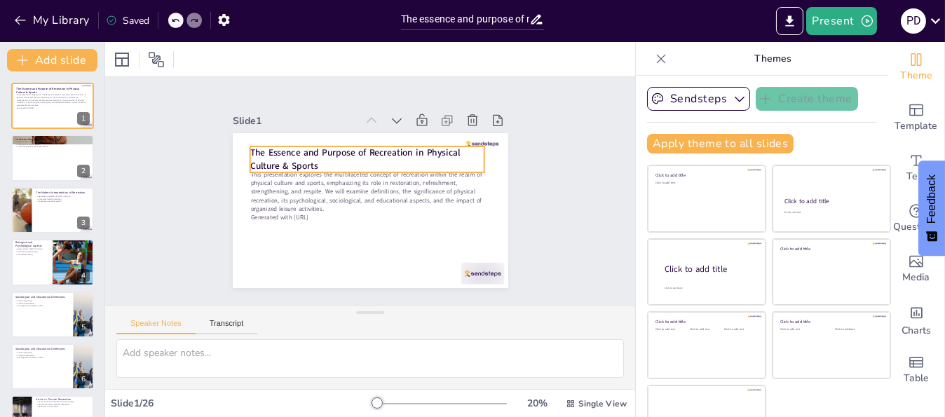
checkbox input "true"
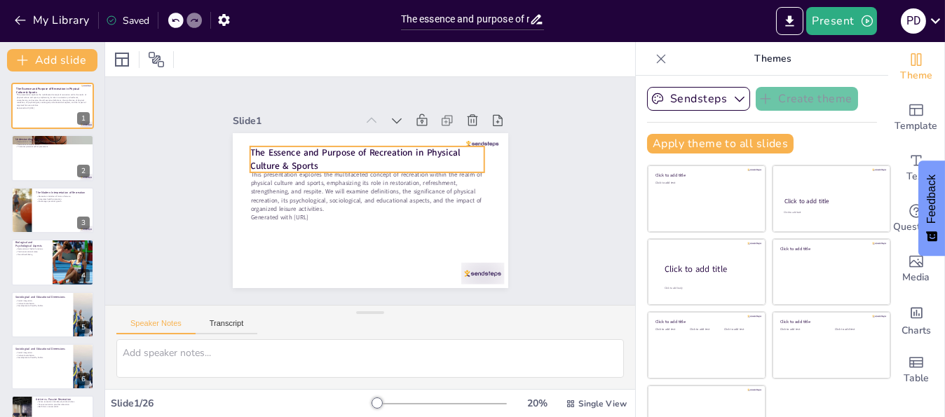
checkbox input "true"
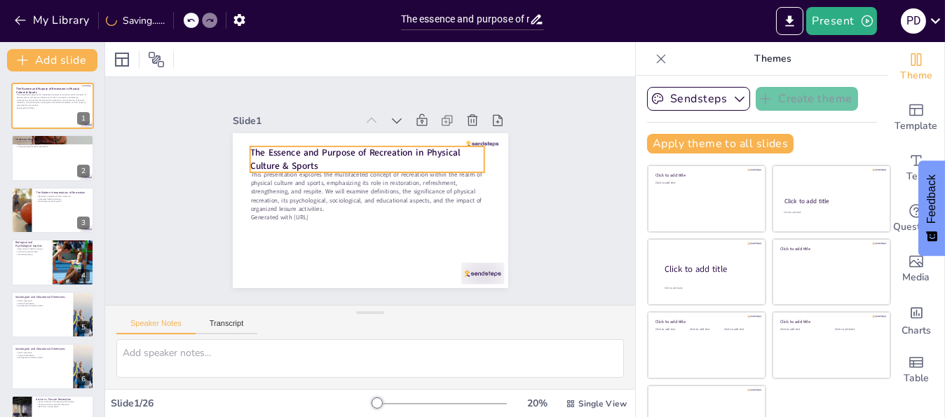
checkbox input "true"
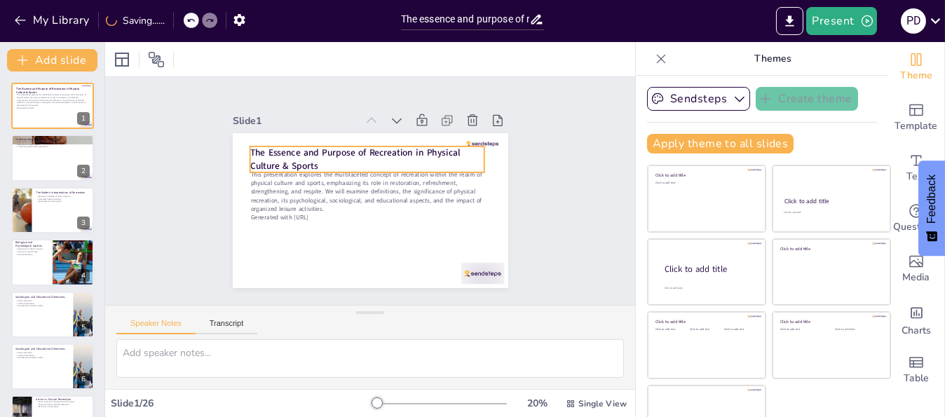
checkbox input "true"
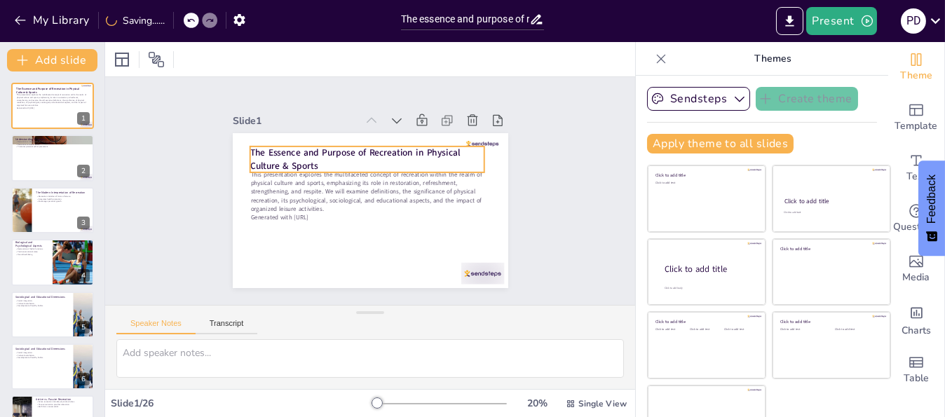
checkbox input "true"
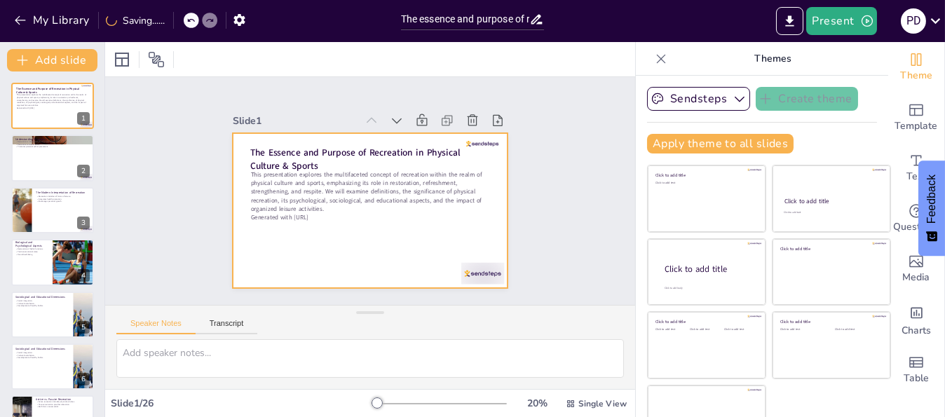
checkbox input "true"
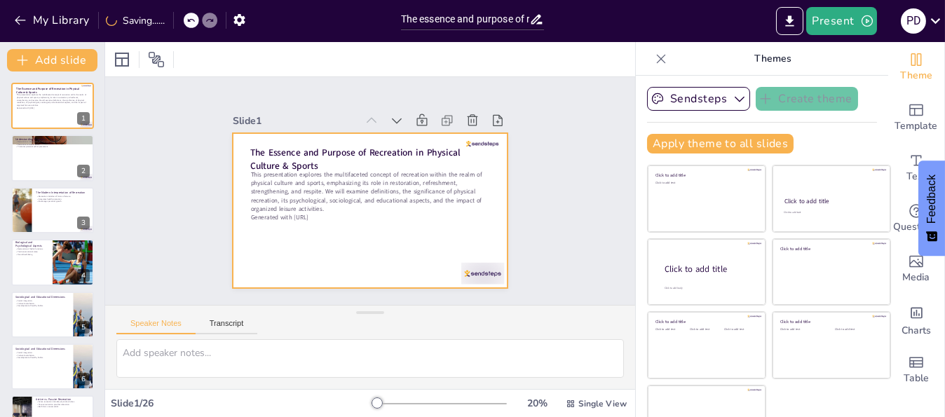
checkbox input "true"
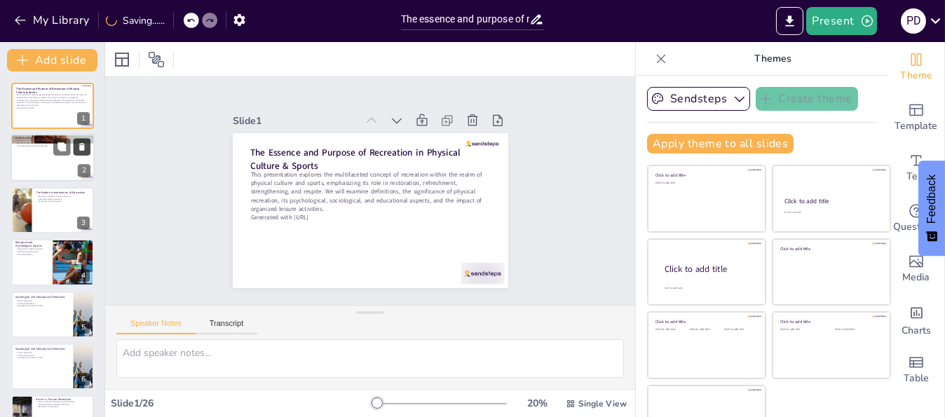
click at [77, 151] on button at bounding box center [82, 147] width 17 height 17
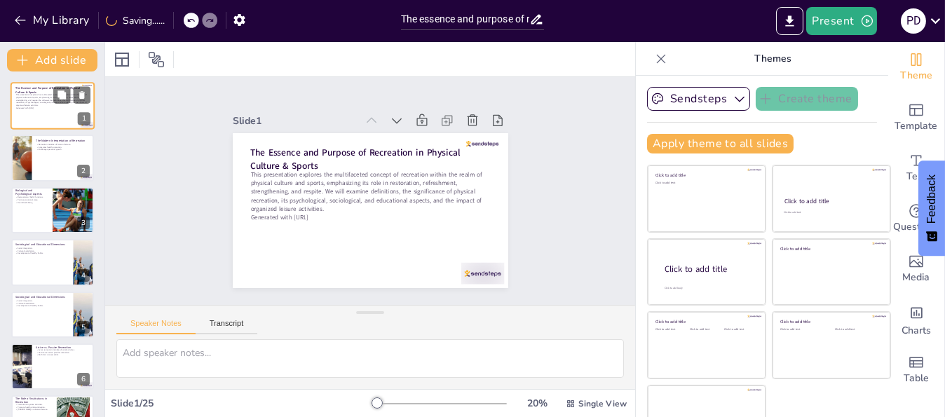
checkbox input "true"
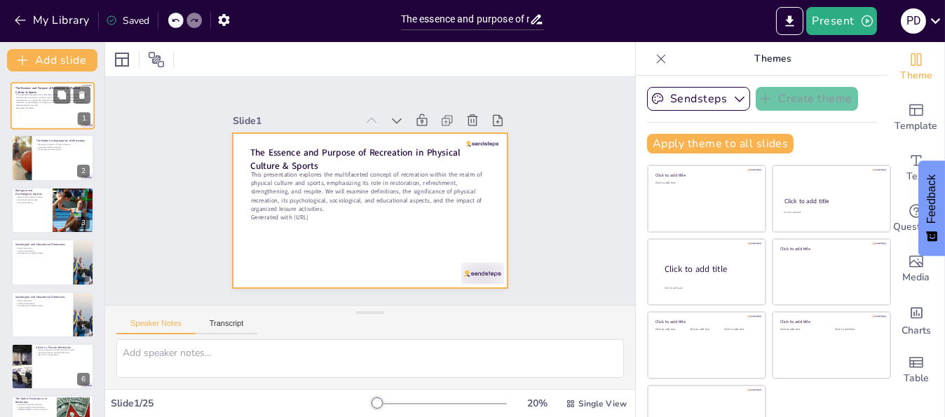
click at [62, 114] on div at bounding box center [53, 106] width 84 height 48
checkbox input "true"
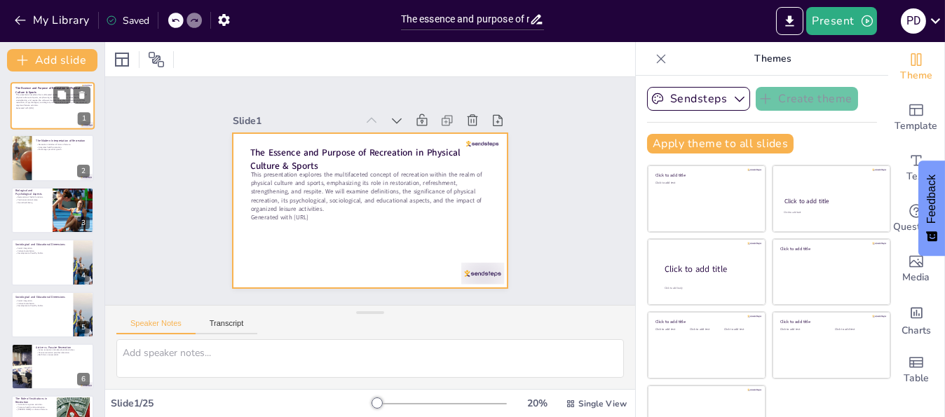
checkbox input "true"
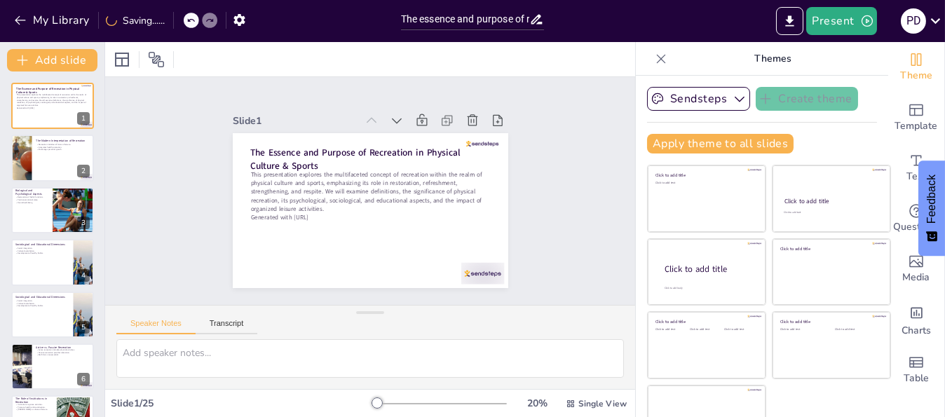
checkbox input "true"
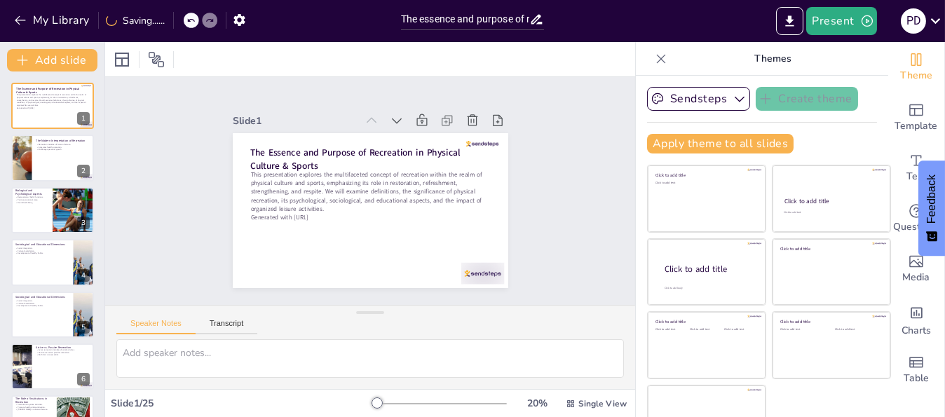
checkbox input "true"
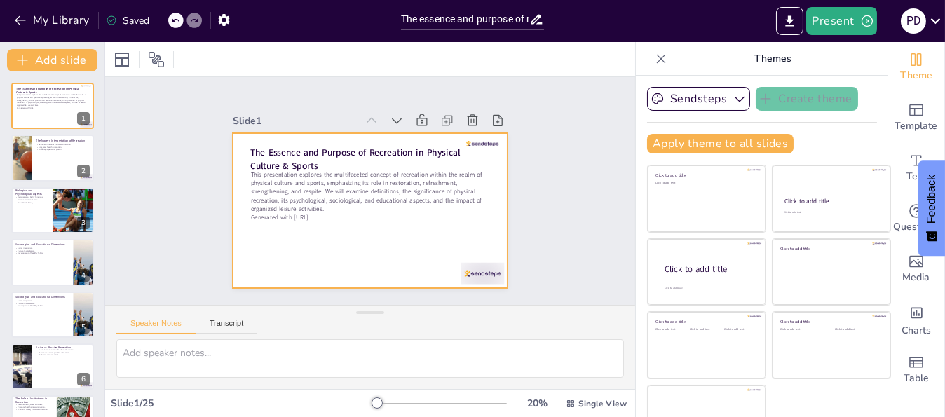
checkbox input "true"
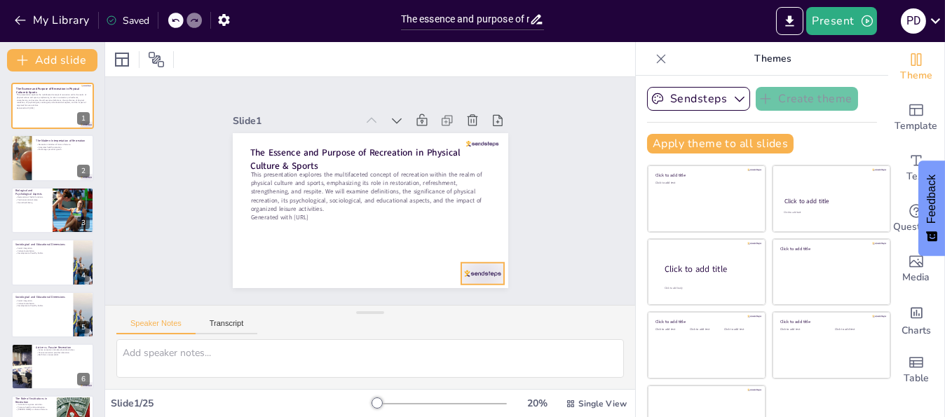
scroll to position [32, 0]
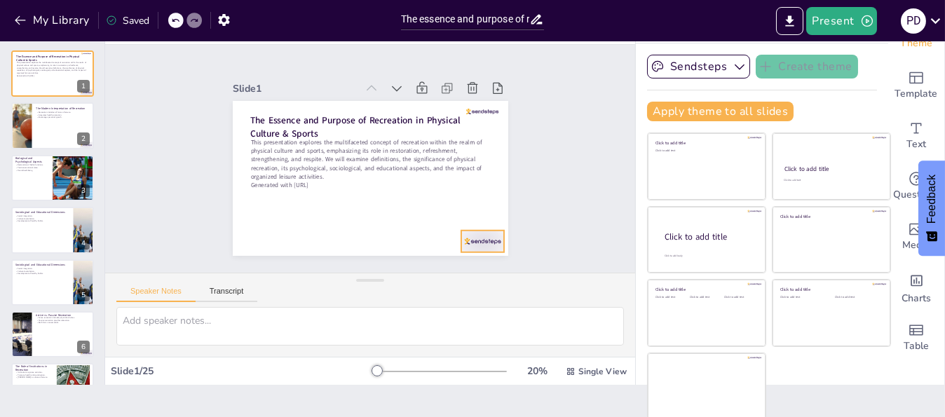
checkbox input "true"
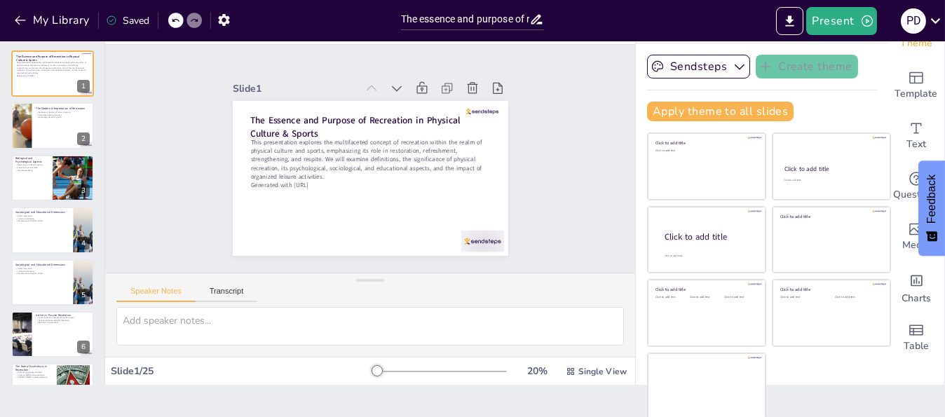
scroll to position [0, 0]
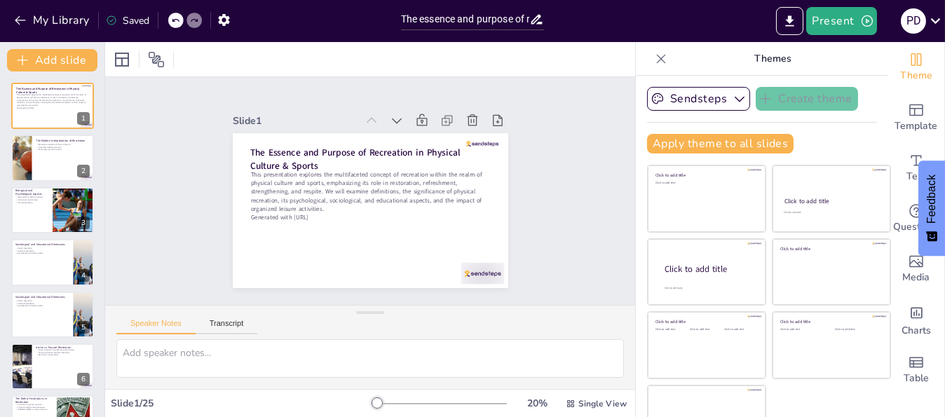
checkbox input "true"
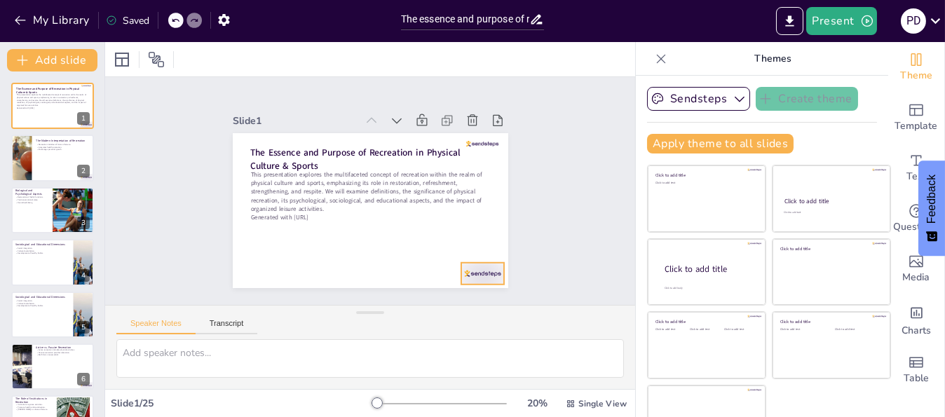
checkbox input "true"
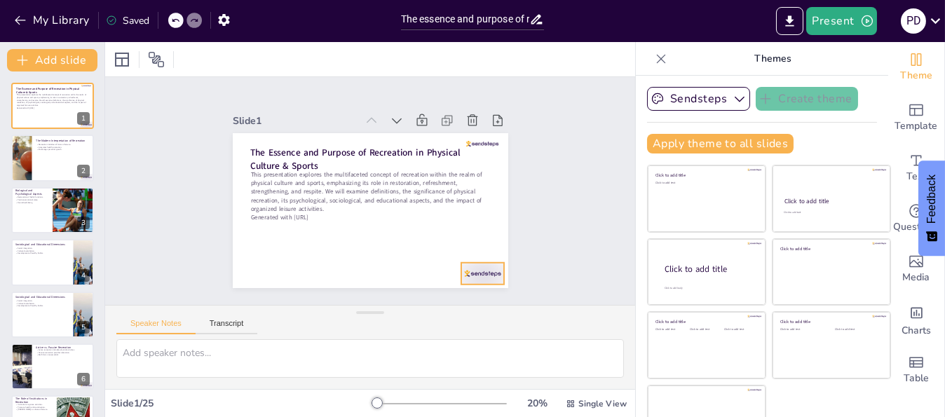
checkbox input "true"
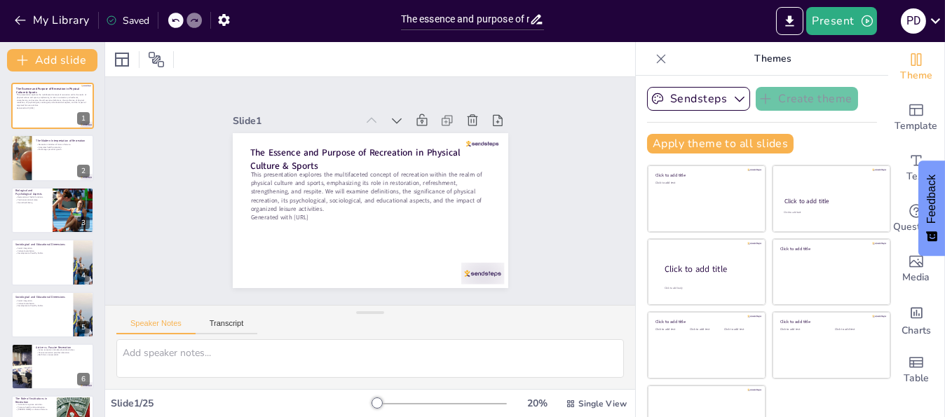
checkbox input "true"
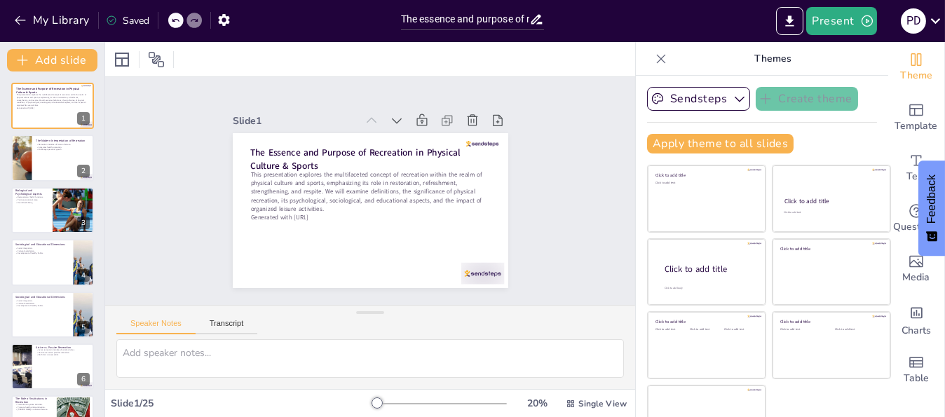
checkbox input "true"
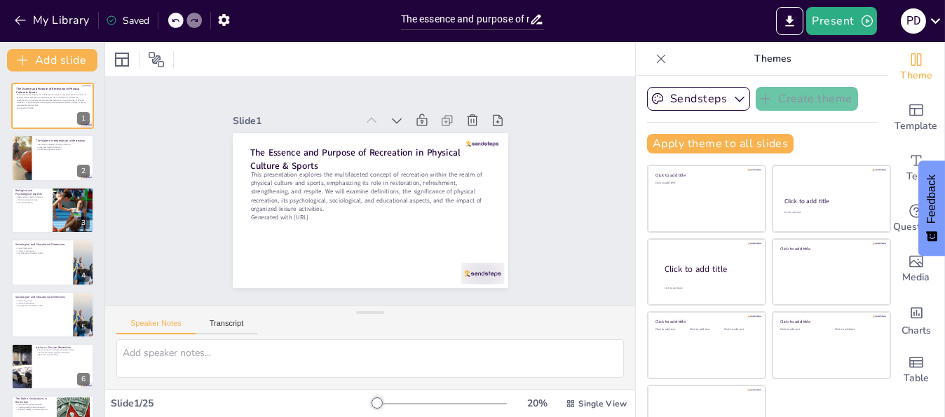
checkbox input "true"
